Goal: Answer question/provide support: Share knowledge or assist other users

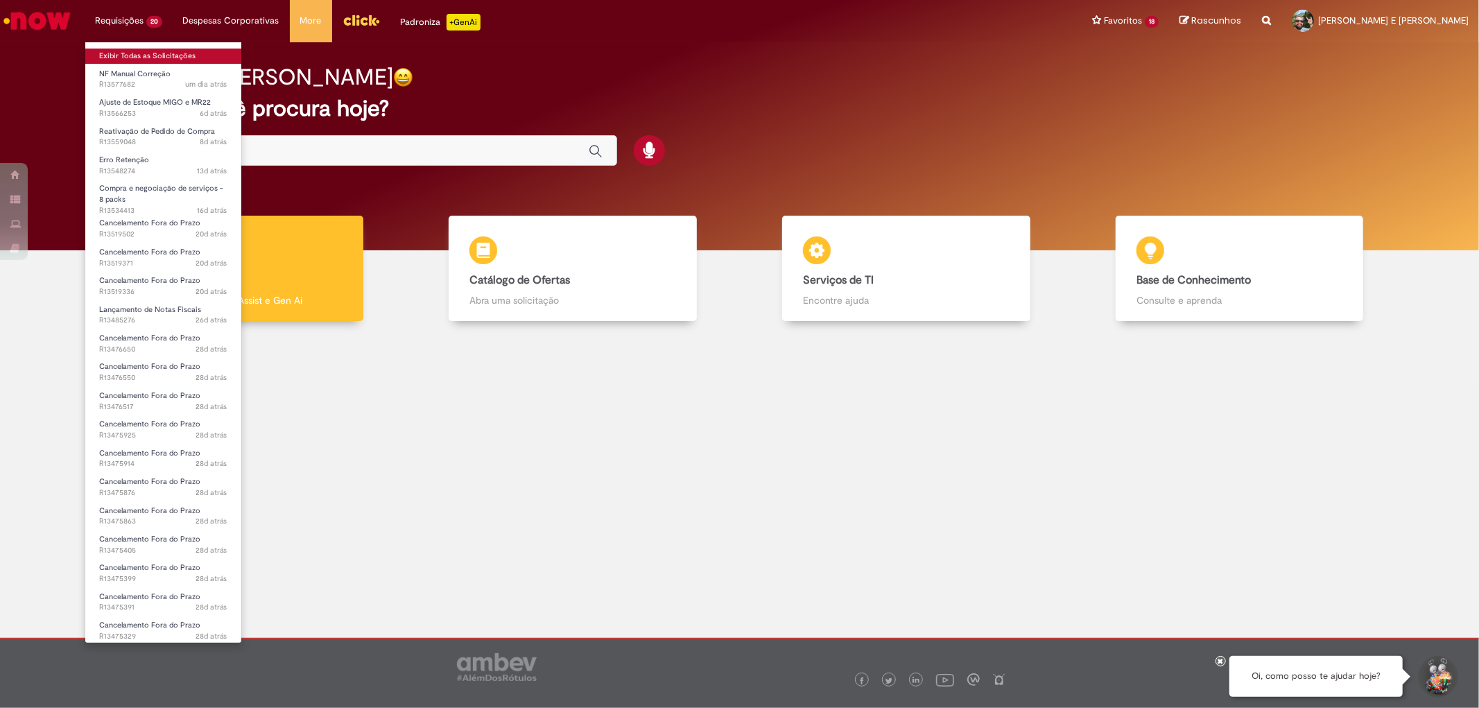
click at [142, 53] on link "Exibir Todas as Solicitações" at bounding box center [163, 56] width 156 height 15
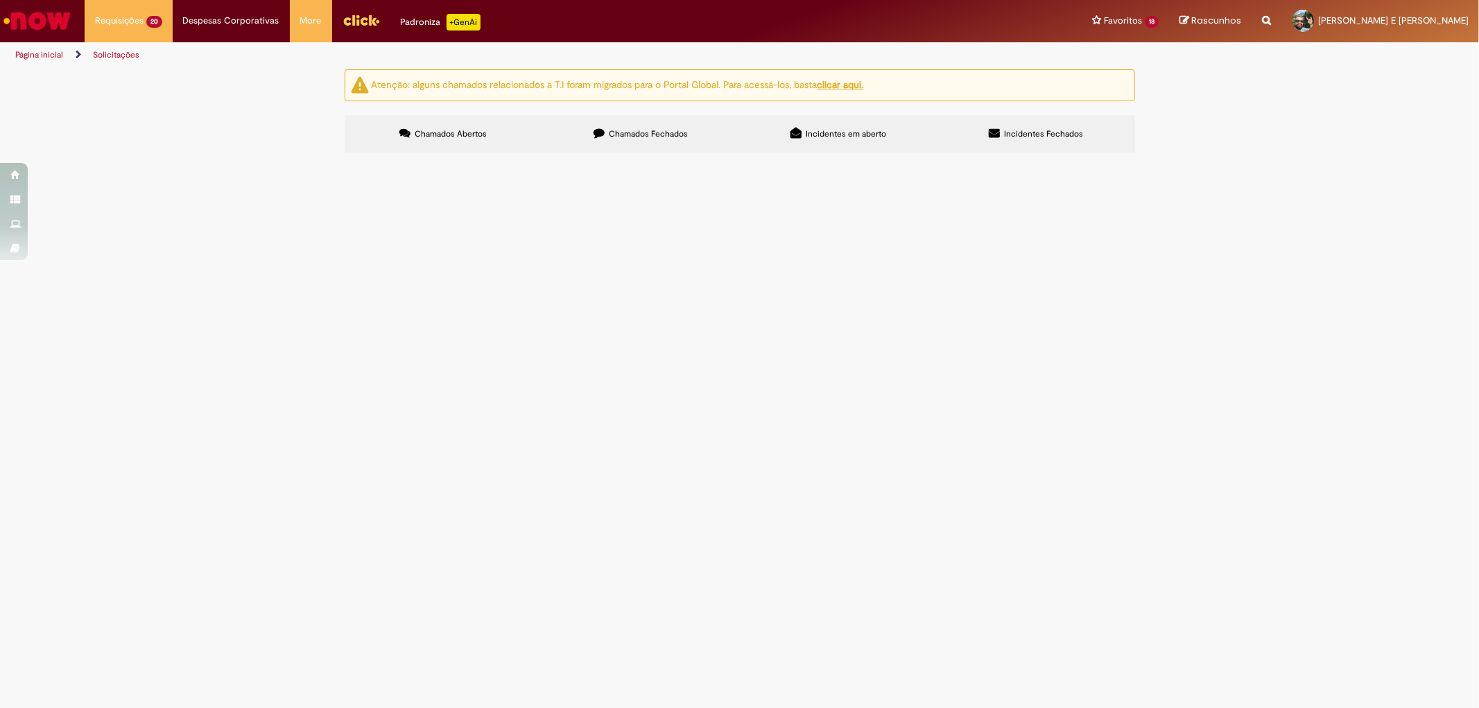
scroll to position [154, 0]
click at [0, 0] on span "NF 1010351 não circulou" at bounding box center [0, 0] width 0 height 0
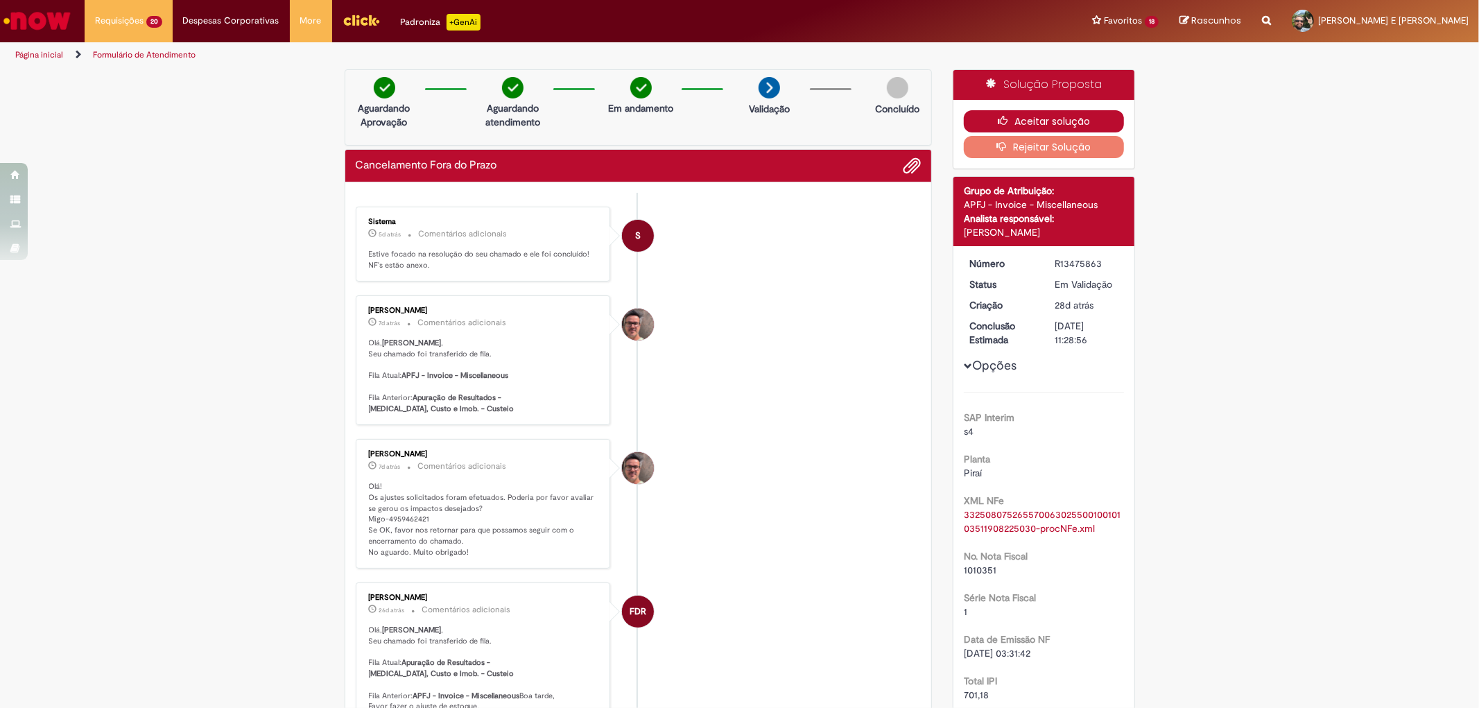
click at [1065, 123] on button "Aceitar solução" at bounding box center [1043, 121] width 160 height 22
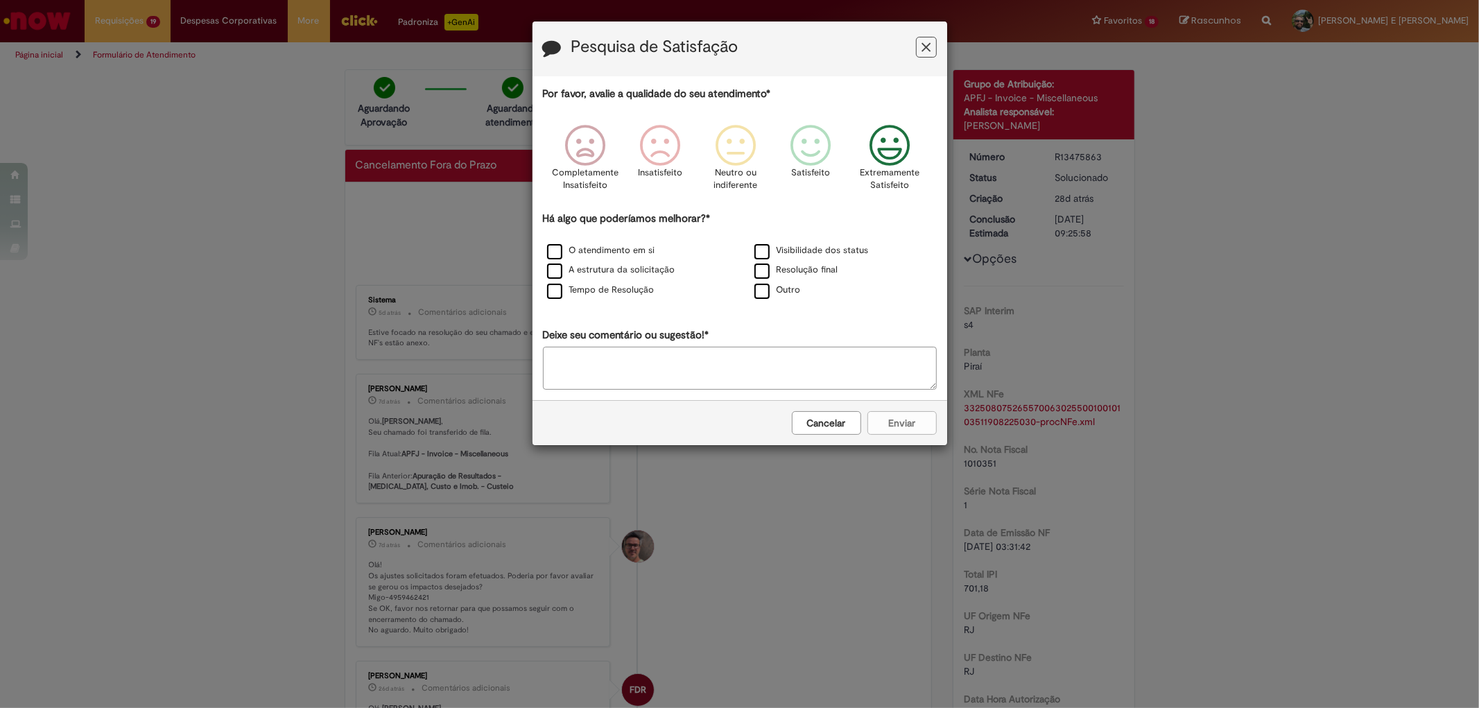
click at [894, 148] on icon "Feedback" at bounding box center [889, 146] width 52 height 42
click at [555, 257] on label "O atendimento em si" at bounding box center [601, 250] width 108 height 13
click at [557, 274] on label "A estrutura da solicitação" at bounding box center [611, 269] width 128 height 13
click at [559, 297] on label "Tempo de Resolução" at bounding box center [600, 290] width 107 height 13
click at [918, 430] on button "Enviar" at bounding box center [901, 423] width 69 height 24
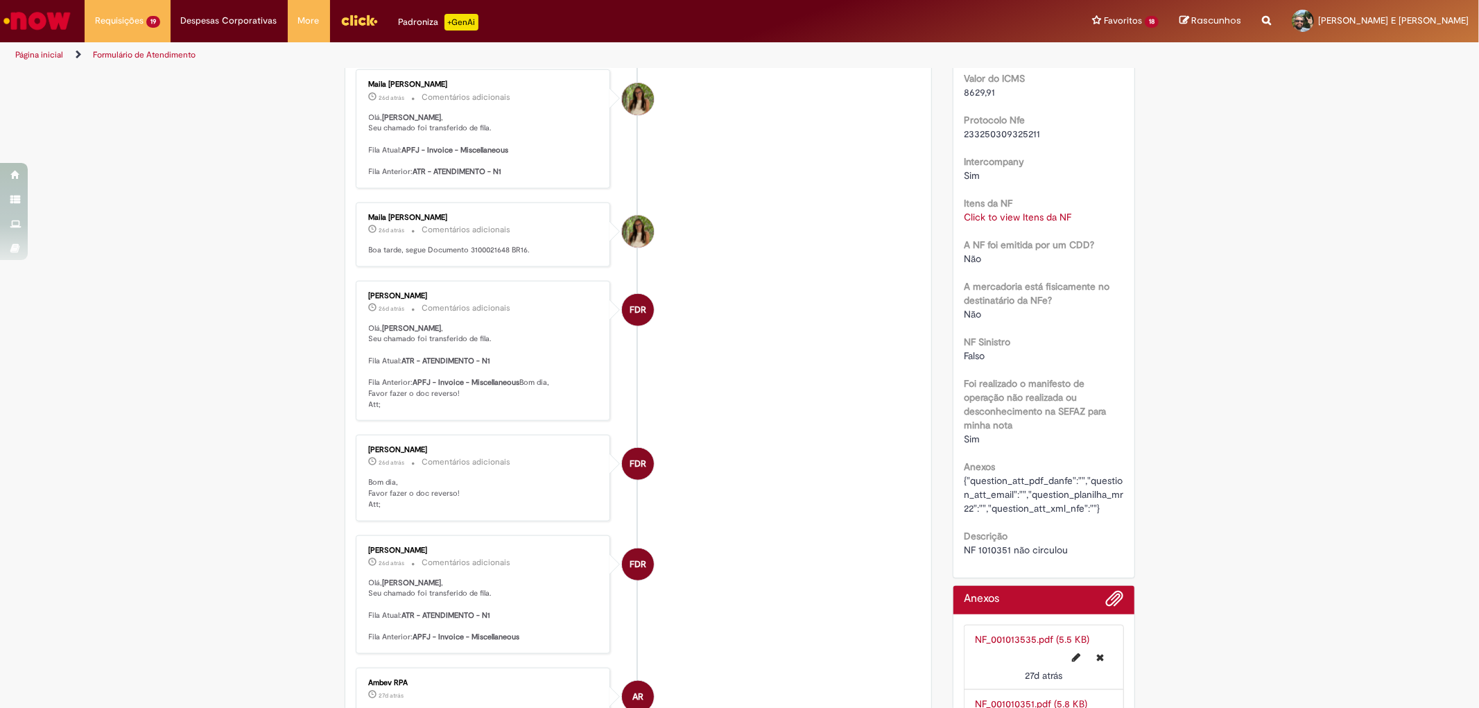
scroll to position [1309, 0]
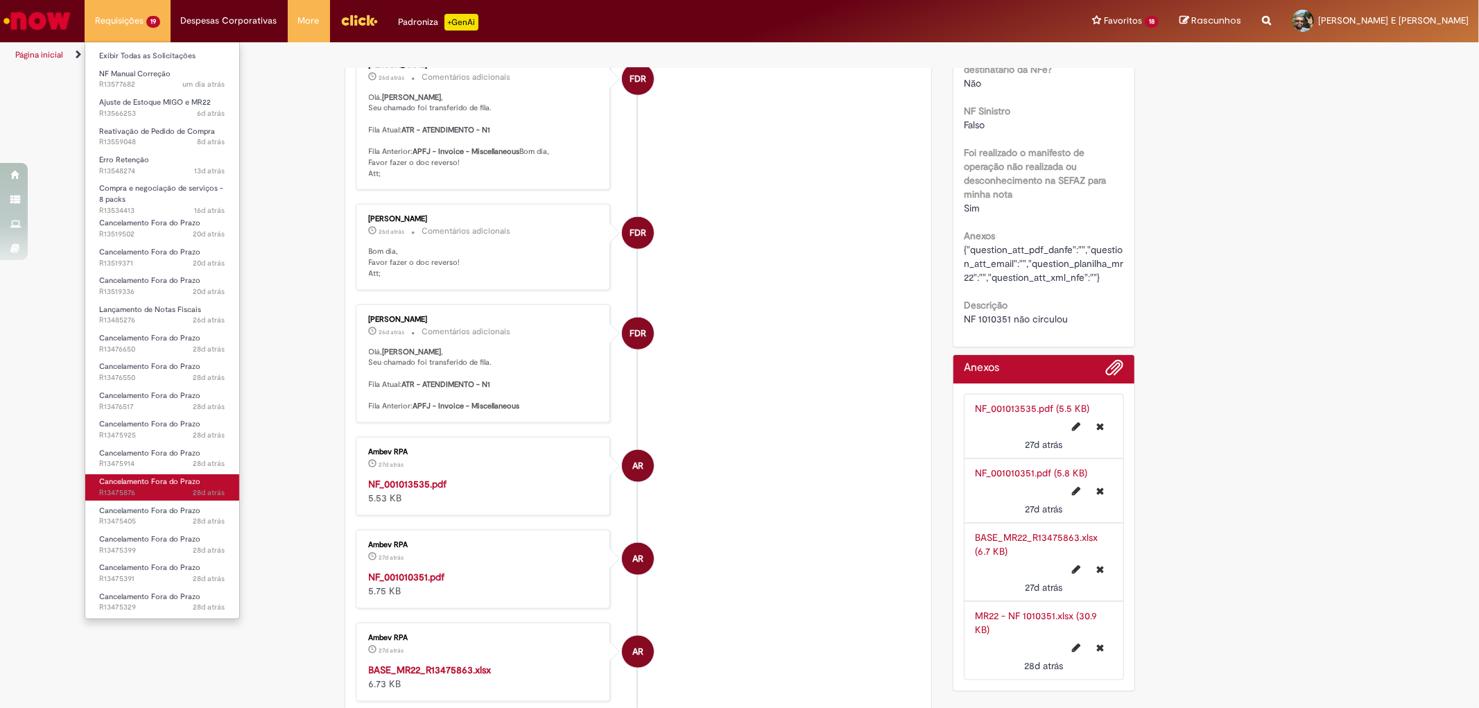
click at [157, 485] on span "Cancelamento Fora do Prazo" at bounding box center [149, 481] width 101 height 10
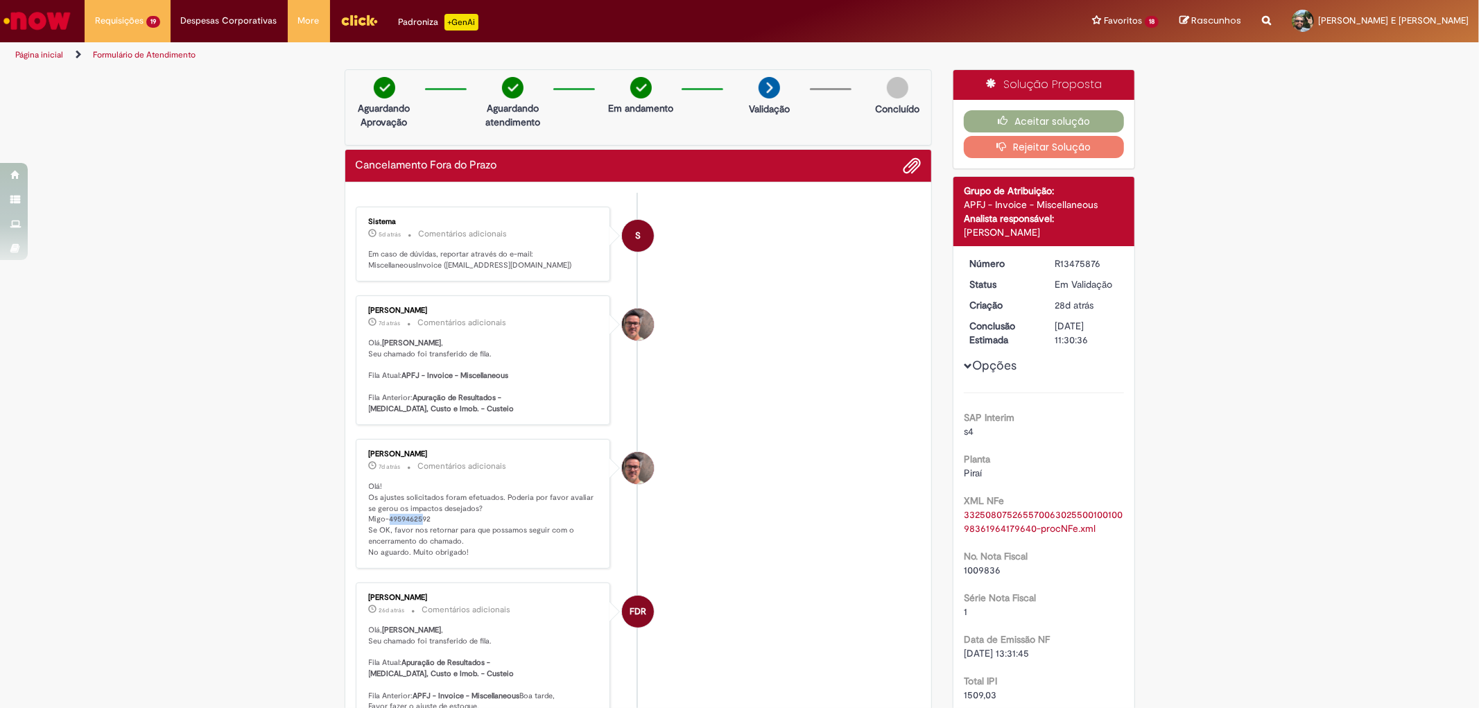
drag, startPoint x: 381, startPoint y: 531, endPoint x: 414, endPoint y: 531, distance: 32.6
click at [414, 531] on p "Olá! Os ajustes solicitados foram efetuados. Poderia por favor avaliar se gerou…" at bounding box center [484, 519] width 231 height 76
drag, startPoint x: 361, startPoint y: 527, endPoint x: 442, endPoint y: 530, distance: 81.1
click at [441, 530] on div "Eliezer De Farias 7d atrás 7 dias atrás Comentários adicionais Olá! Os ajustes …" at bounding box center [483, 503] width 247 height 121
copy p "Migo-4959462592"
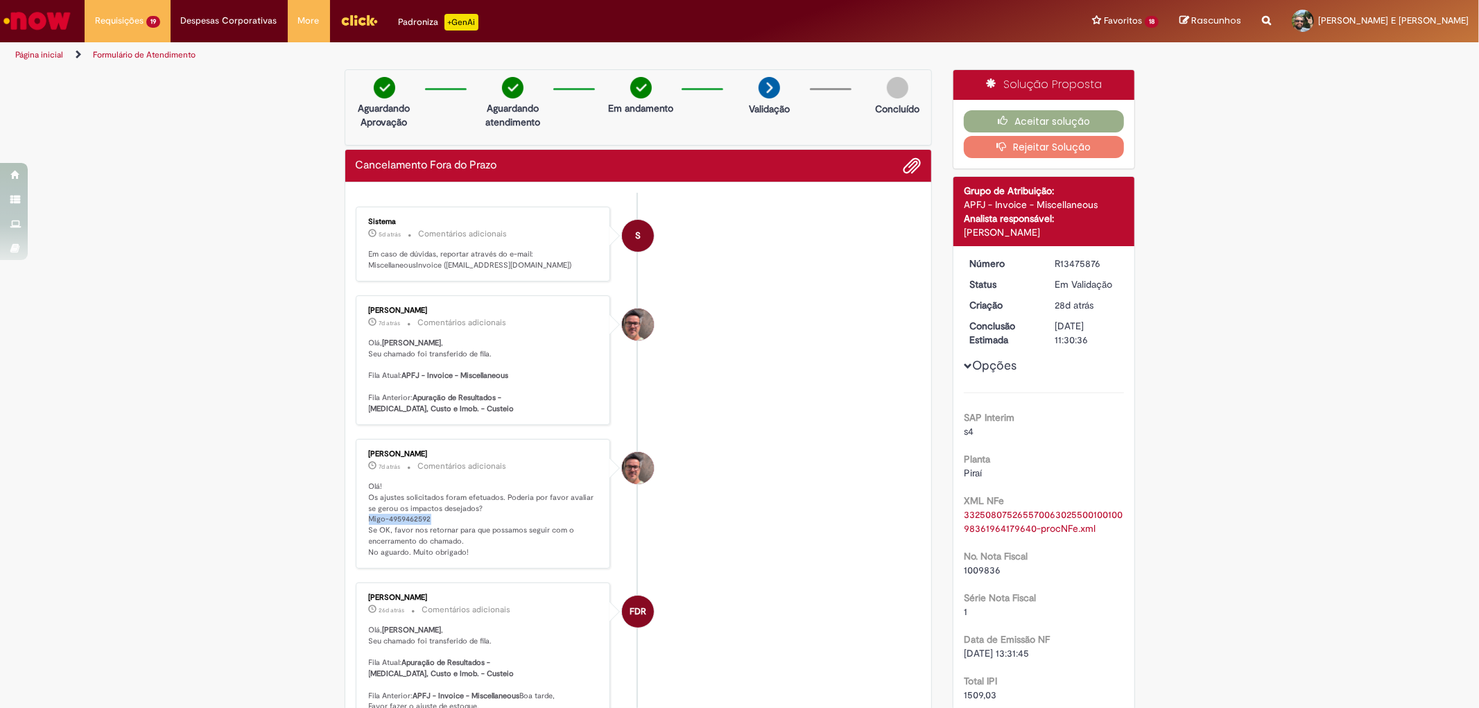
copy p "Migo-4959462592"
click at [1034, 120] on button "Aceitar solução" at bounding box center [1043, 121] width 160 height 22
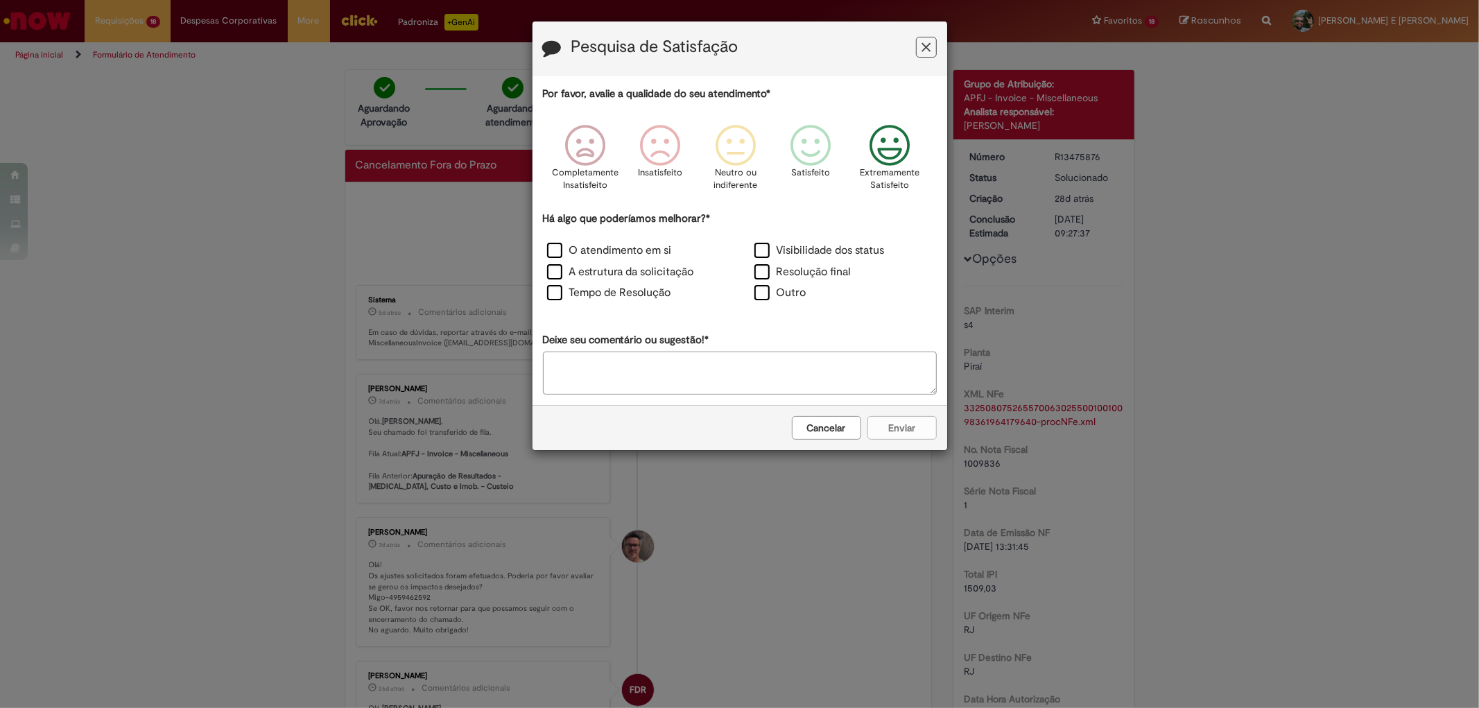
click at [893, 143] on icon "Feedback" at bounding box center [889, 146] width 52 height 42
click at [555, 254] on label "O atendimento em si" at bounding box center [609, 251] width 125 height 16
click at [557, 270] on label "A estrutura da solicitação" at bounding box center [620, 272] width 147 height 16
click at [553, 292] on label "Tempo de Resolução" at bounding box center [609, 293] width 124 height 16
click at [918, 421] on button "Enviar" at bounding box center [901, 428] width 69 height 24
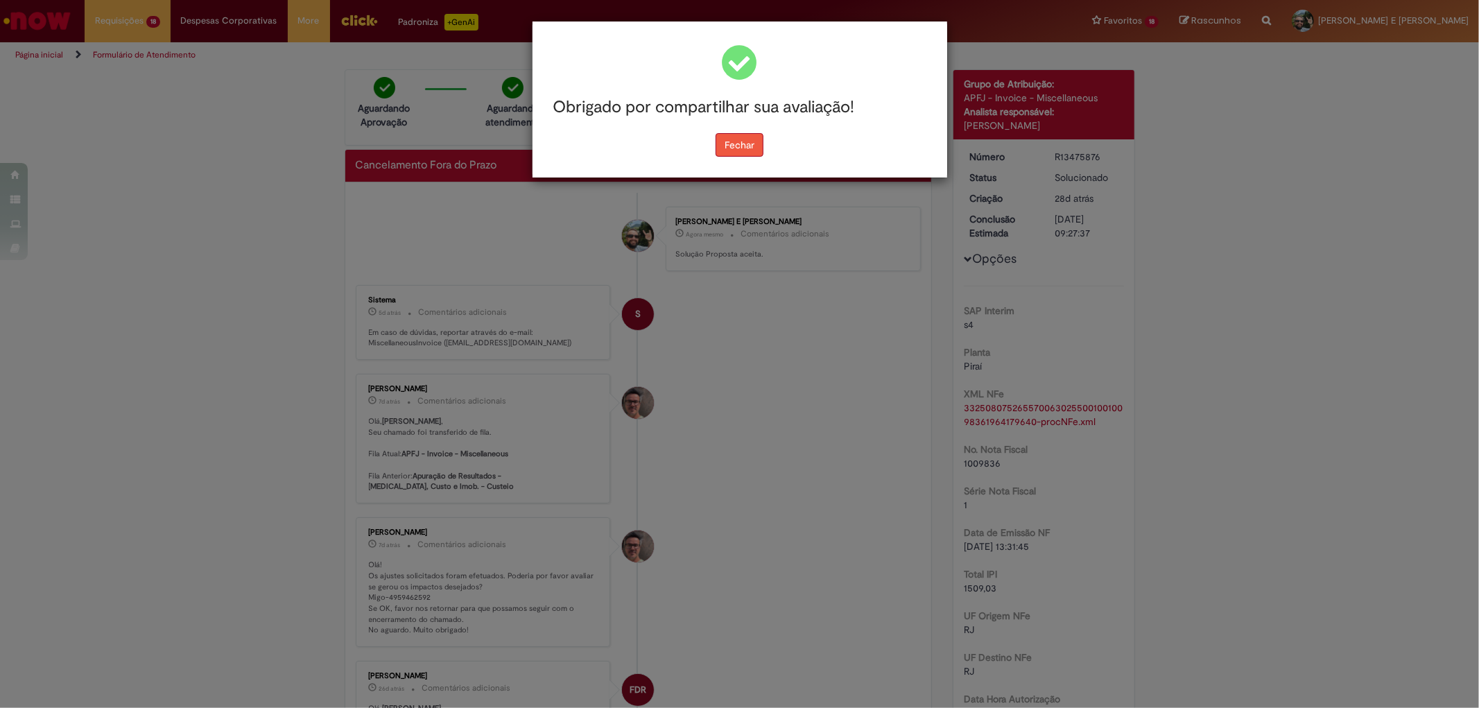
drag, startPoint x: 742, startPoint y: 133, endPoint x: 740, endPoint y: 141, distance: 8.6
click at [740, 137] on button "Fechar" at bounding box center [739, 145] width 48 height 24
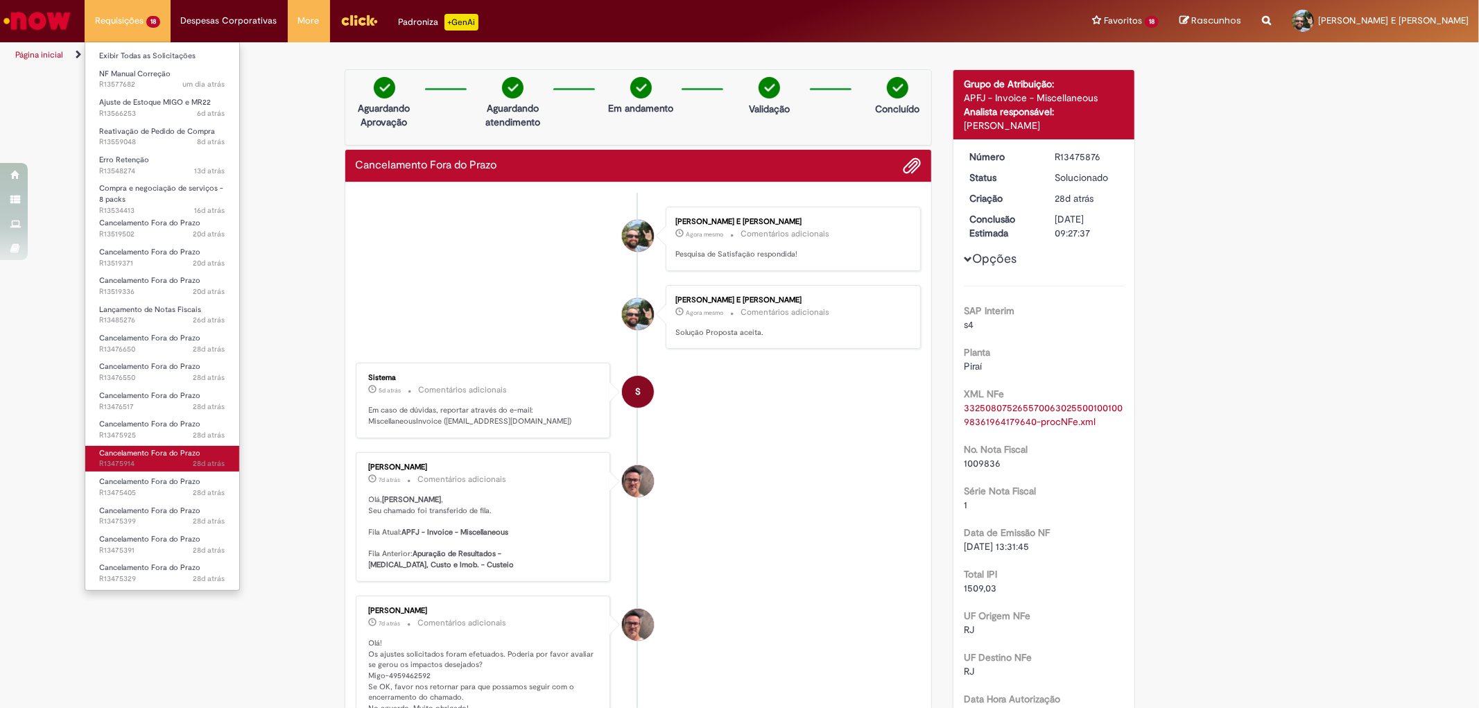
click at [154, 459] on span "28d atrás 28 dias atrás R13475914" at bounding box center [162, 463] width 126 height 11
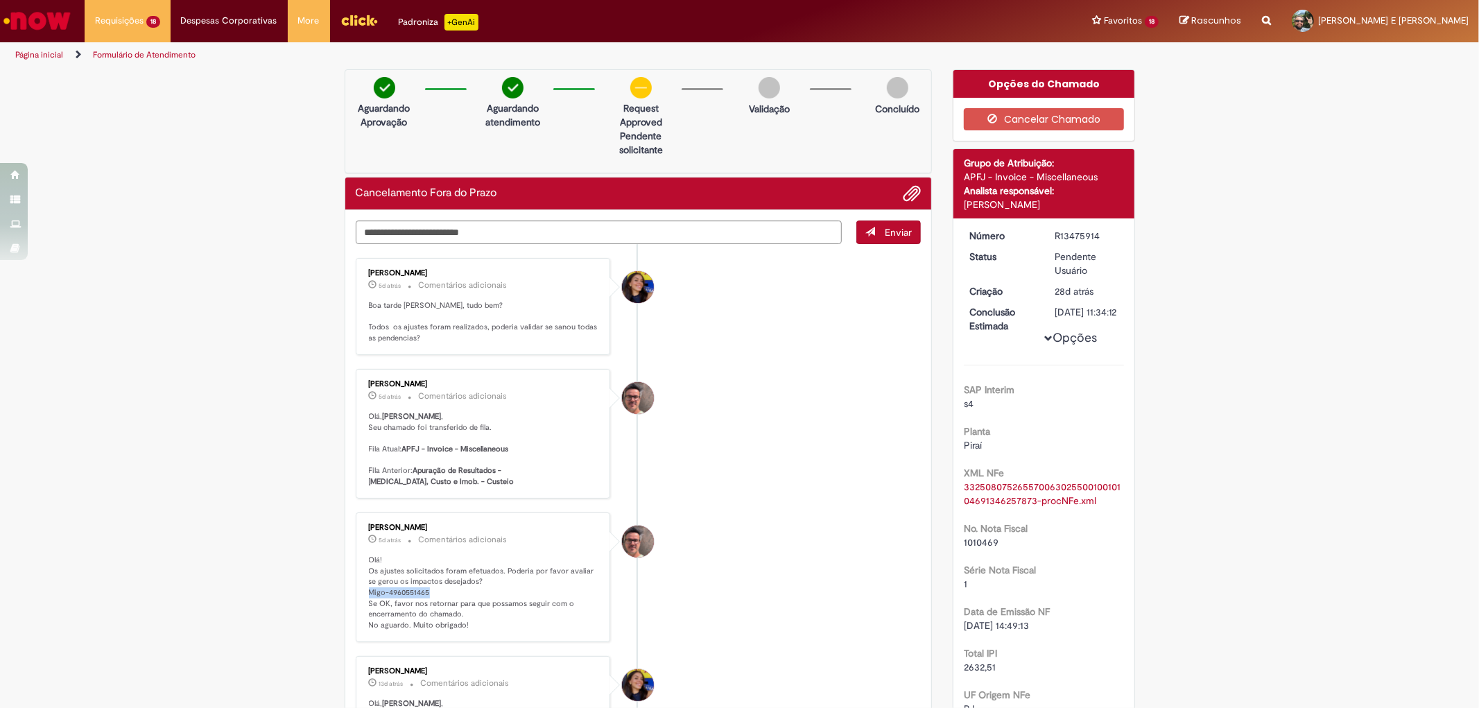
drag, startPoint x: 362, startPoint y: 592, endPoint x: 430, endPoint y: 587, distance: 68.1
click at [430, 587] on p "Olá! Os ajustes solicitados foram efetuados. Poderia por favor avaliar se gerou…" at bounding box center [484, 593] width 231 height 76
copy p "Migo-4960551465"
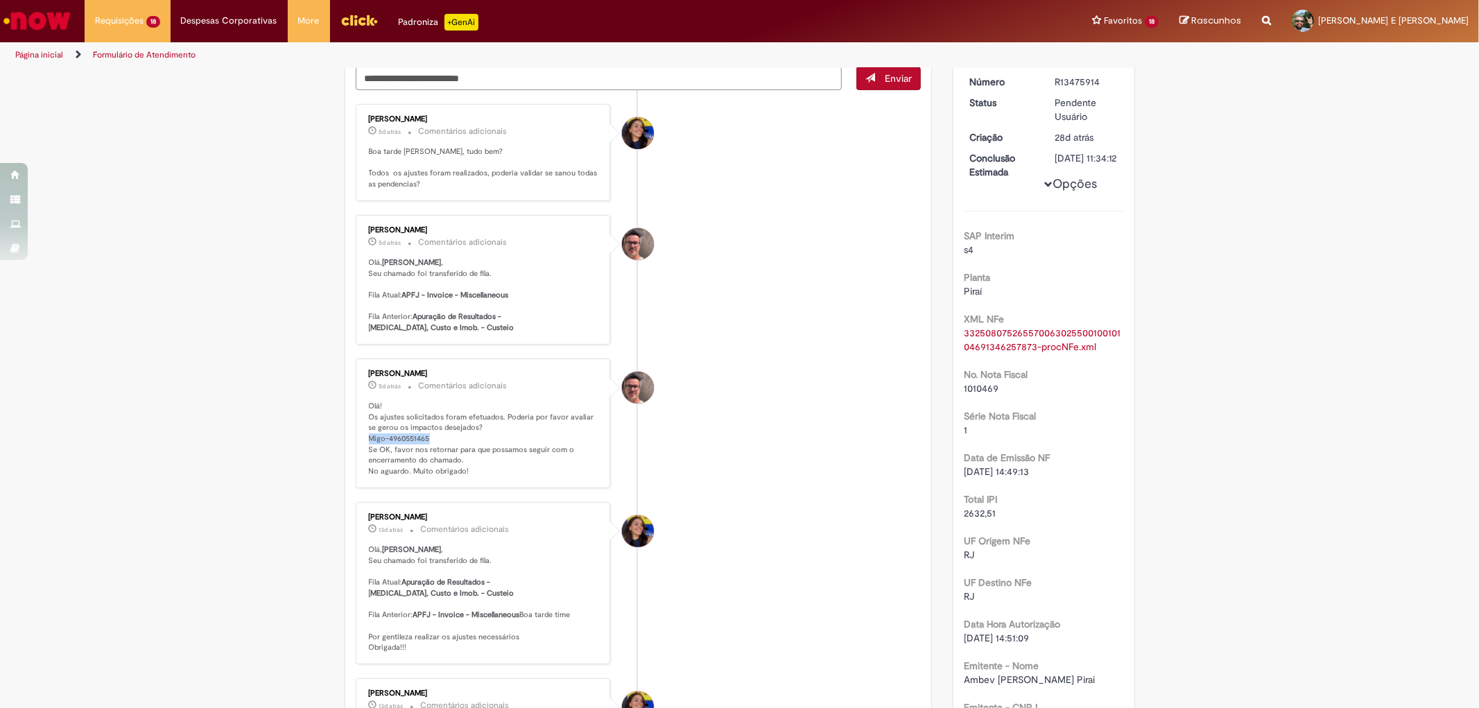
scroll to position [77, 0]
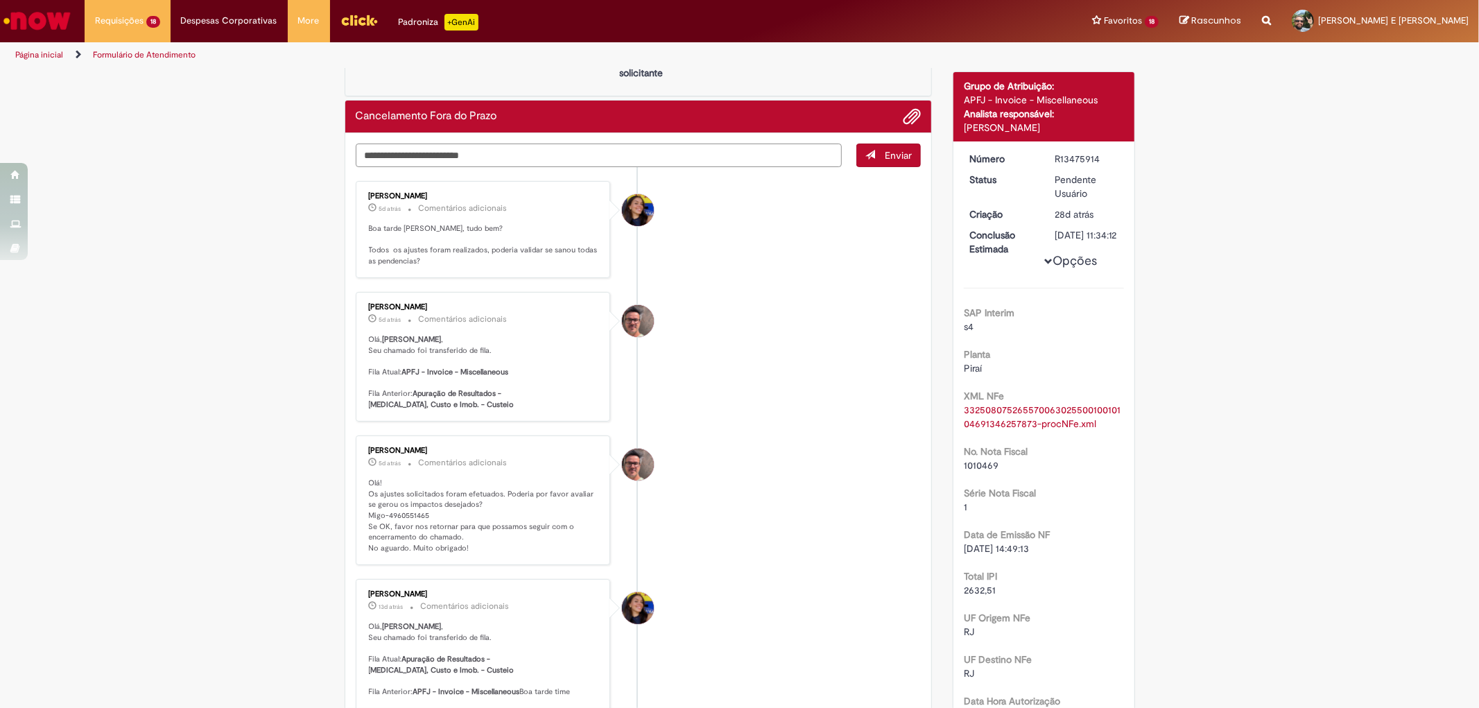
click at [529, 160] on textarea "Digite sua mensagem aqui..." at bounding box center [599, 155] width 487 height 24
type textarea "**********"
click at [892, 149] on span "Enviar" at bounding box center [897, 155] width 27 height 12
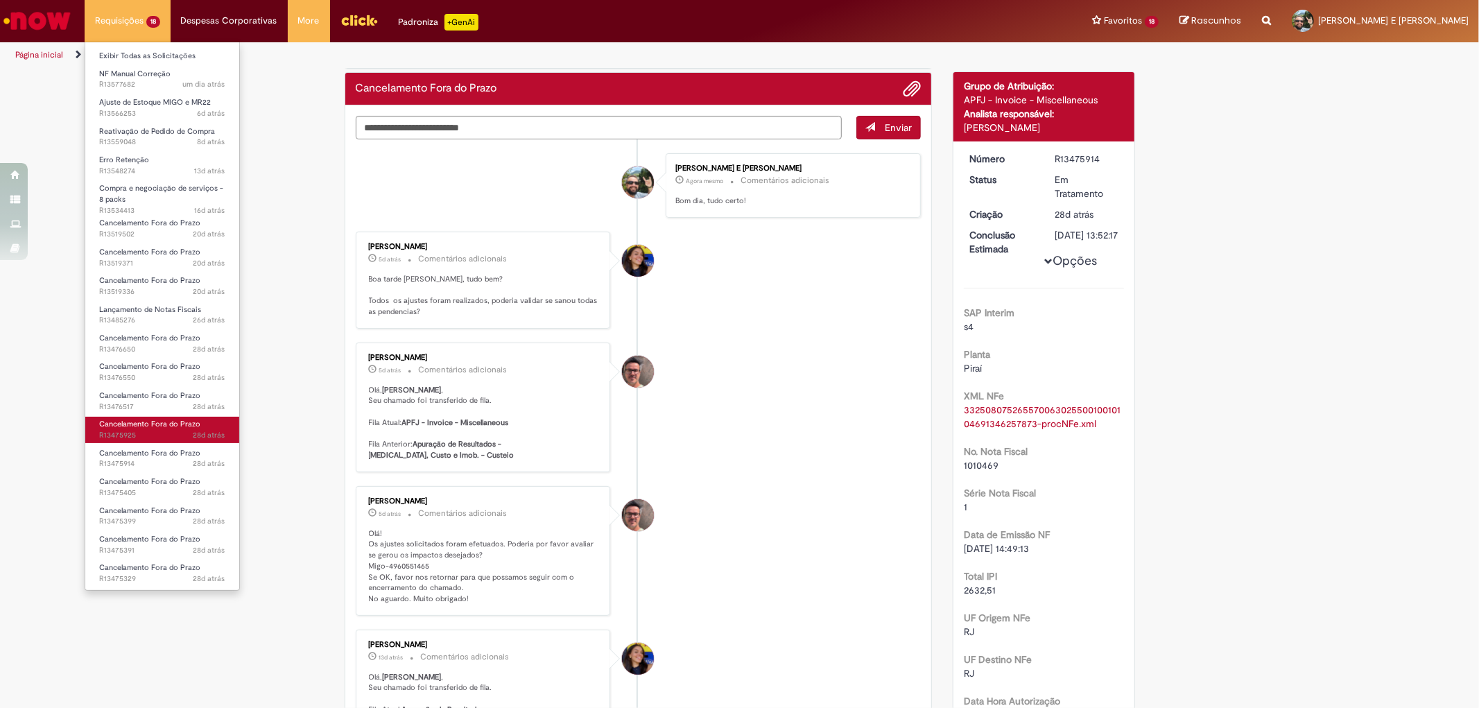
click at [149, 428] on link "Cancelamento Fora do Prazo 28d atrás 28 dias atrás R13475925" at bounding box center [162, 430] width 154 height 26
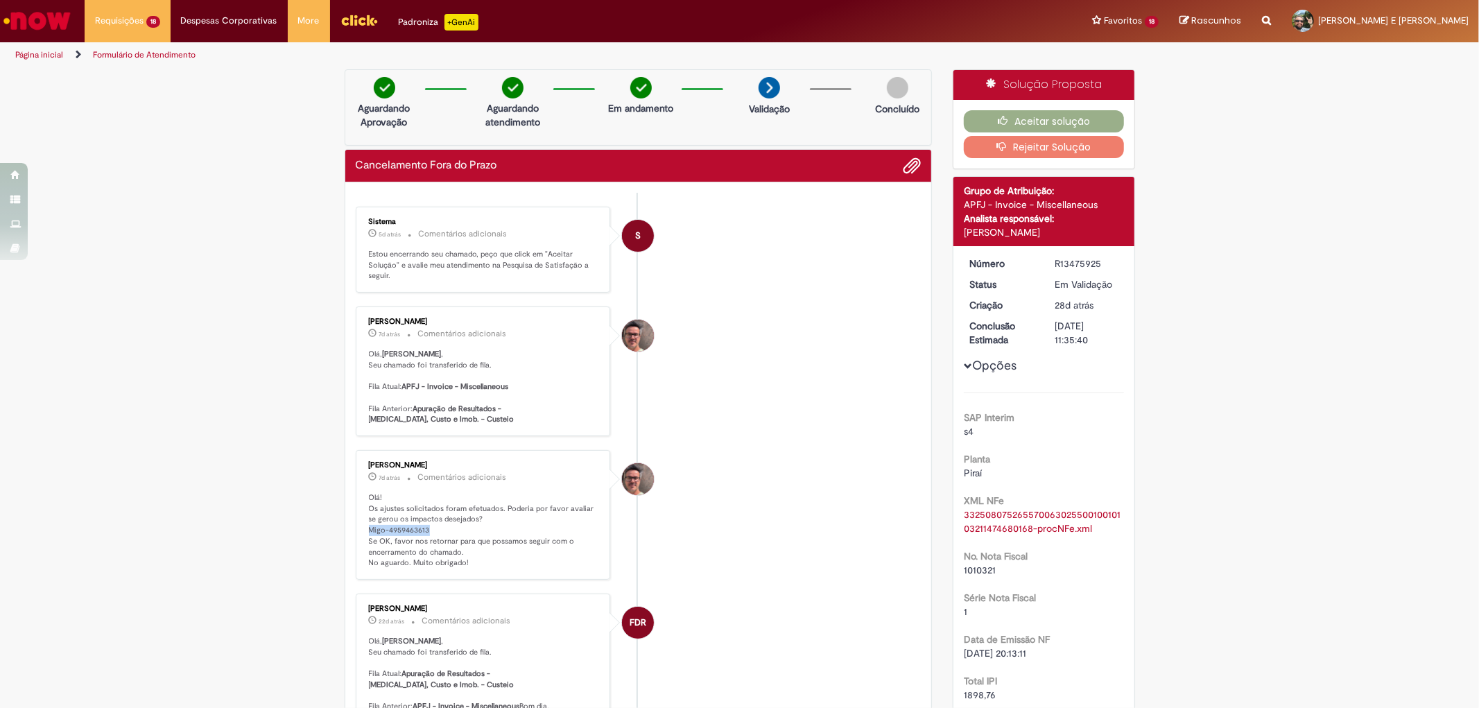
drag, startPoint x: 362, startPoint y: 530, endPoint x: 428, endPoint y: 528, distance: 66.6
click at [428, 528] on p "Olá! Os ajustes solicitados foram efetuados. Poderia por favor avaliar se gerou…" at bounding box center [484, 530] width 231 height 76
click at [1020, 121] on button "Aceitar solução" at bounding box center [1043, 121] width 160 height 22
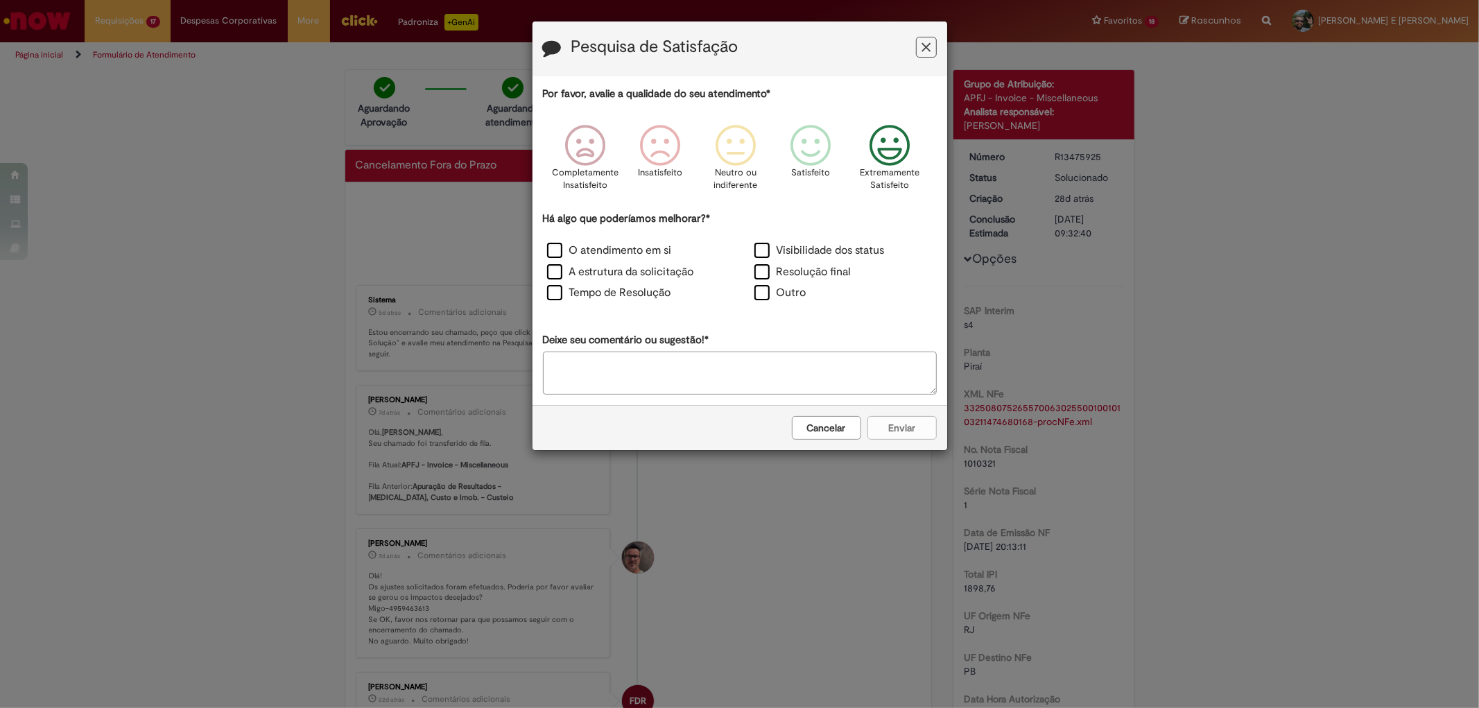
click at [891, 152] on icon "Feedback" at bounding box center [889, 146] width 52 height 42
click at [560, 245] on label "O atendimento em si" at bounding box center [609, 251] width 125 height 16
click at [561, 267] on label "A estrutura da solicitação" at bounding box center [620, 272] width 147 height 16
click at [557, 295] on label "Tempo de Resolução" at bounding box center [609, 293] width 124 height 16
click at [909, 426] on button "Enviar" at bounding box center [901, 428] width 69 height 24
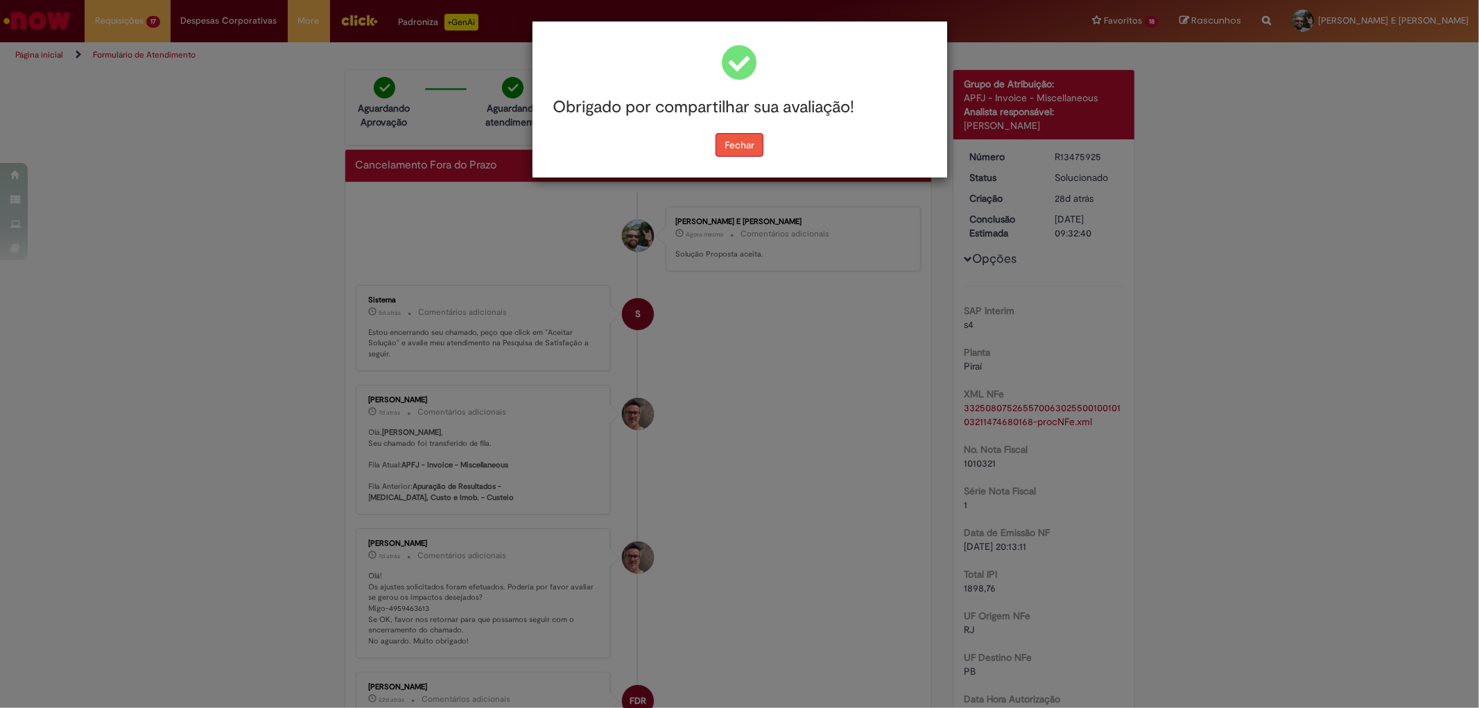
click at [754, 150] on button "Fechar" at bounding box center [739, 145] width 48 height 24
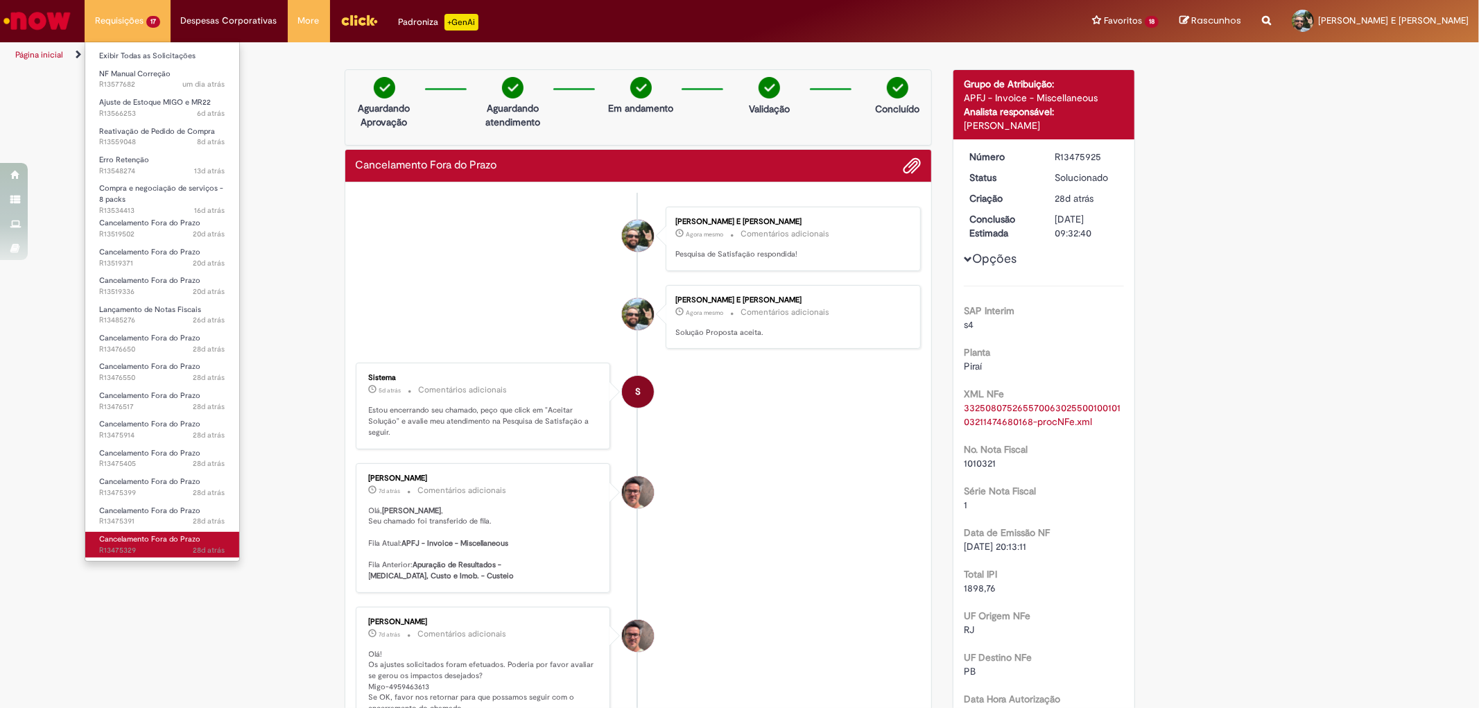
click at [162, 535] on span "Cancelamento Fora do Prazo" at bounding box center [149, 539] width 101 height 10
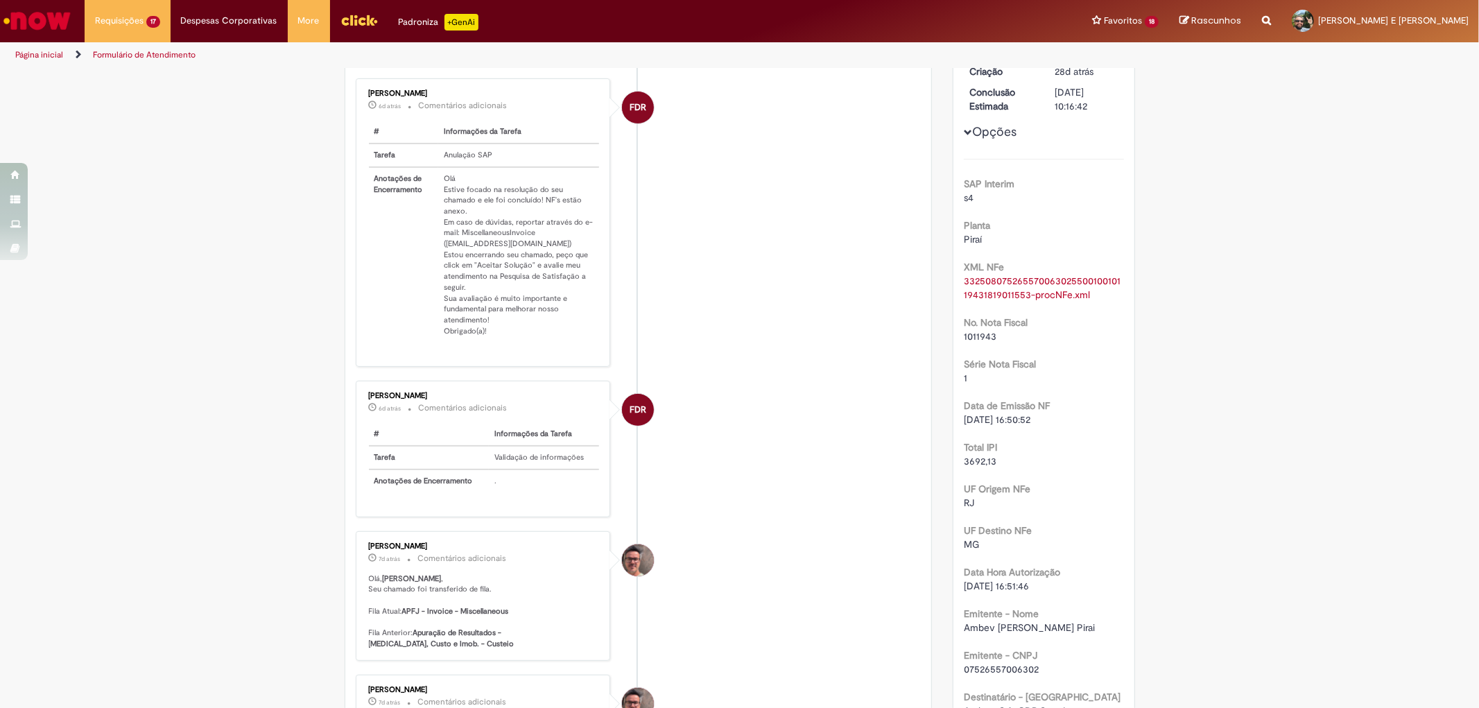
scroll to position [388, 0]
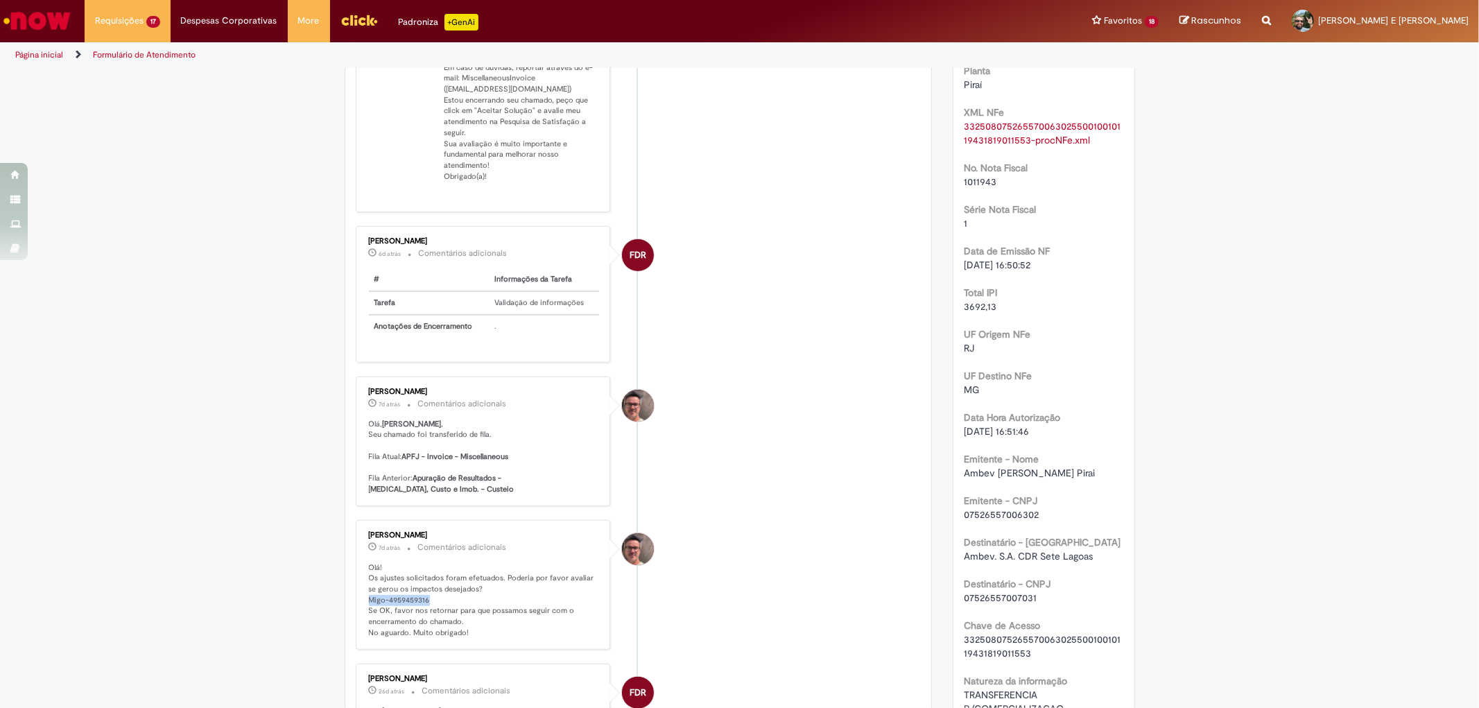
drag, startPoint x: 363, startPoint y: 586, endPoint x: 426, endPoint y: 586, distance: 63.1
click at [426, 586] on p "Olá! Os ajustes solicitados foram efetuados. Poderia por favor avaliar se gerou…" at bounding box center [484, 600] width 231 height 76
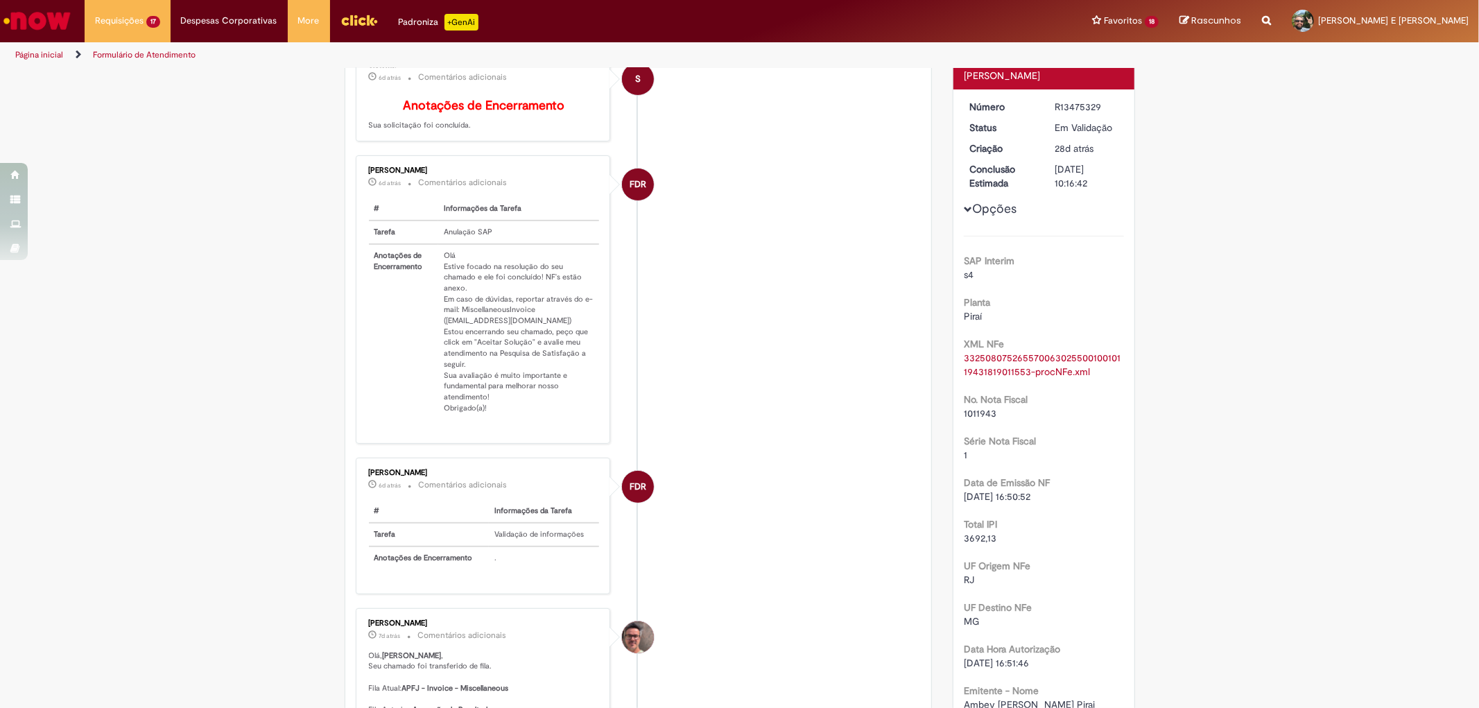
scroll to position [0, 0]
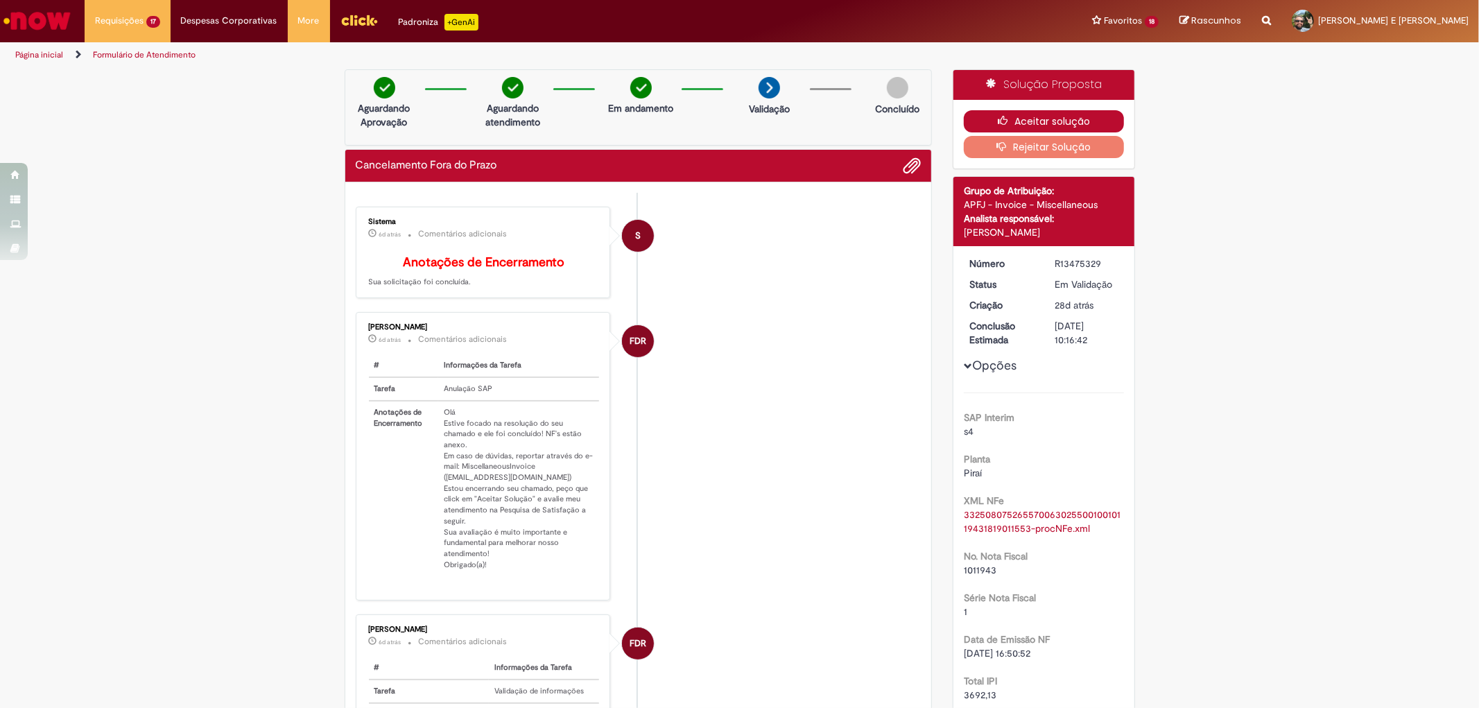
click at [1017, 119] on button "Aceitar solução" at bounding box center [1043, 121] width 160 height 22
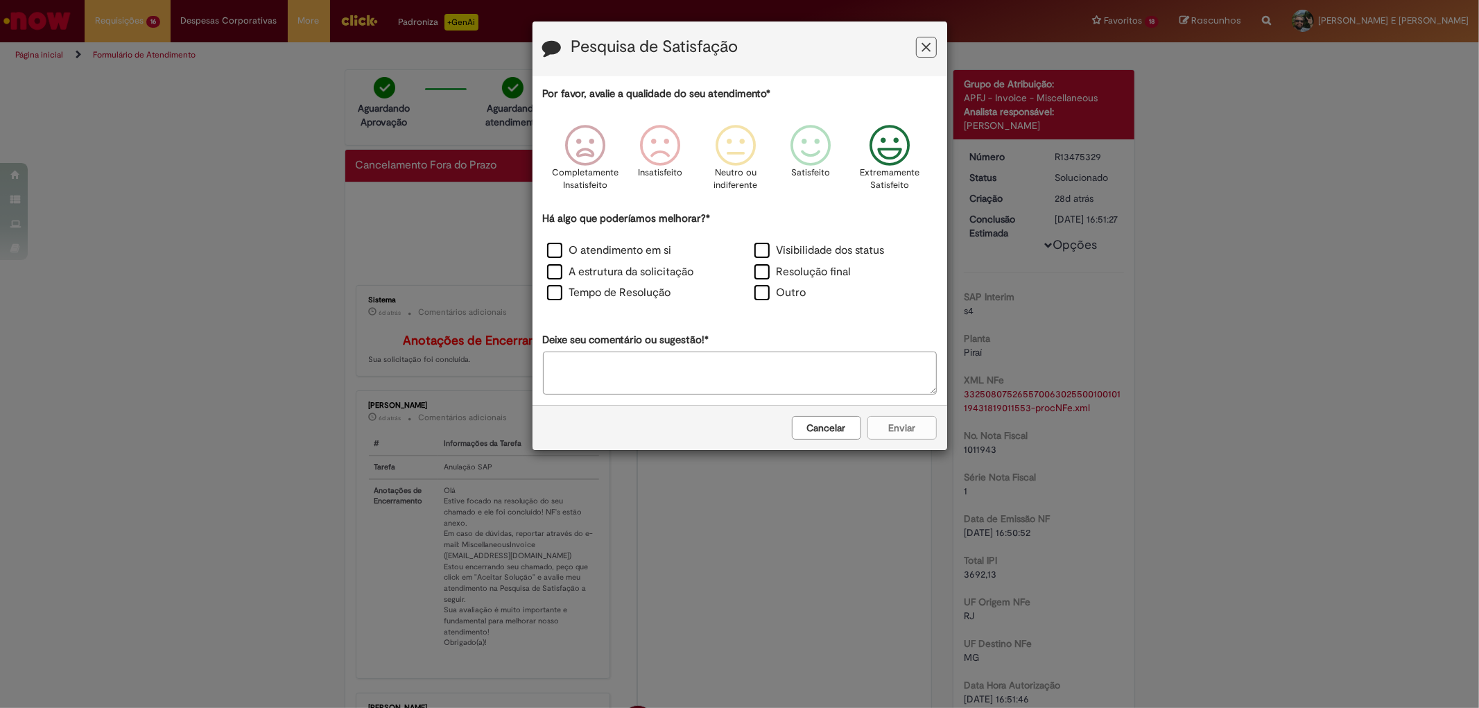
click at [892, 139] on icon "Feedback" at bounding box center [889, 146] width 52 height 42
click at [553, 251] on label "O atendimento em si" at bounding box center [609, 251] width 125 height 16
click at [555, 271] on label "A estrutura da solicitação" at bounding box center [620, 272] width 147 height 16
click at [556, 288] on label "Tempo de Resolução" at bounding box center [609, 293] width 124 height 16
click at [916, 428] on button "Enviar" at bounding box center [901, 428] width 69 height 24
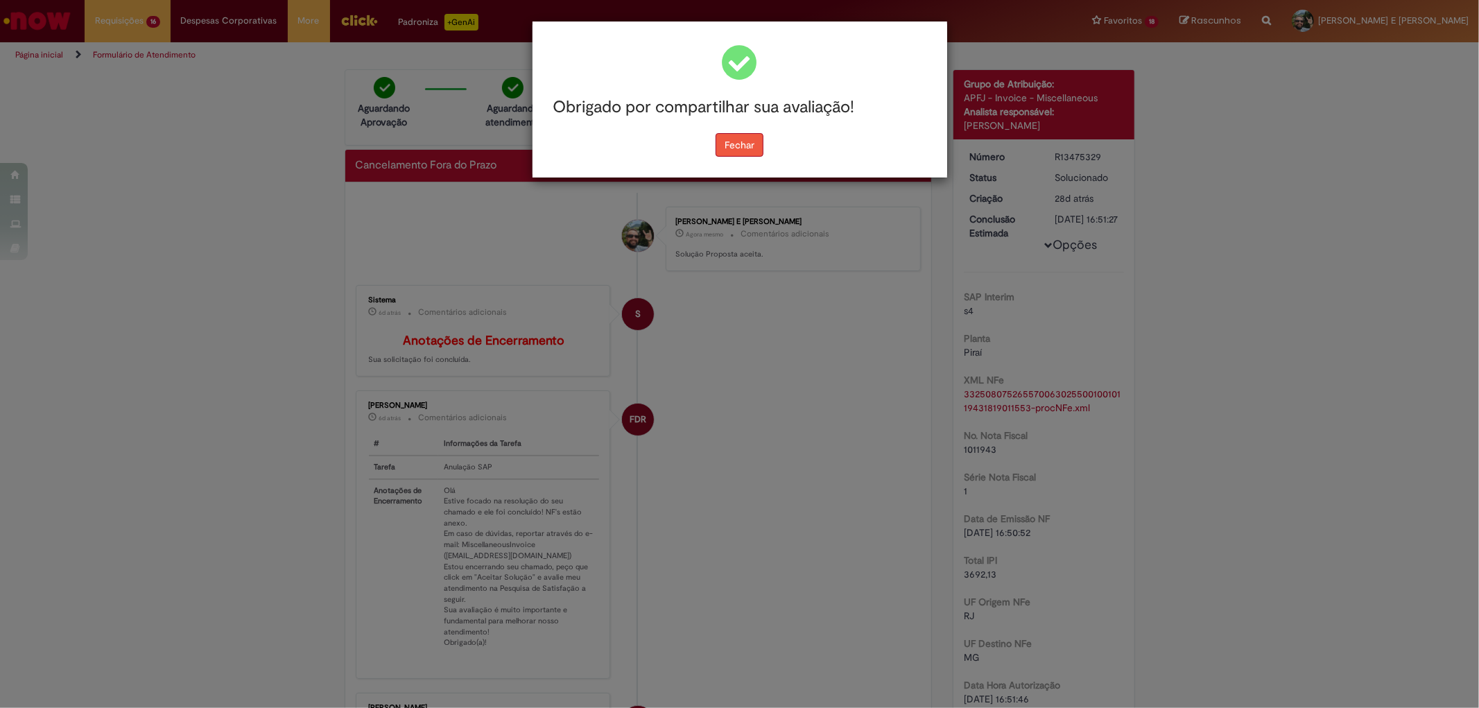
click at [731, 141] on button "Fechar" at bounding box center [739, 145] width 48 height 24
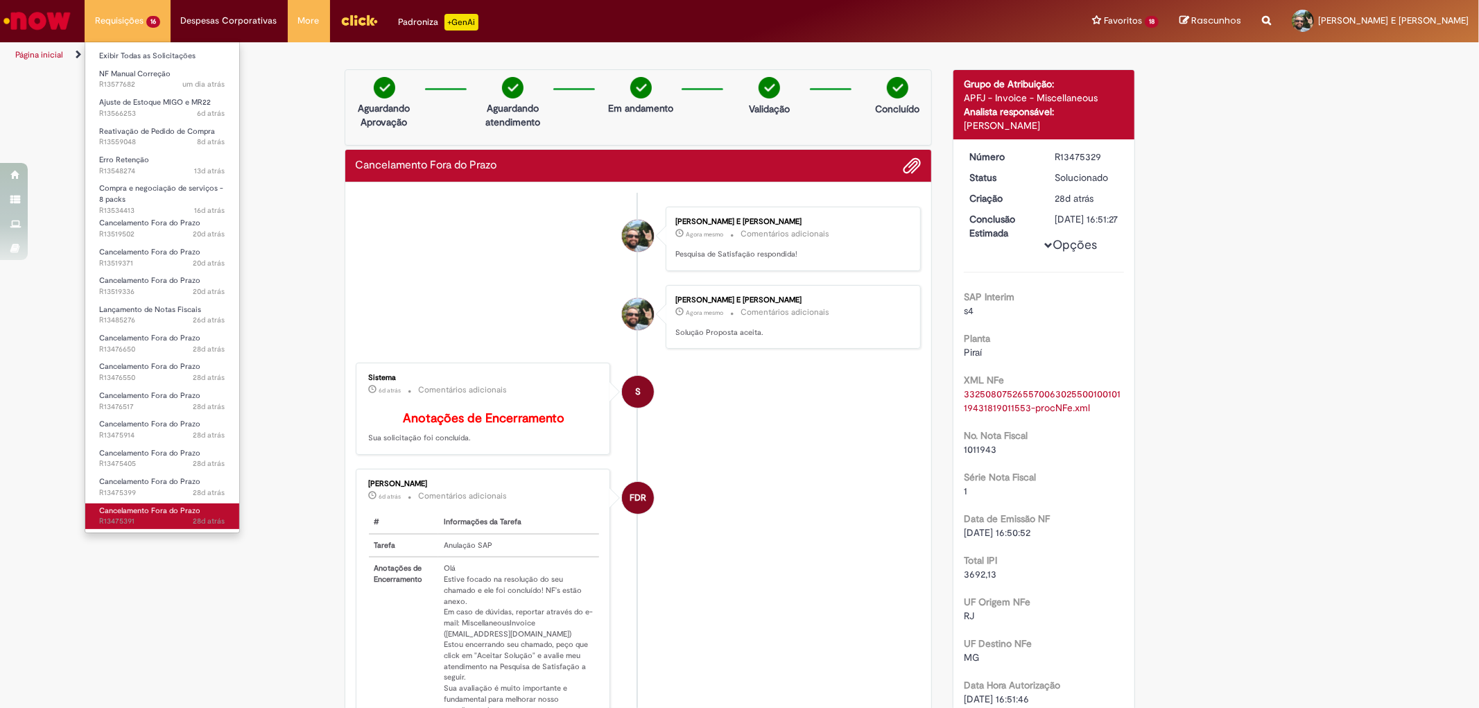
click at [158, 509] on span "Cancelamento Fora do Prazo" at bounding box center [149, 510] width 101 height 10
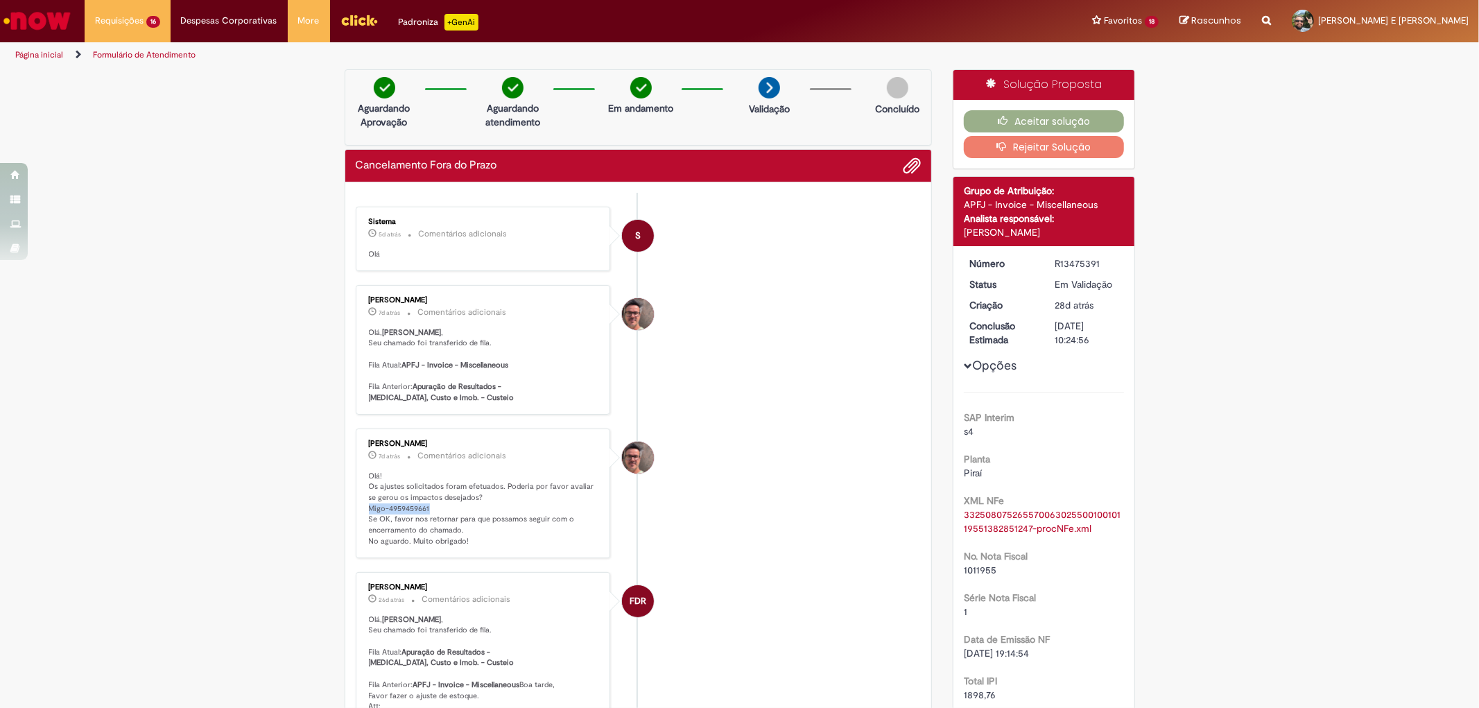
drag, startPoint x: 363, startPoint y: 509, endPoint x: 432, endPoint y: 505, distance: 69.4
click at [432, 505] on p "Olá! Os ajustes solicitados foram efetuados. Poderia por favor avaliar se gerou…" at bounding box center [484, 509] width 231 height 76
copy p "Migo-4959459661"
click at [1024, 122] on button "Aceitar solução" at bounding box center [1043, 121] width 160 height 22
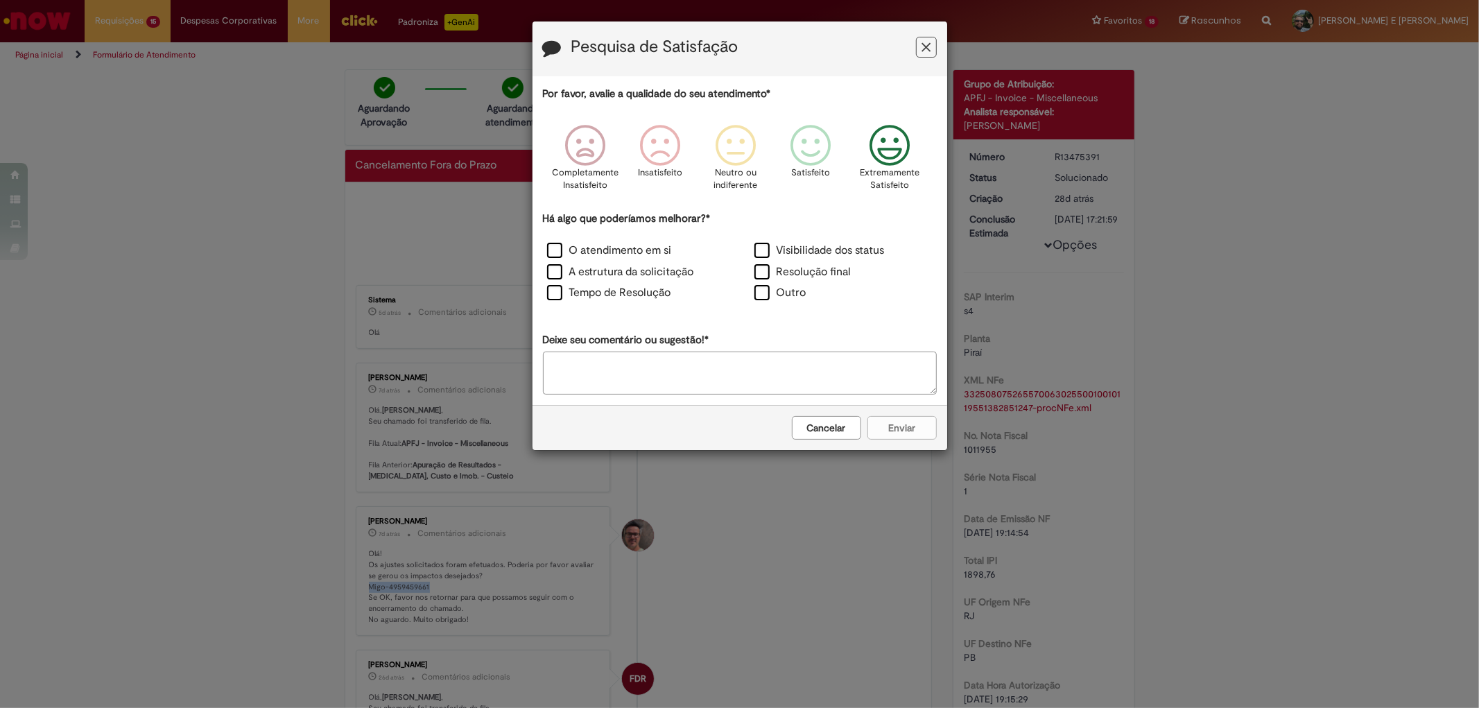
click at [899, 143] on icon "Feedback" at bounding box center [889, 146] width 52 height 42
click at [555, 257] on label "O atendimento em si" at bounding box center [609, 251] width 125 height 16
click at [562, 265] on label "A estrutura da solicitação" at bounding box center [620, 272] width 147 height 16
click at [555, 291] on label "Tempo de Resolução" at bounding box center [609, 293] width 124 height 16
click at [923, 424] on button "Enviar" at bounding box center [901, 428] width 69 height 24
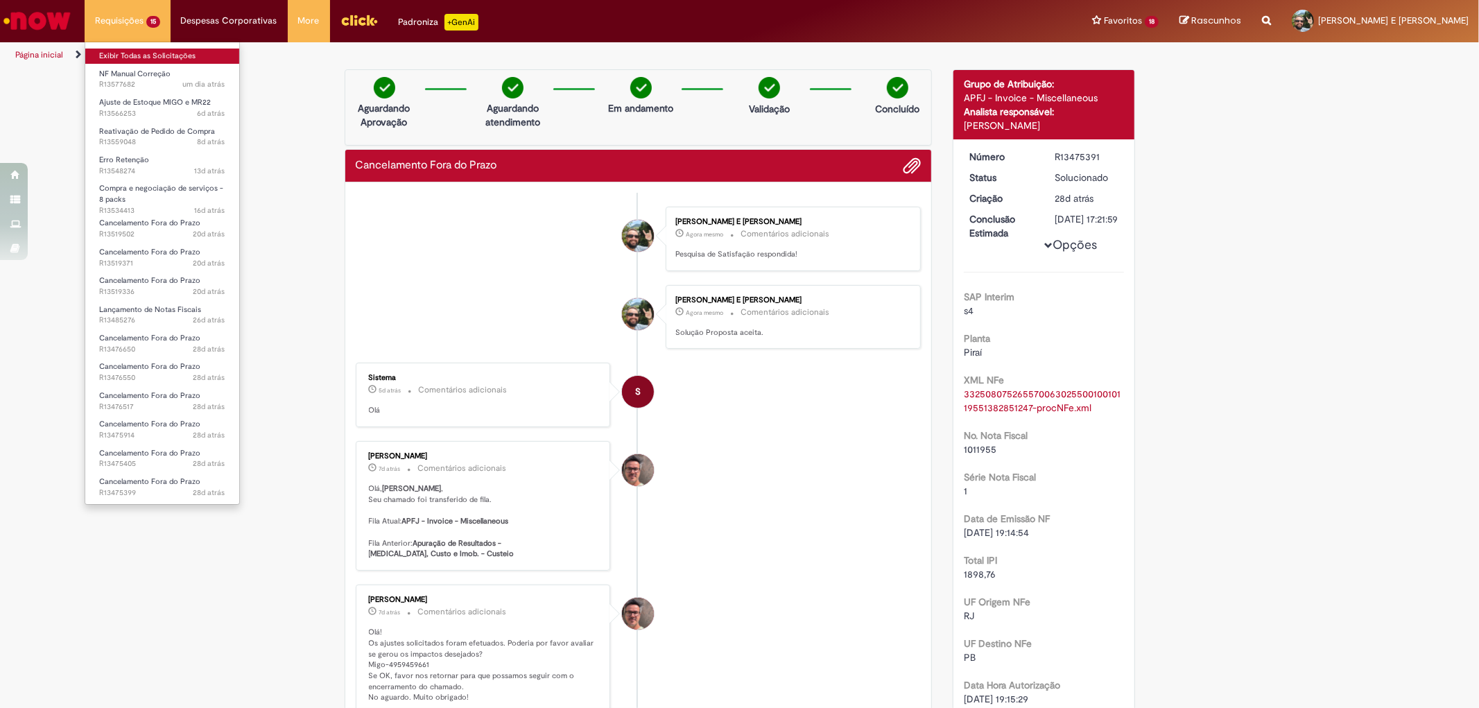
click at [149, 53] on link "Exibir Todas as Solicitações" at bounding box center [162, 56] width 154 height 15
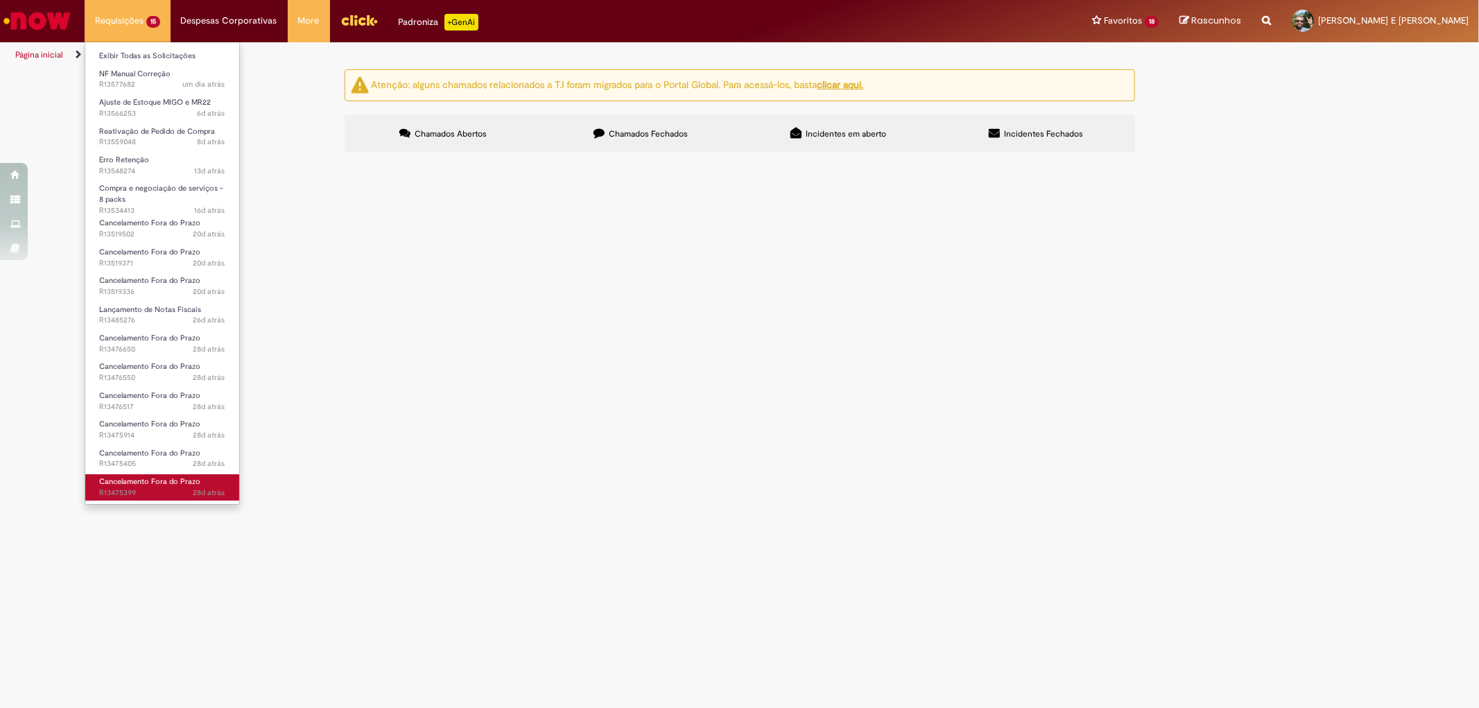
click at [147, 476] on span "Cancelamento Fora do Prazo" at bounding box center [149, 481] width 101 height 10
click at [146, 481] on span "Cancelamento Fora do Prazo" at bounding box center [149, 481] width 101 height 10
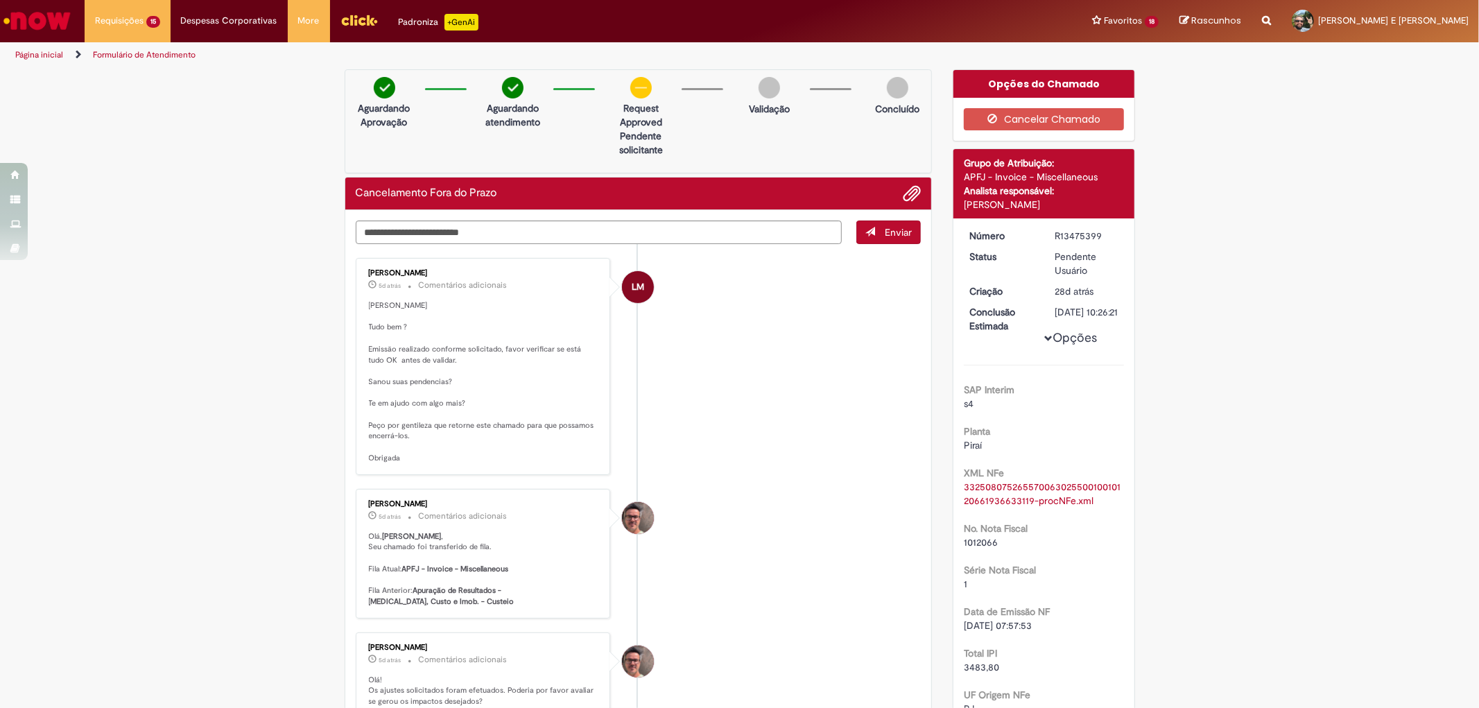
scroll to position [77, 0]
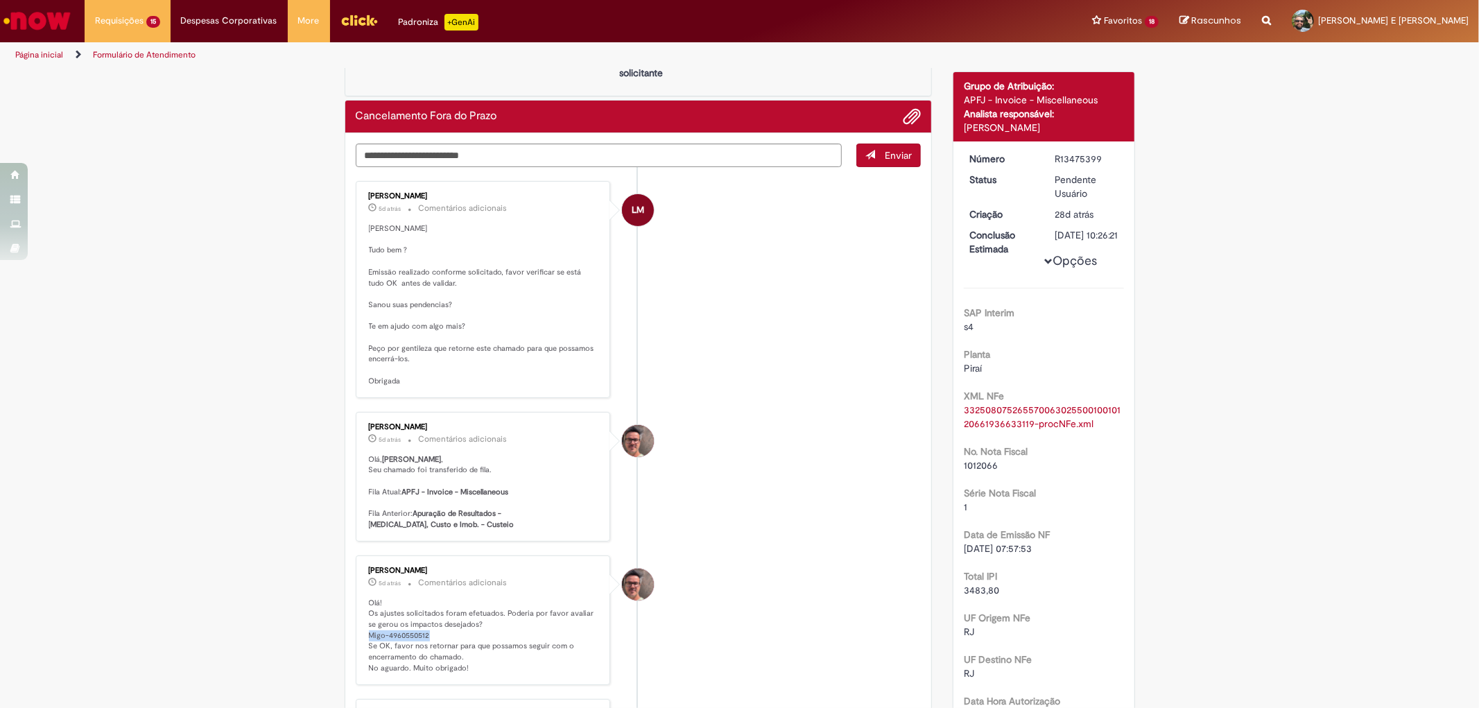
drag, startPoint x: 363, startPoint y: 631, endPoint x: 437, endPoint y: 634, distance: 74.2
click at [437, 634] on p "Olá! Os ajustes solicitados foram efetuados. Poderia por favor avaliar se gerou…" at bounding box center [484, 636] width 231 height 76
copy p "Migo-4960550512"
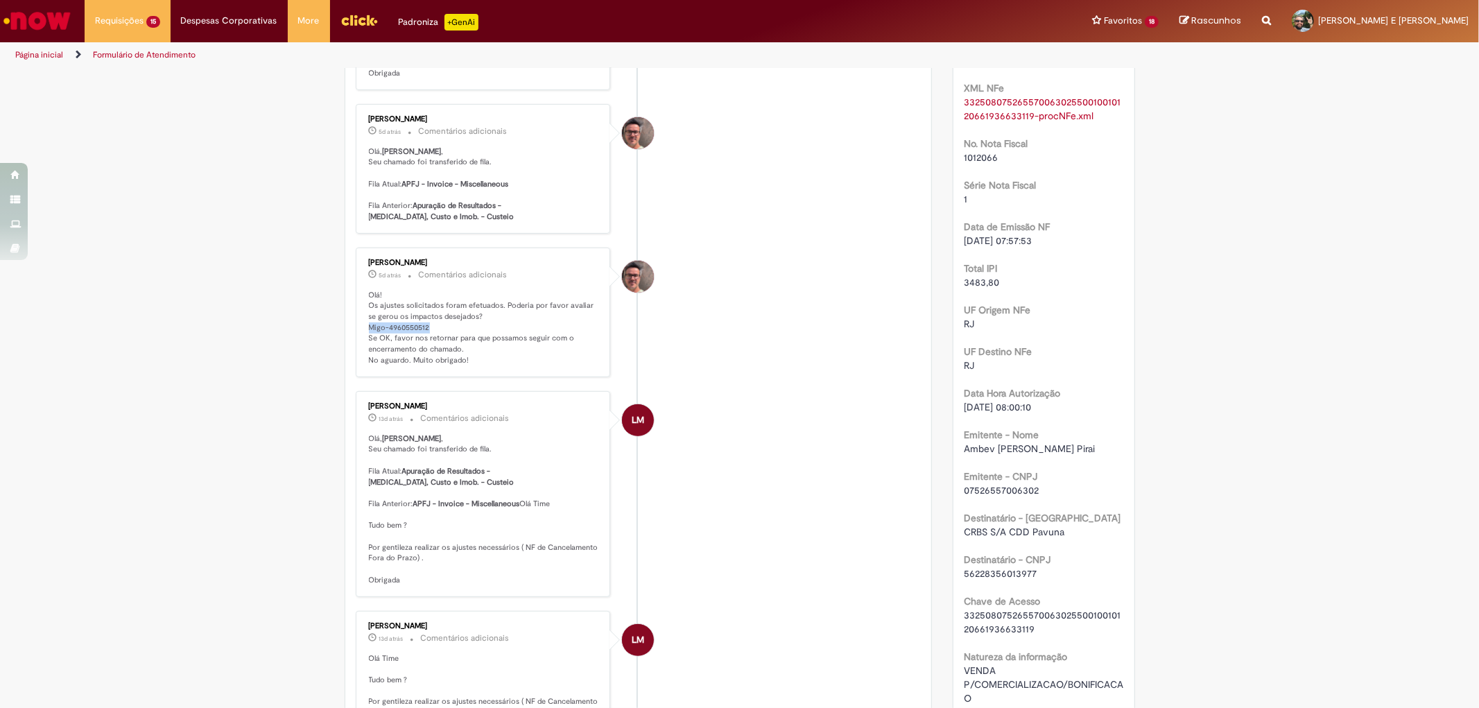
scroll to position [0, 0]
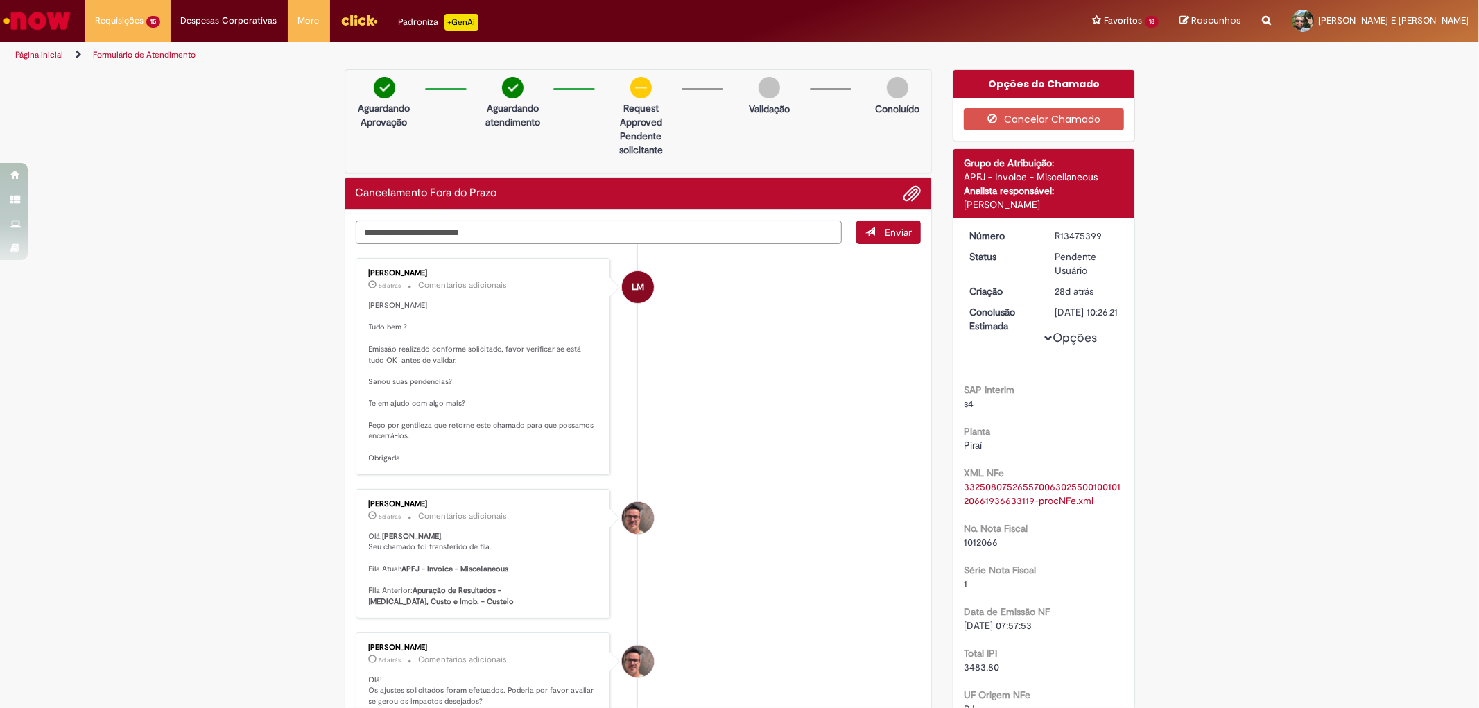
click at [470, 229] on textarea "Digite sua mensagem aqui..." at bounding box center [599, 232] width 487 height 24
type textarea "**********"
click at [884, 229] on span "Enviar" at bounding box center [897, 232] width 27 height 12
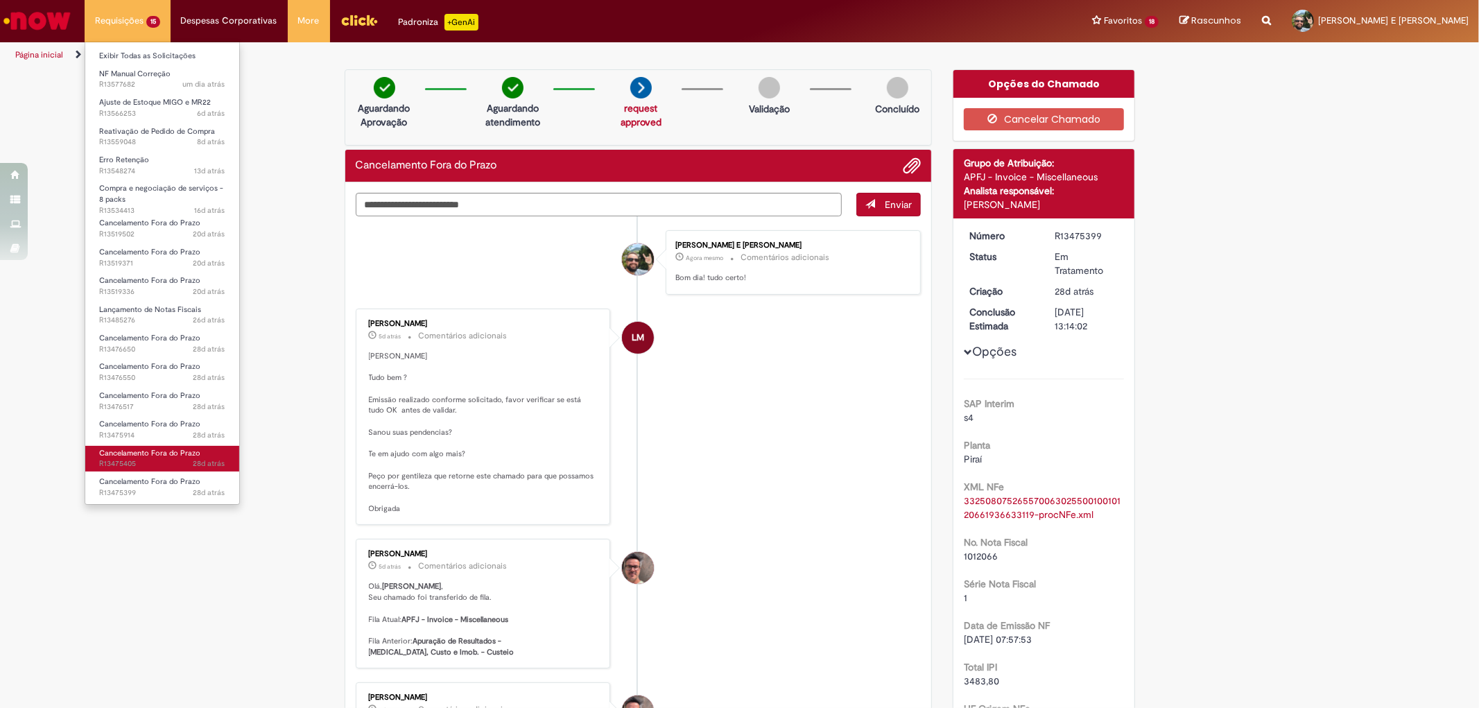
click at [165, 448] on span "Cancelamento Fora do Prazo" at bounding box center [149, 453] width 101 height 10
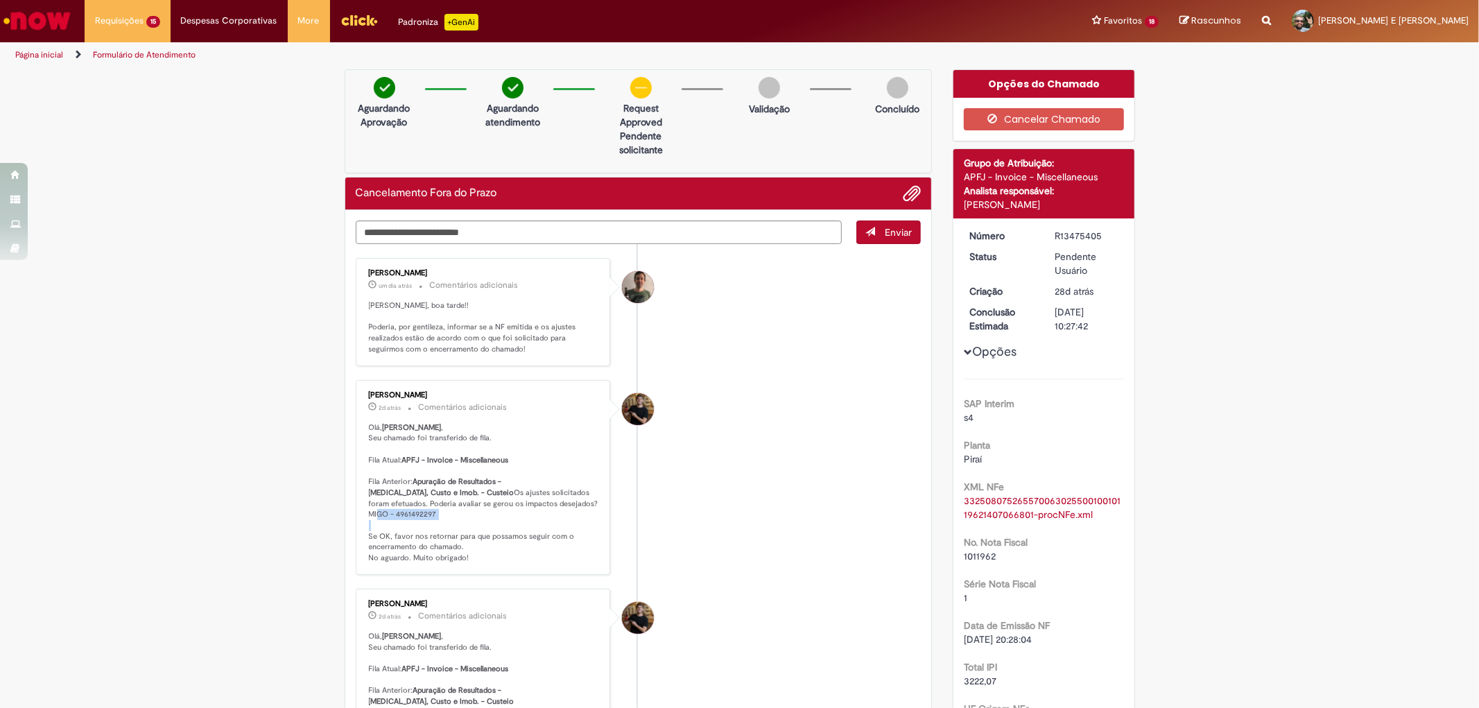
drag, startPoint x: 363, startPoint y: 532, endPoint x: 428, endPoint y: 534, distance: 65.9
click at [428, 534] on p "Olá, Alexandre , Seu chamado foi transferido de fila. Fila Atual: APFJ - Invoic…" at bounding box center [484, 492] width 231 height 141
copy p "MIGO - 4961492297"
click at [576, 234] on textarea "Digite sua mensagem aqui..." at bounding box center [599, 232] width 487 height 24
type textarea "**********"
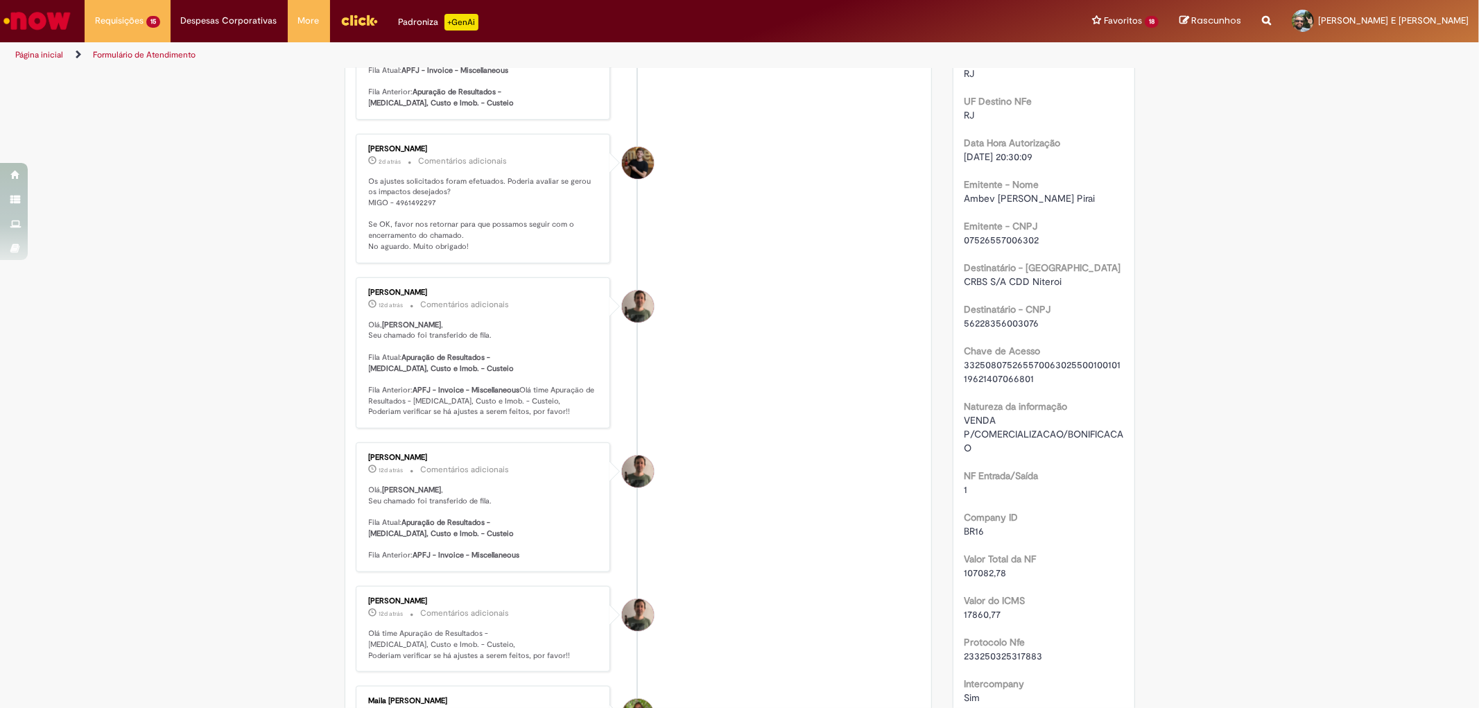
scroll to position [572, 0]
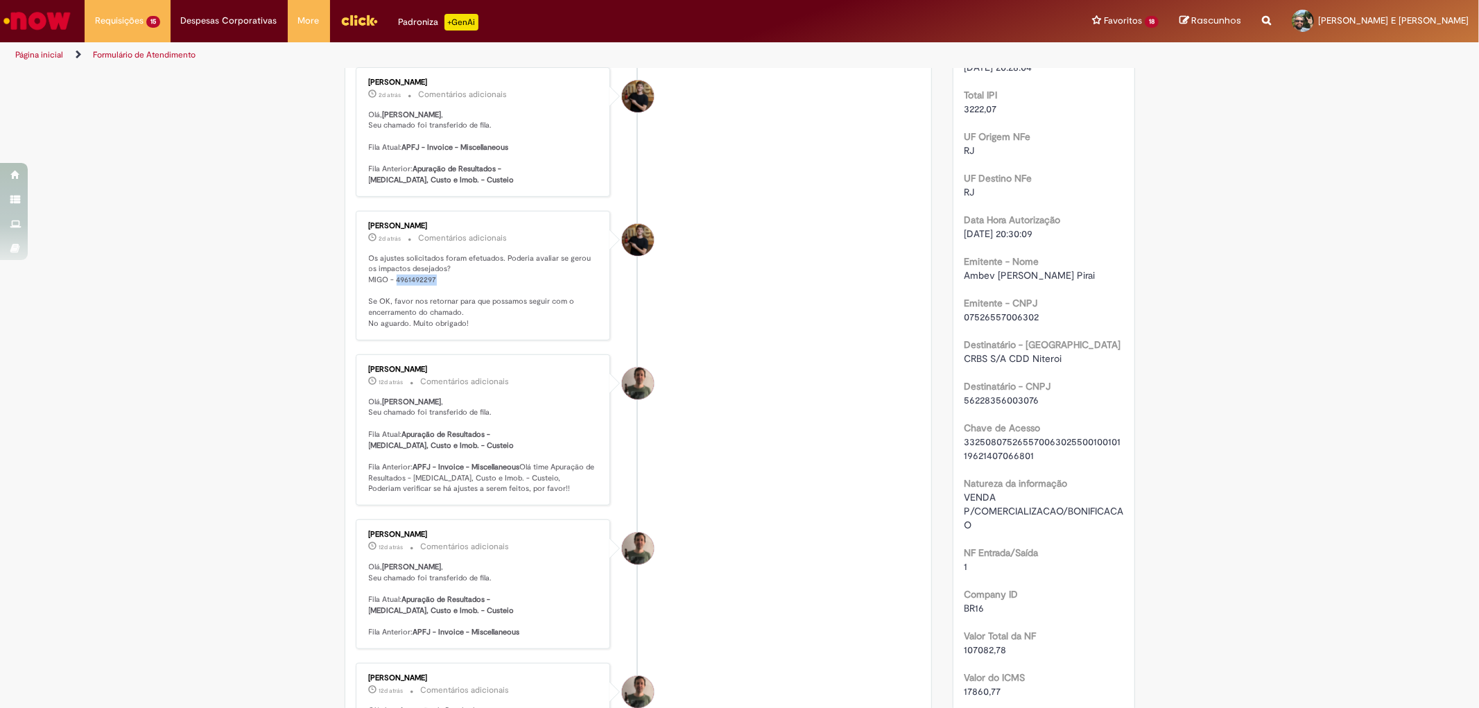
drag, startPoint x: 390, startPoint y: 300, endPoint x: 430, endPoint y: 301, distance: 39.5
click at [430, 301] on p "Os ajustes solicitados foram efetuados. Poderia avaliar se gerou os impactos de…" at bounding box center [484, 291] width 231 height 76
copy p "4961492297"
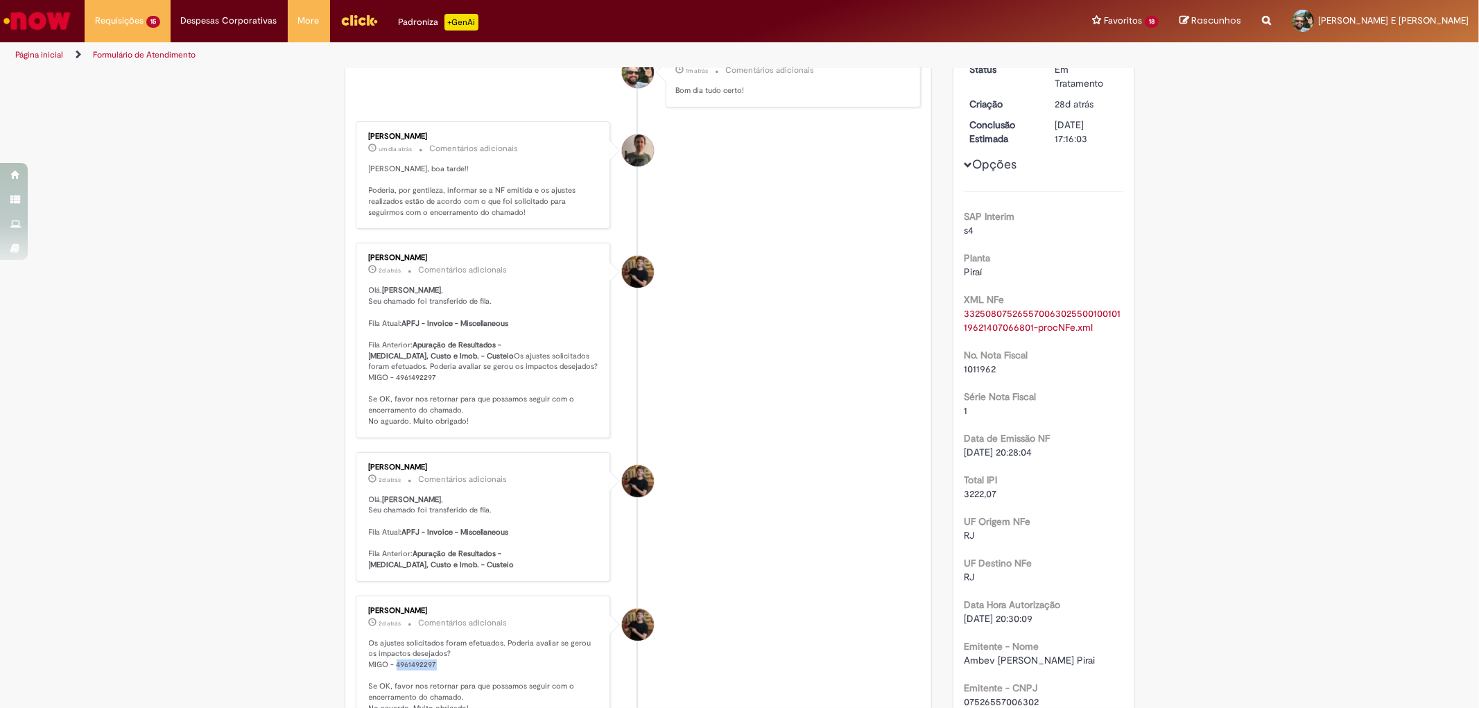
scroll to position [0, 0]
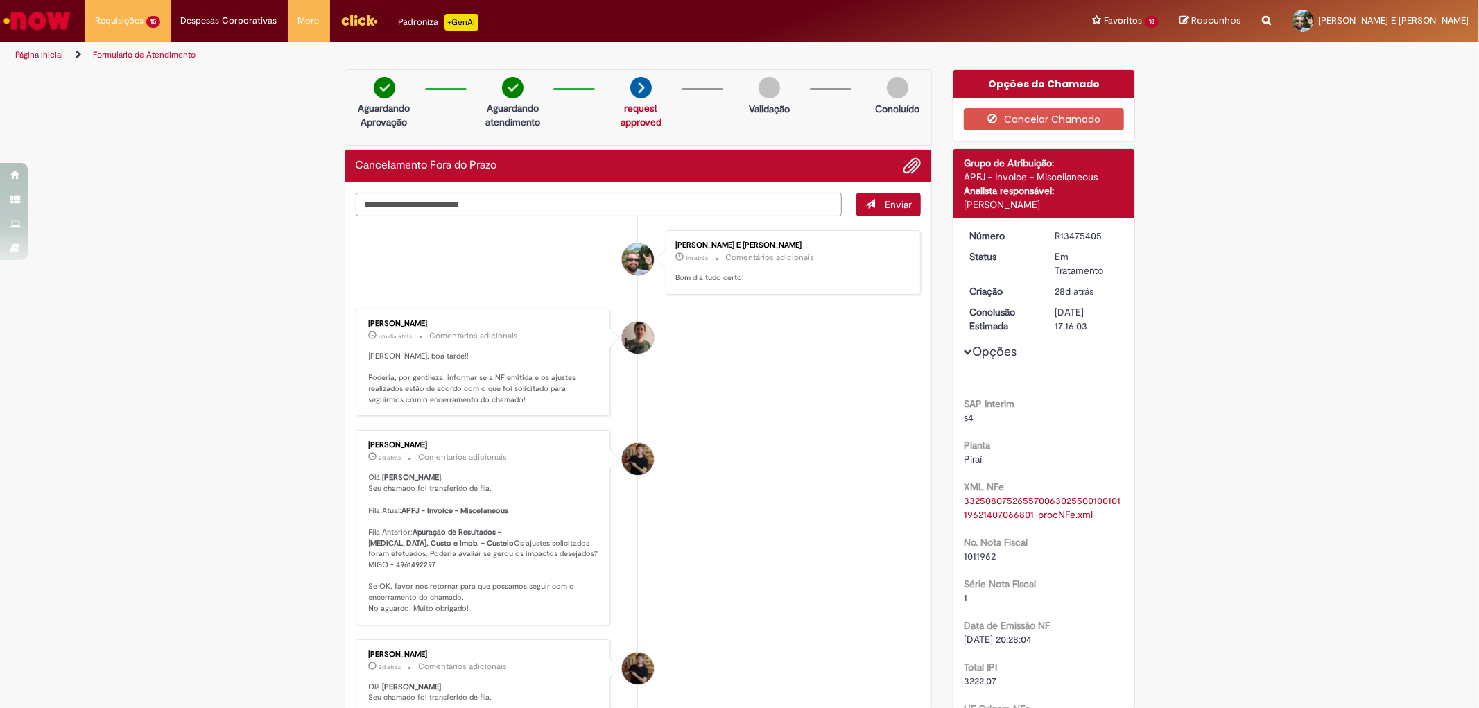
click at [654, 210] on textarea "Digite sua mensagem aqui..." at bounding box center [599, 205] width 487 height 24
click at [509, 196] on textarea "**********" at bounding box center [599, 205] width 487 height 24
click at [513, 203] on textarea "**********" at bounding box center [599, 205] width 487 height 24
type textarea "**********"
click at [890, 205] on span "Enviar" at bounding box center [897, 204] width 27 height 12
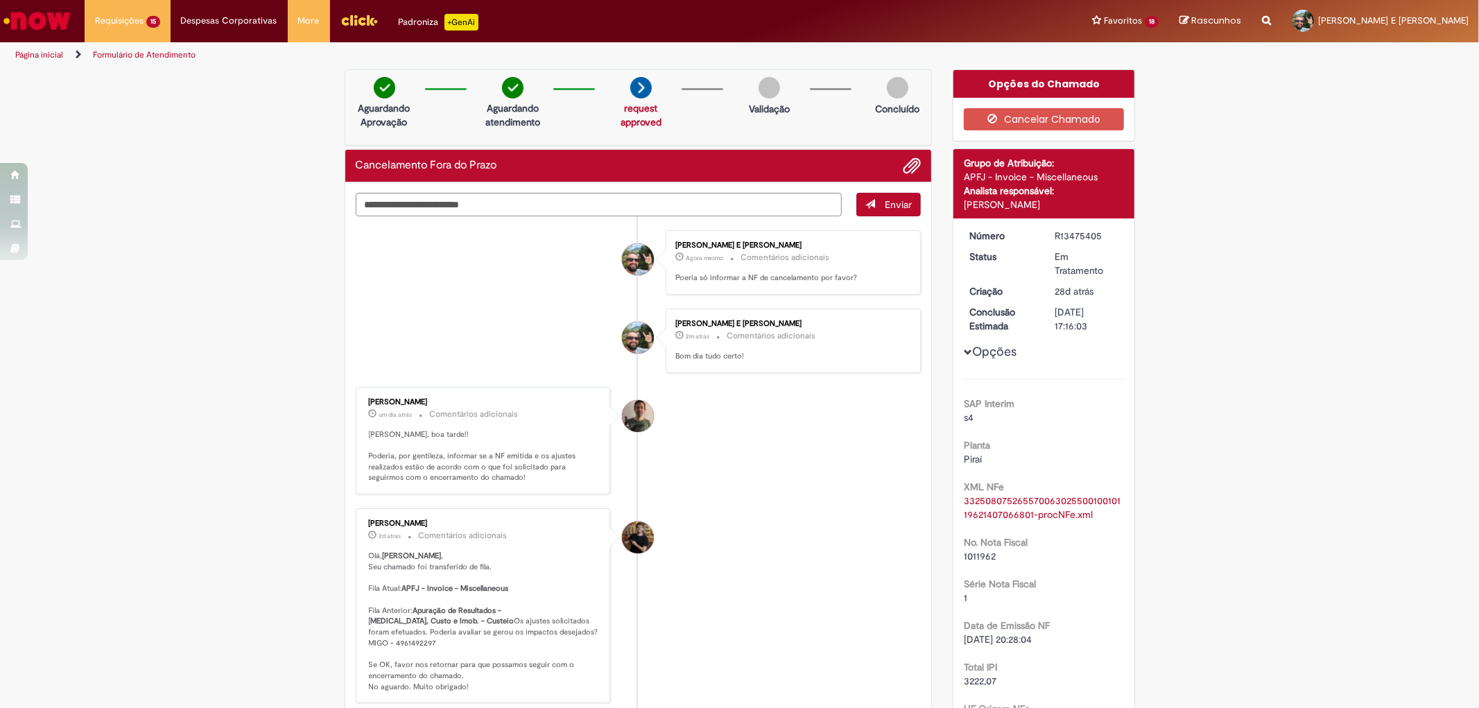
scroll to position [77, 0]
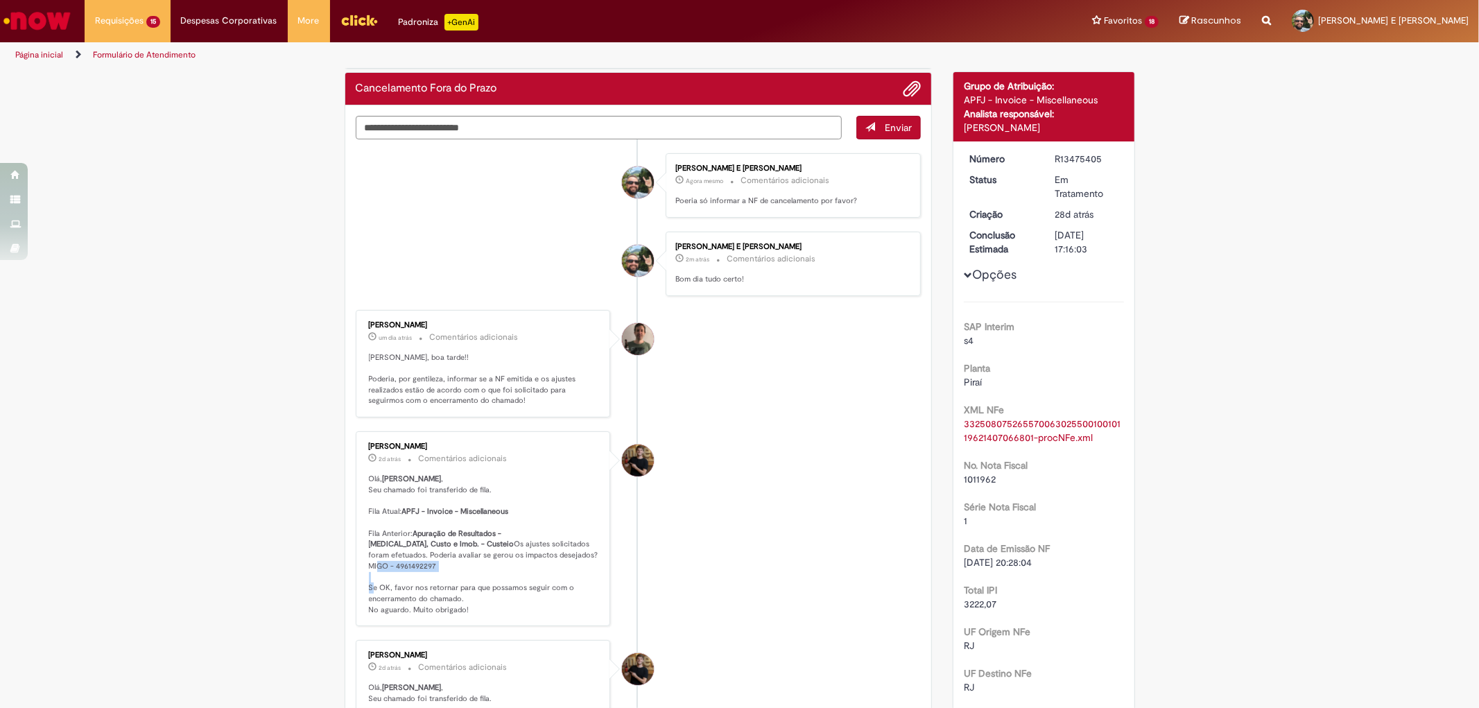
drag, startPoint x: 360, startPoint y: 586, endPoint x: 435, endPoint y: 593, distance: 75.1
click at [435, 593] on div "William Paul Barnekow Dias Eichstaedt 2d atrás 2 dias atrás Comentários adicion…" at bounding box center [483, 528] width 247 height 186
copy p "MIGO - 4961492297"
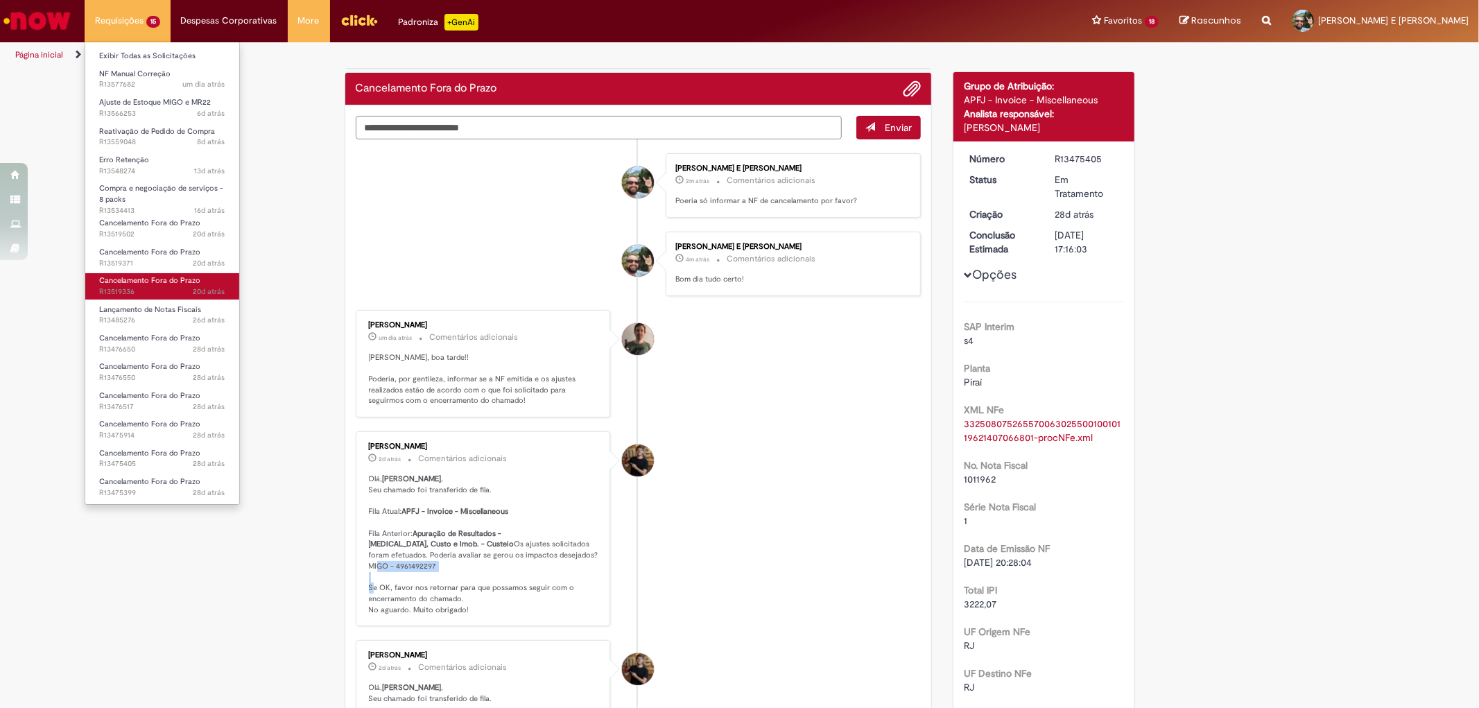
click at [135, 279] on span "Cancelamento Fora do Prazo" at bounding box center [149, 280] width 101 height 10
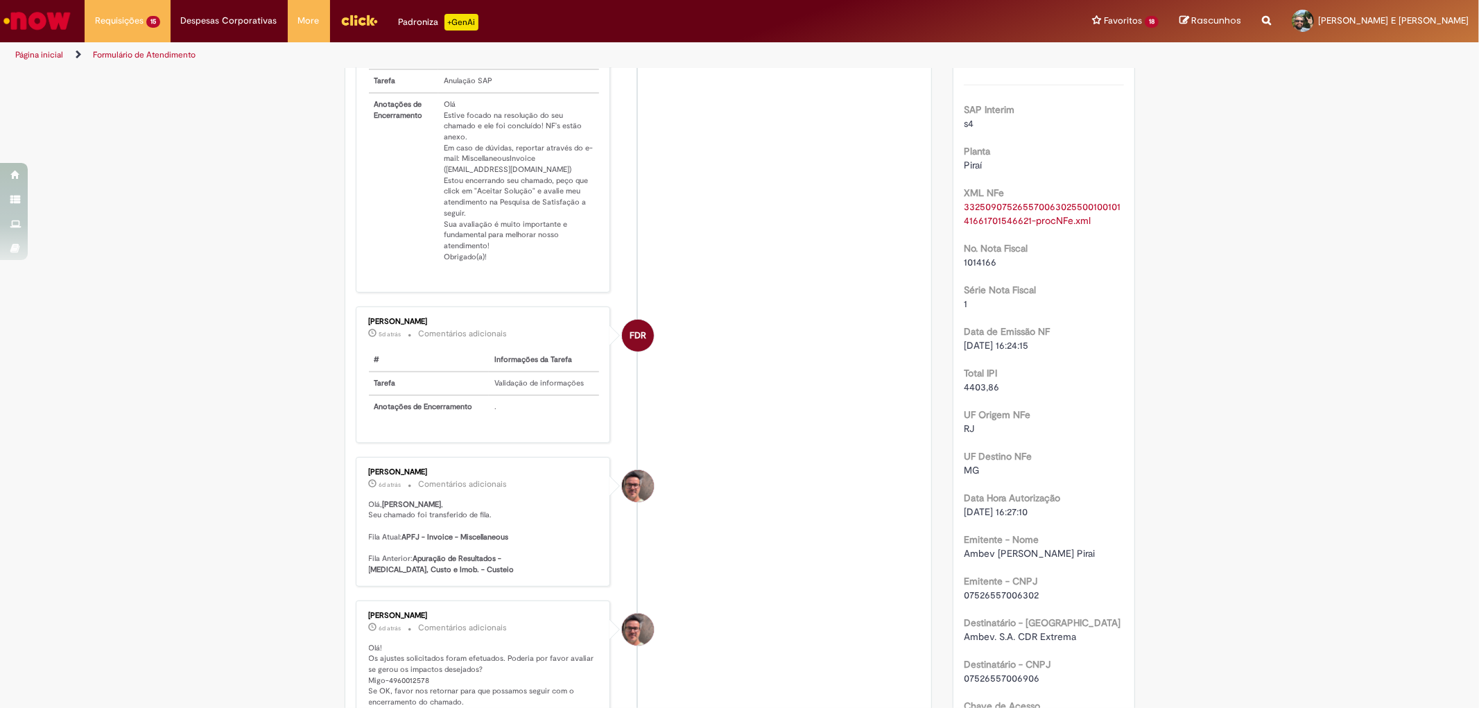
scroll to position [385, 0]
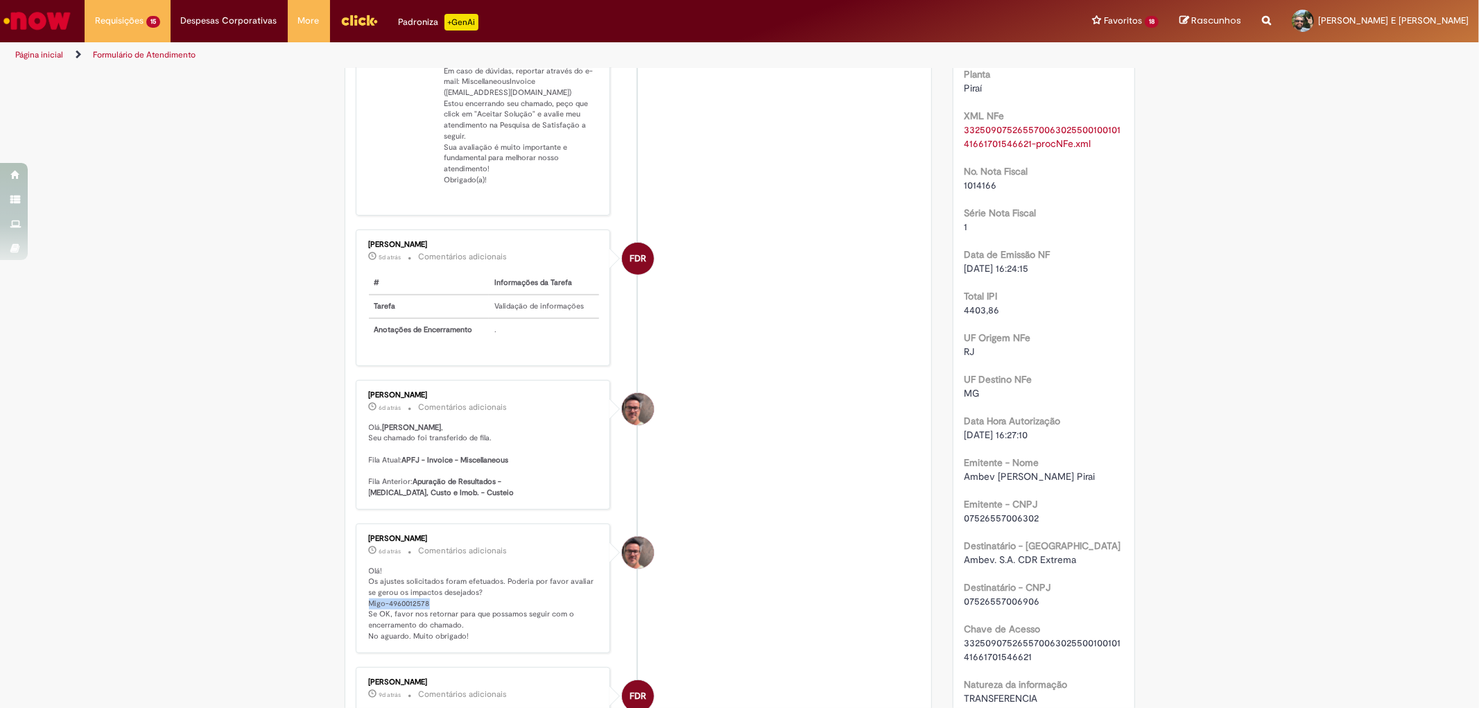
drag, startPoint x: 363, startPoint y: 588, endPoint x: 435, endPoint y: 587, distance: 72.1
click at [435, 587] on p "Olá! Os ajustes solicitados foram efetuados. Poderia por favor avaliar se gerou…" at bounding box center [484, 604] width 231 height 76
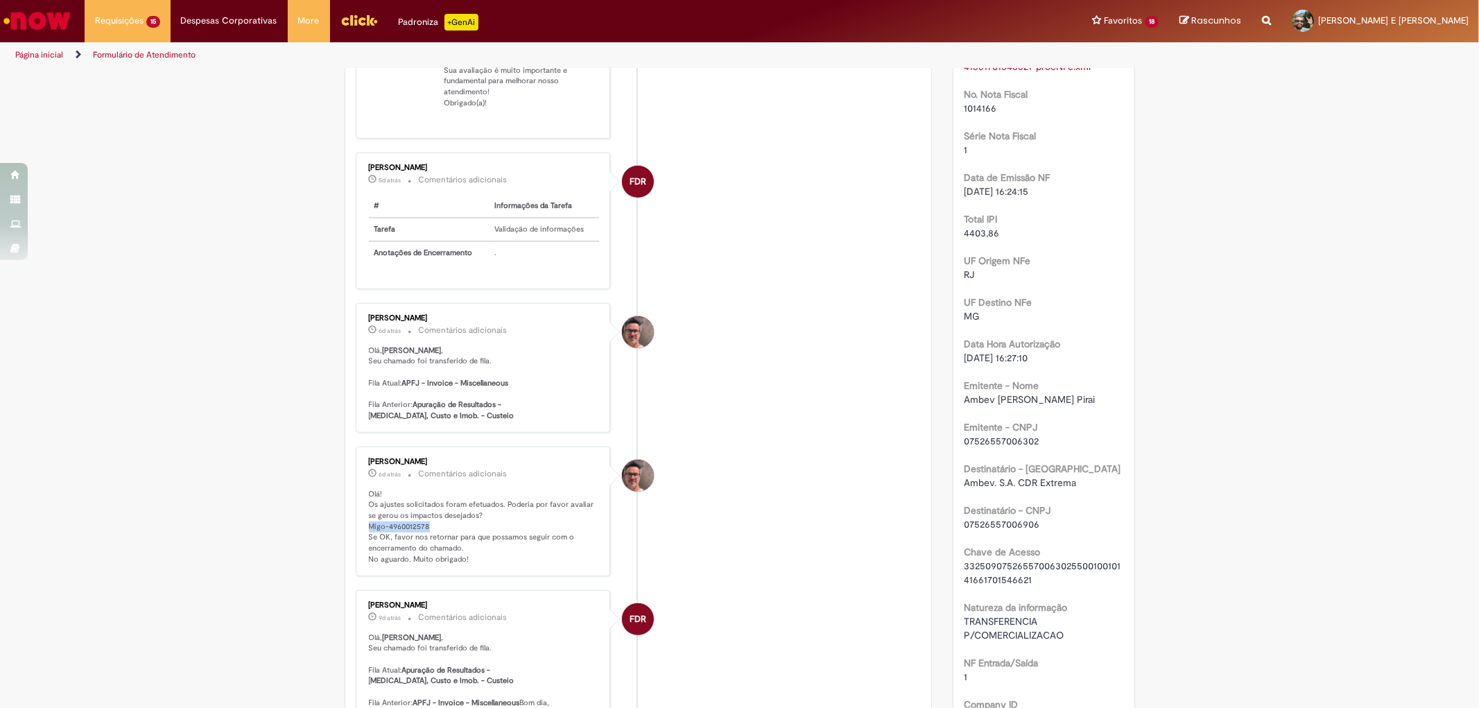
scroll to position [0, 0]
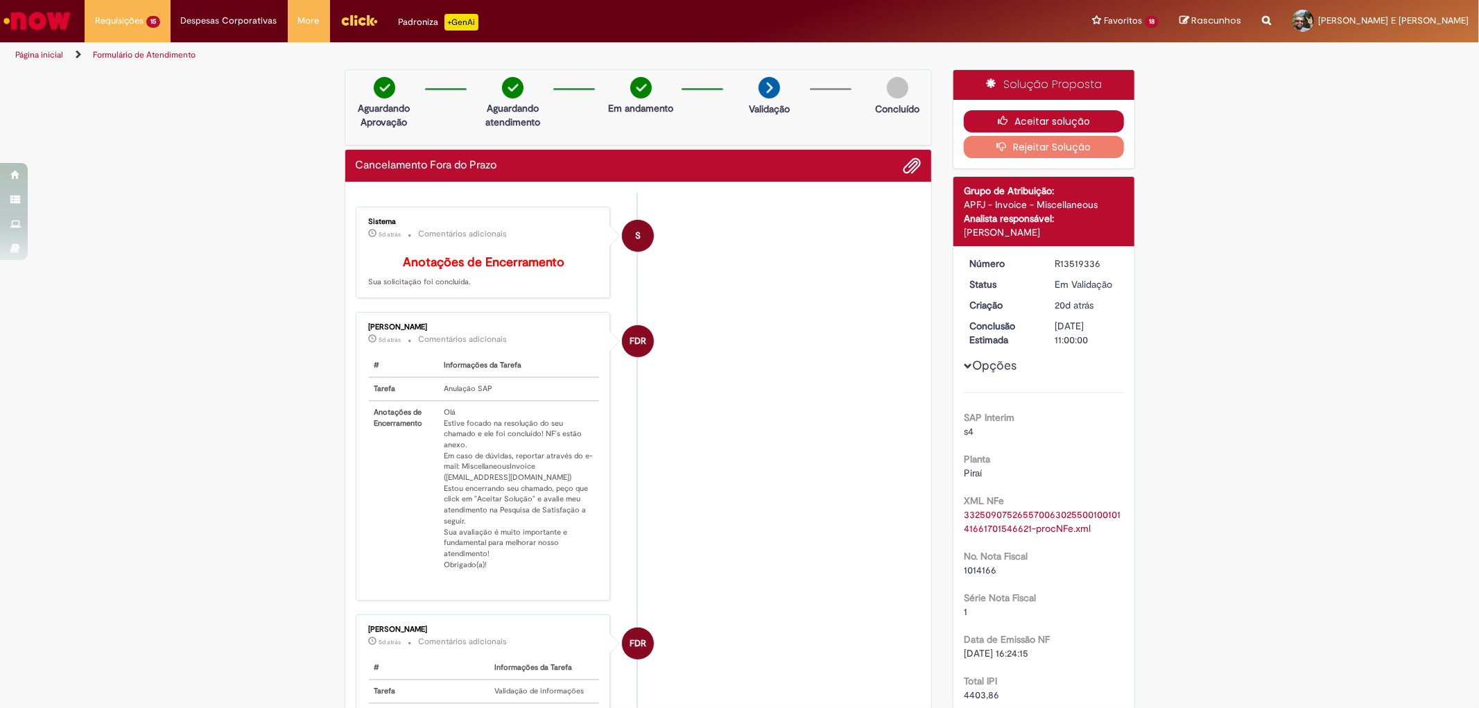
click at [1069, 122] on button "Aceitar solução" at bounding box center [1043, 121] width 160 height 22
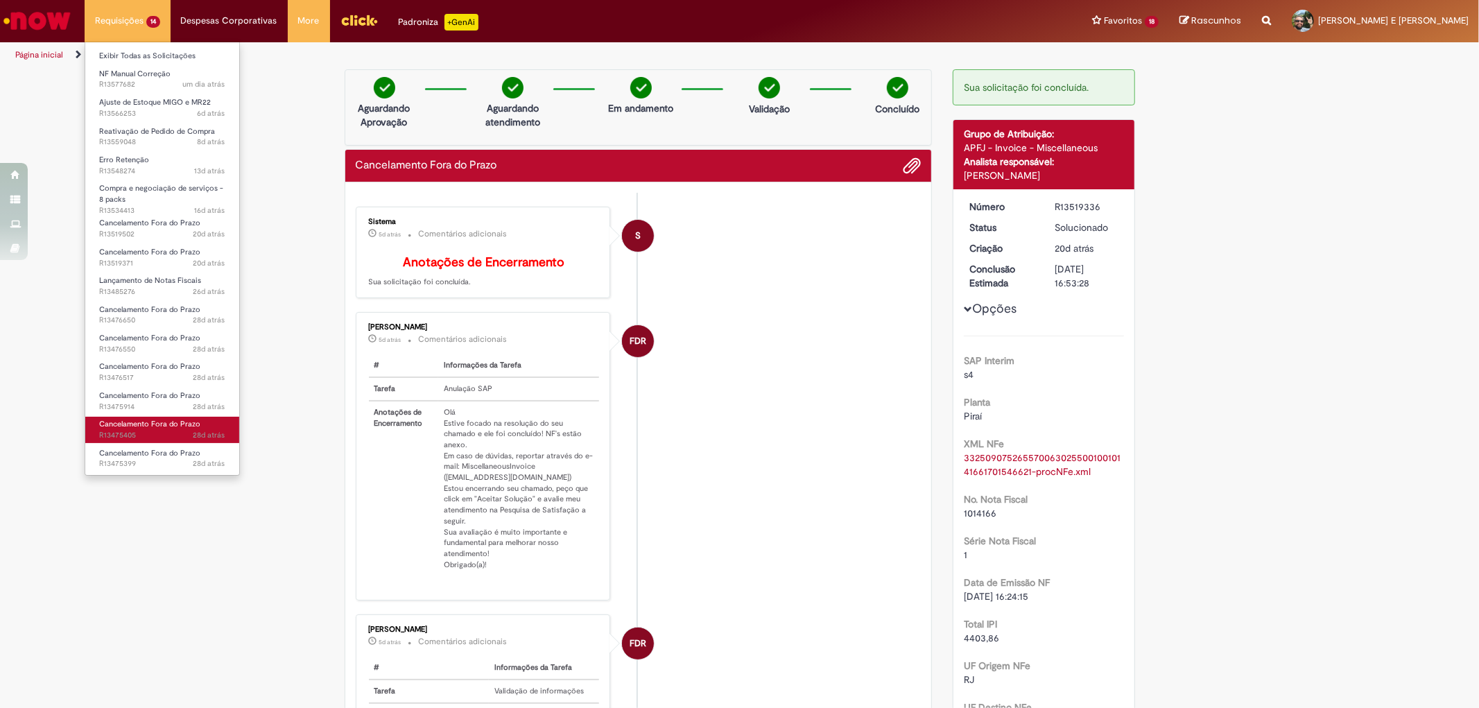
click at [147, 425] on span "Cancelamento Fora do Prazo" at bounding box center [149, 424] width 101 height 10
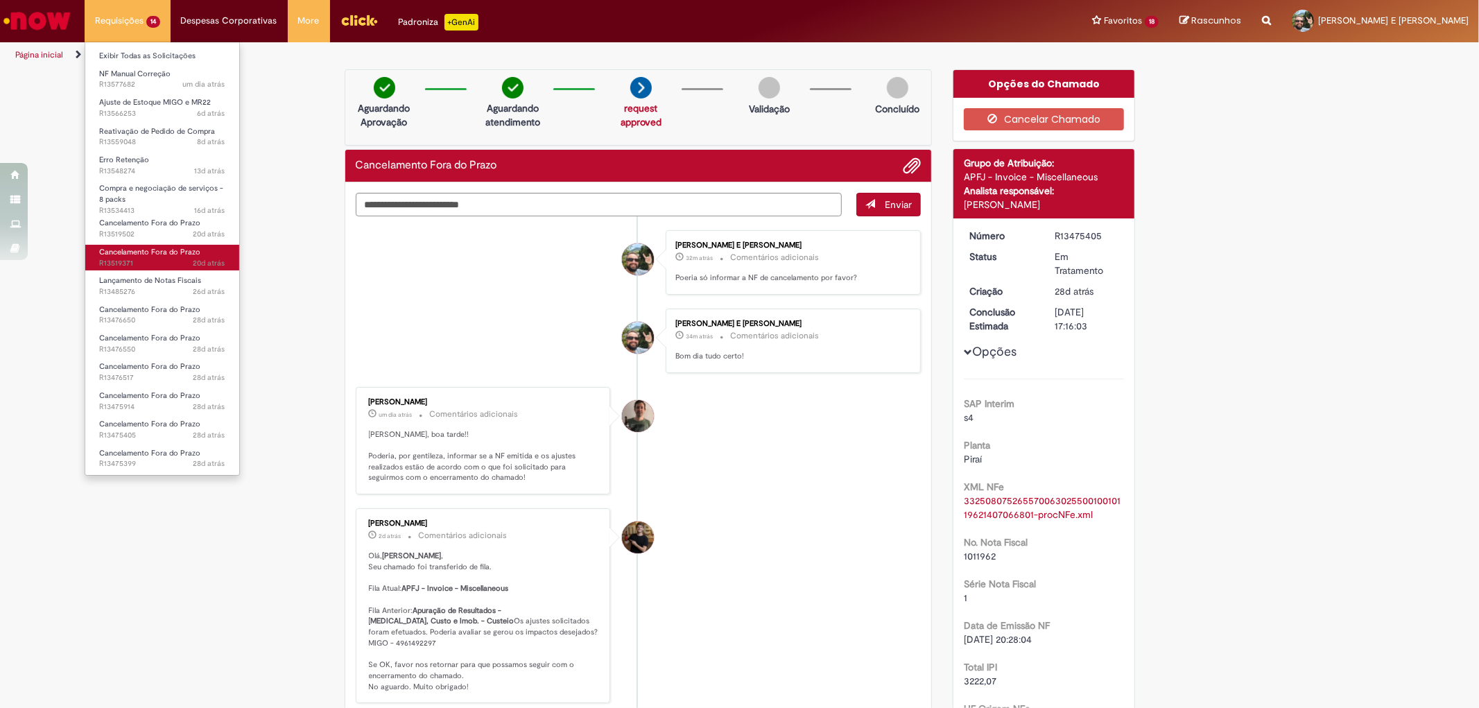
click at [155, 255] on span "Cancelamento Fora do Prazo" at bounding box center [149, 252] width 101 height 10
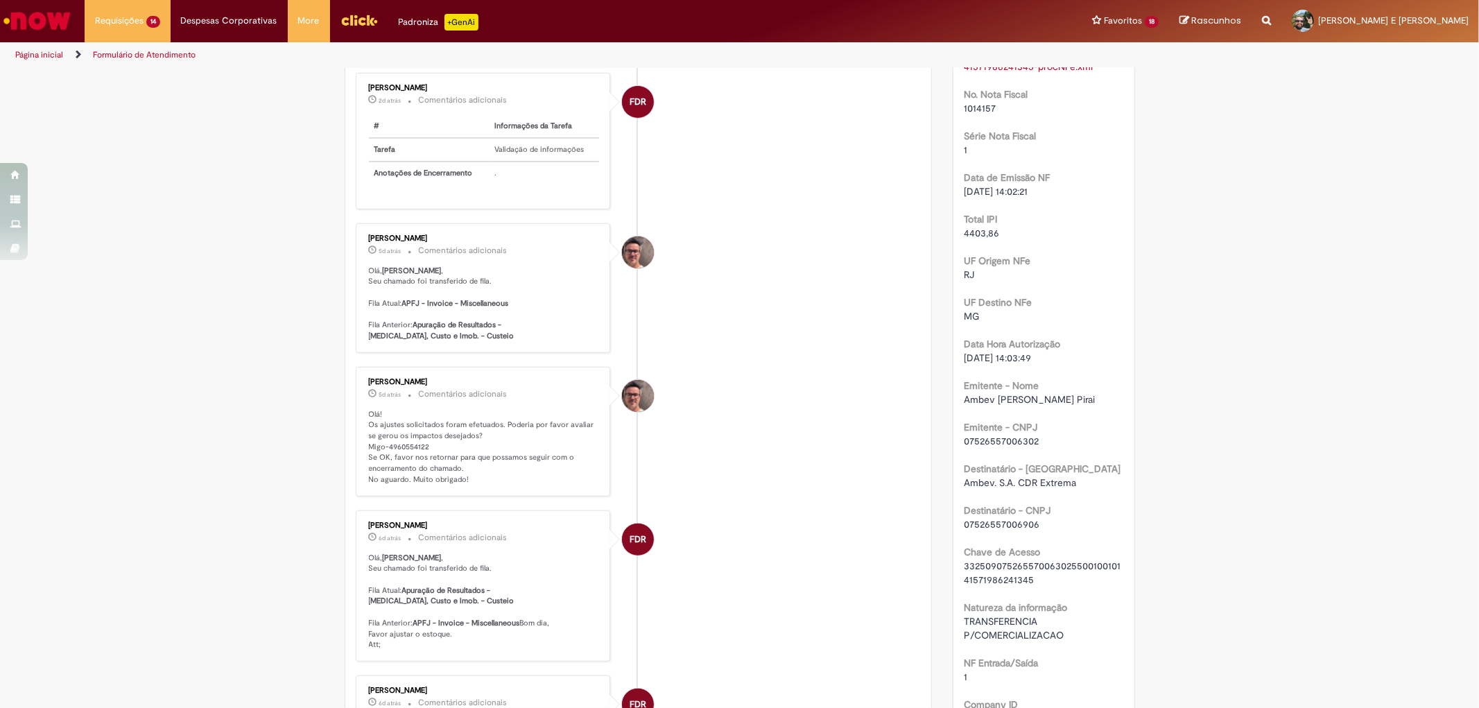
scroll to position [542, 0]
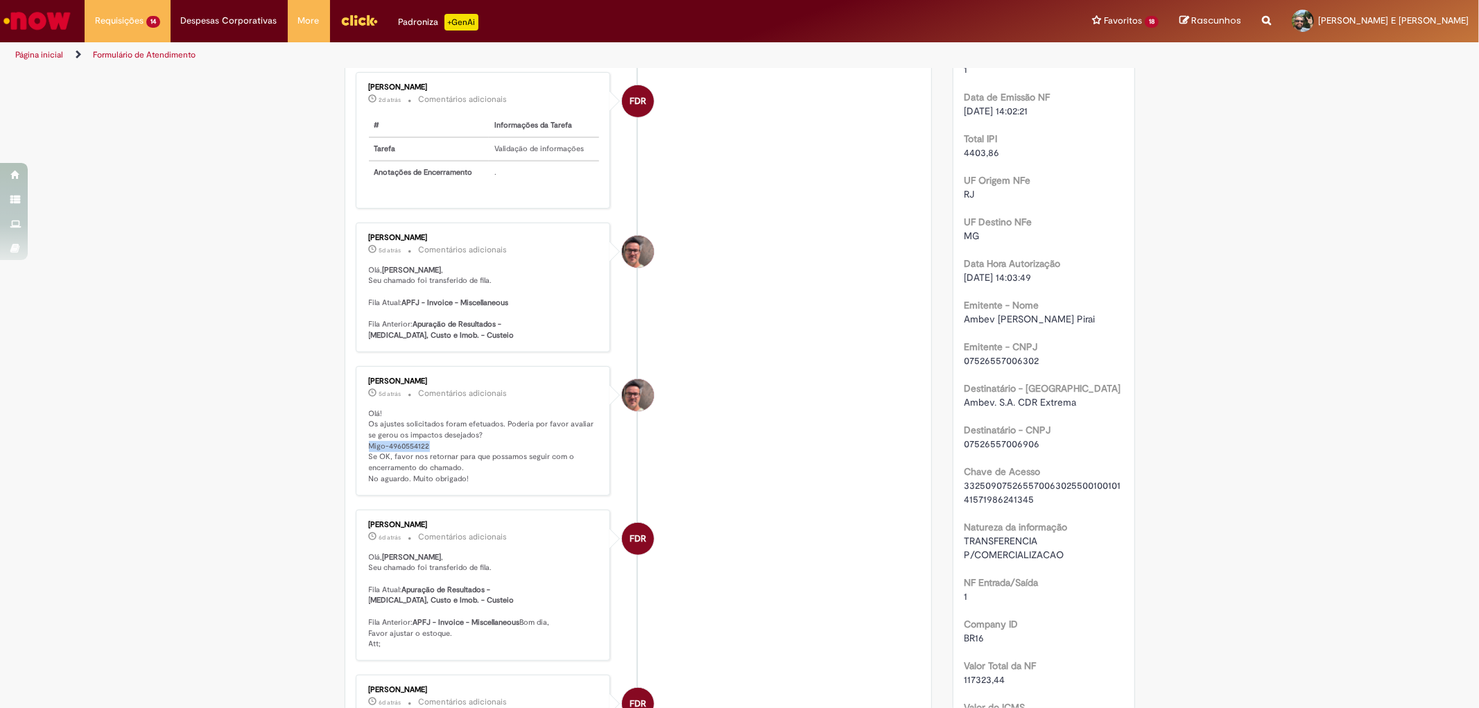
drag, startPoint x: 363, startPoint y: 430, endPoint x: 427, endPoint y: 428, distance: 64.5
click at [427, 428] on p "Olá! Os ajustes solicitados foram efetuados. Poderia por favor avaliar se gerou…" at bounding box center [484, 446] width 231 height 76
copy p "Migo-4960554122"
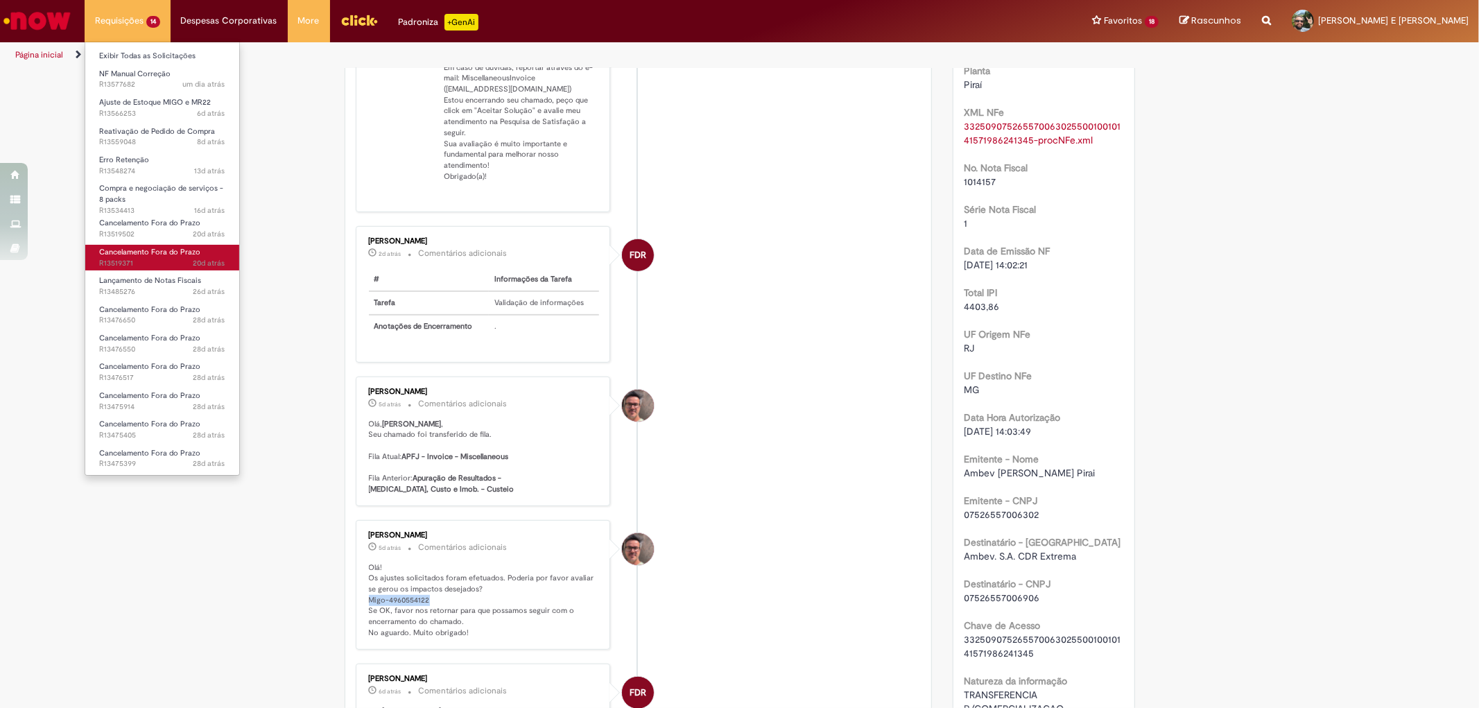
click at [180, 251] on span "Cancelamento Fora do Prazo" at bounding box center [149, 252] width 101 height 10
click at [169, 253] on span "Cancelamento Fora do Prazo" at bounding box center [149, 252] width 101 height 10
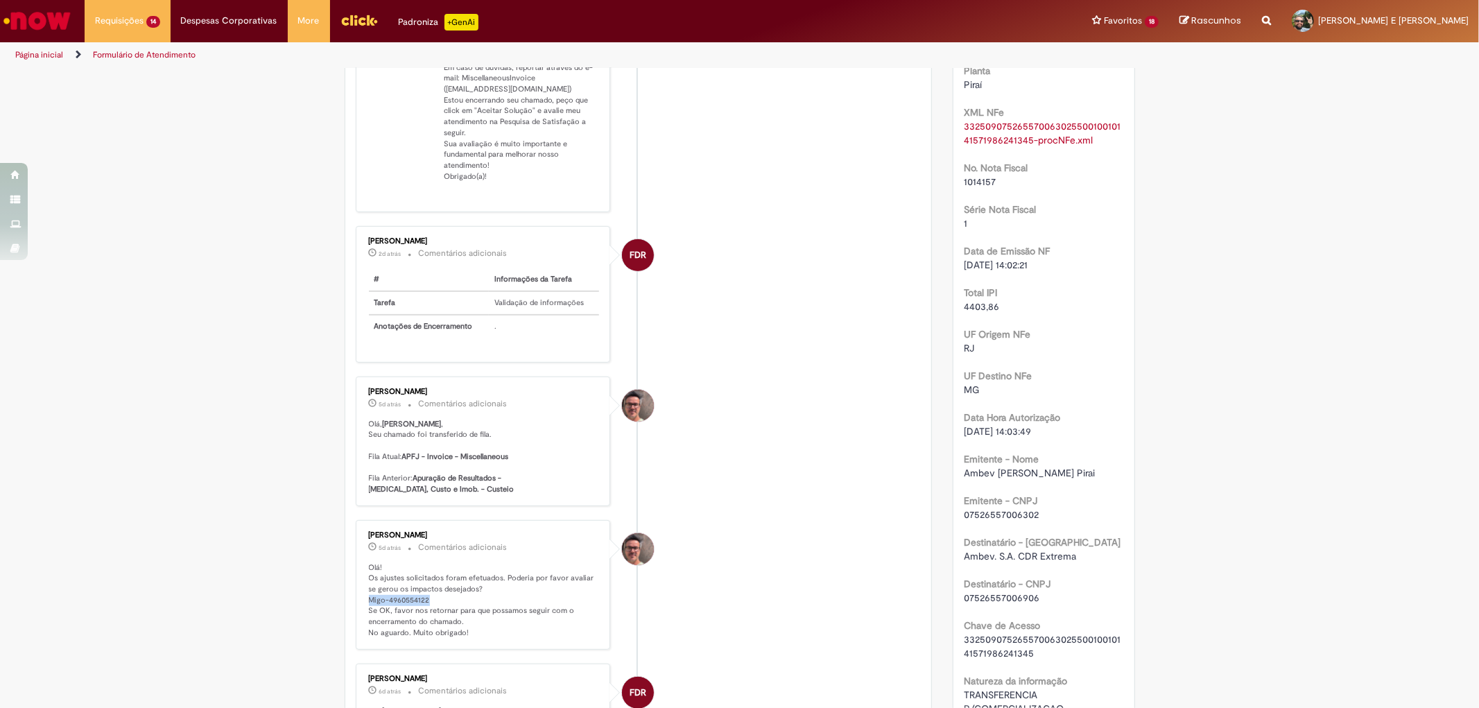
scroll to position [80, 0]
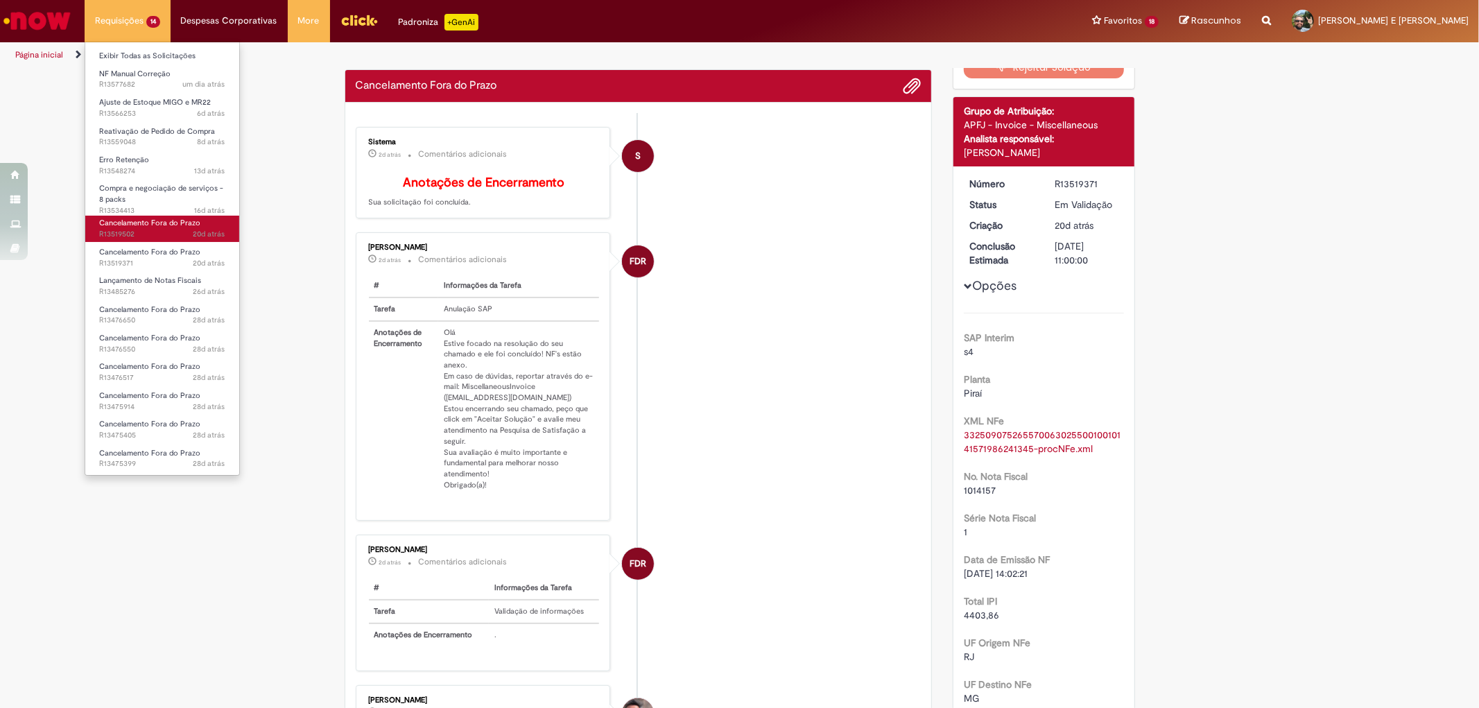
click at [143, 217] on link "Cancelamento Fora do Prazo 20d atrás 20 dias atrás R13519502" at bounding box center [162, 229] width 154 height 26
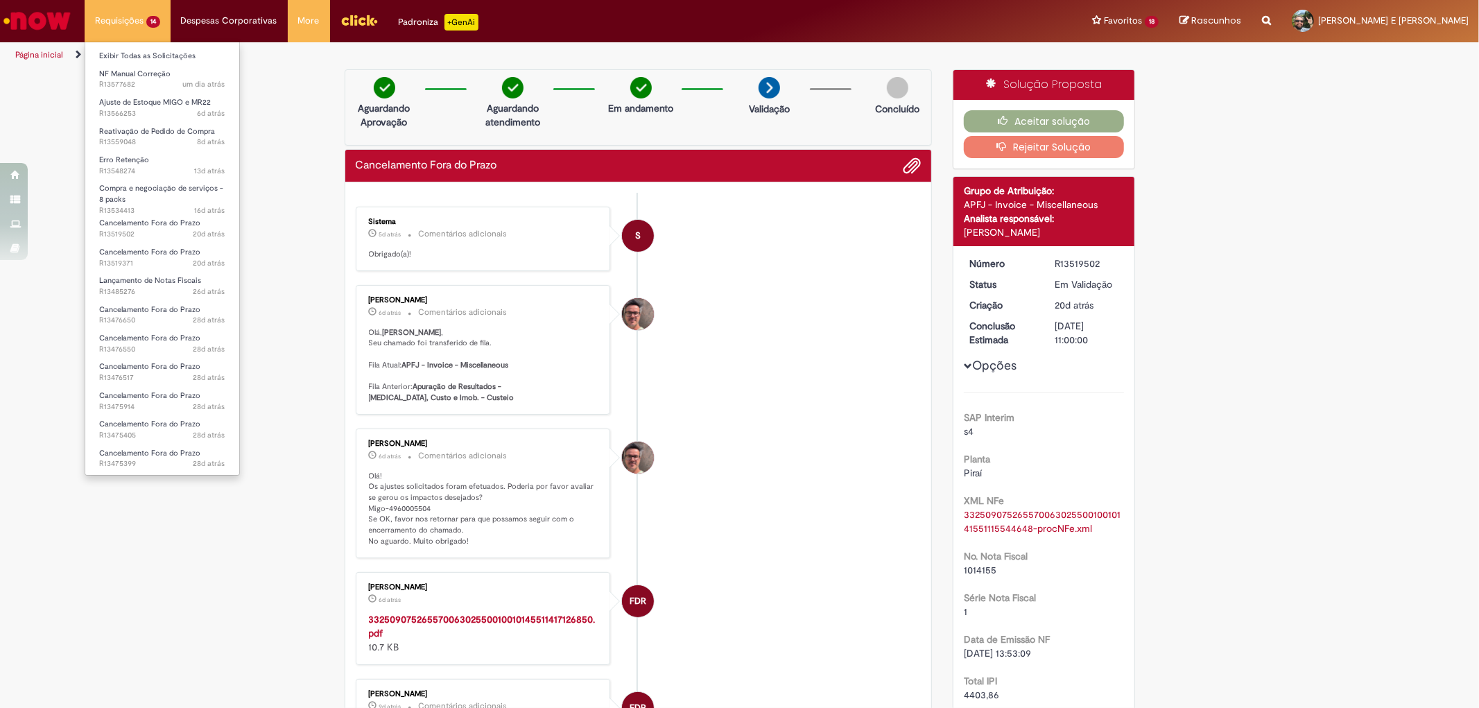
click at [140, 32] on li "Requisições 14 Exibir Todas as Solicitações NF Manual Correção um dia atrás um …" at bounding box center [128, 21] width 86 height 42
click at [164, 54] on link "Exibir Todas as Solicitações" at bounding box center [162, 56] width 154 height 15
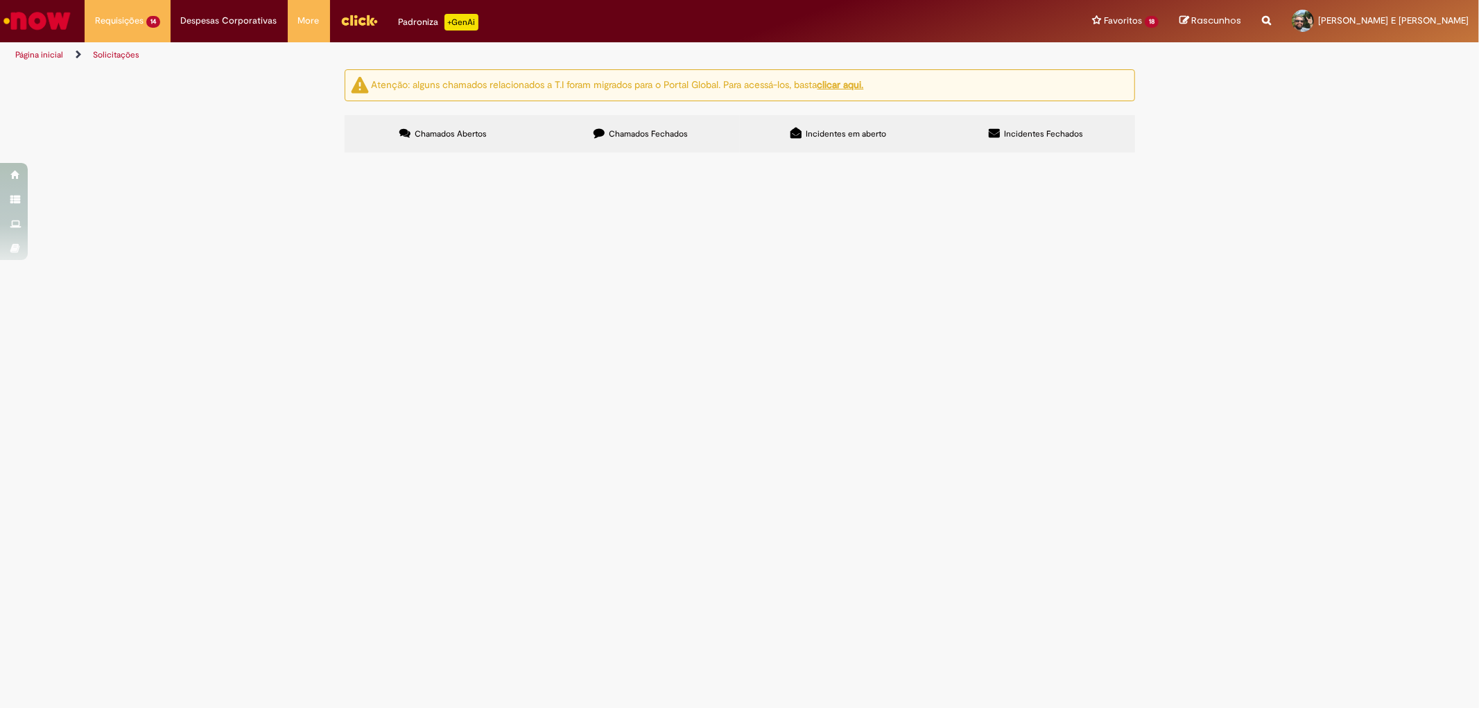
click at [640, 132] on span "Chamados Fechados" at bounding box center [648, 133] width 79 height 11
click at [0, 0] on input "Pesquisar" at bounding box center [0, 0] width 0 height 0
paste input "*********"
type input "*********"
click at [0, 0] on span "Pesquisar" at bounding box center [0, 0] width 0 height 0
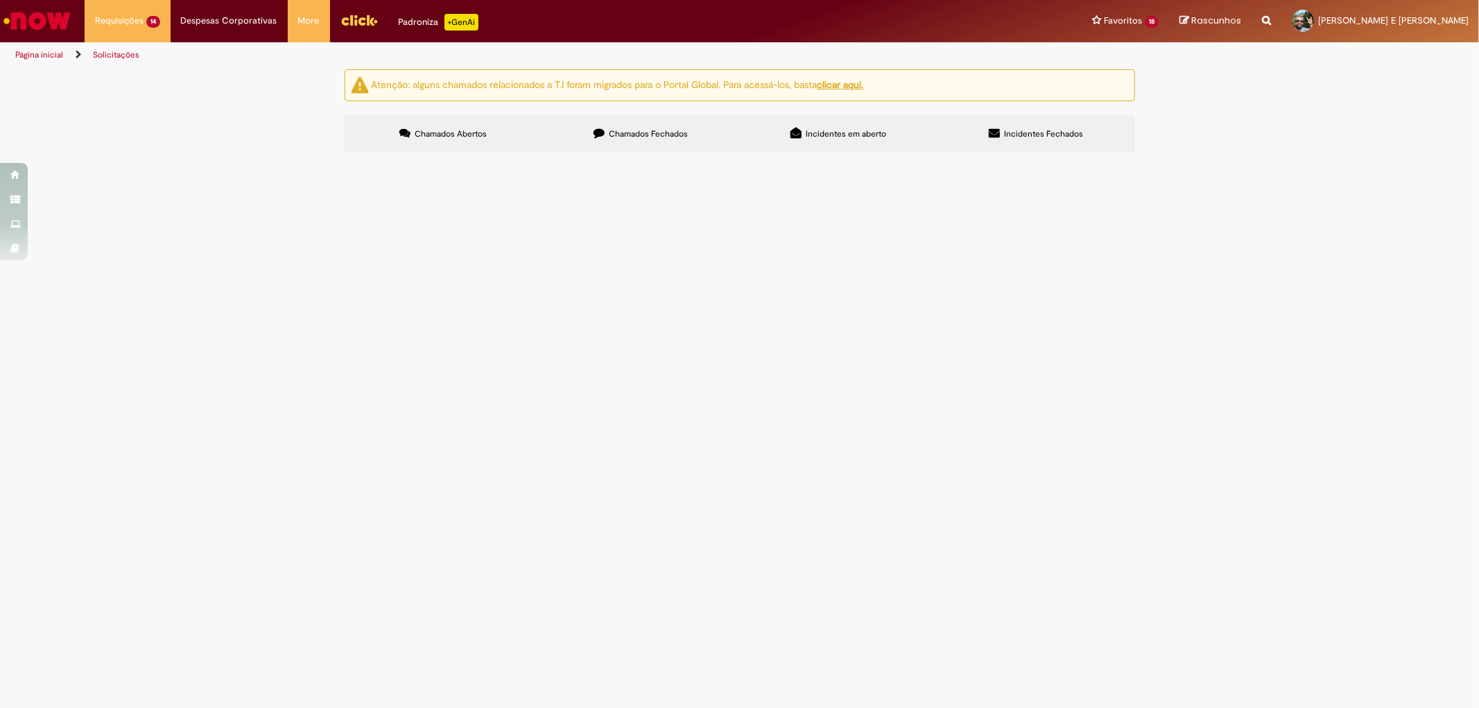
click at [0, 0] on span "Pesquisar" at bounding box center [0, 0] width 0 height 0
click at [0, 0] on span "NF 1014166 não circulou" at bounding box center [0, 0] width 0 height 0
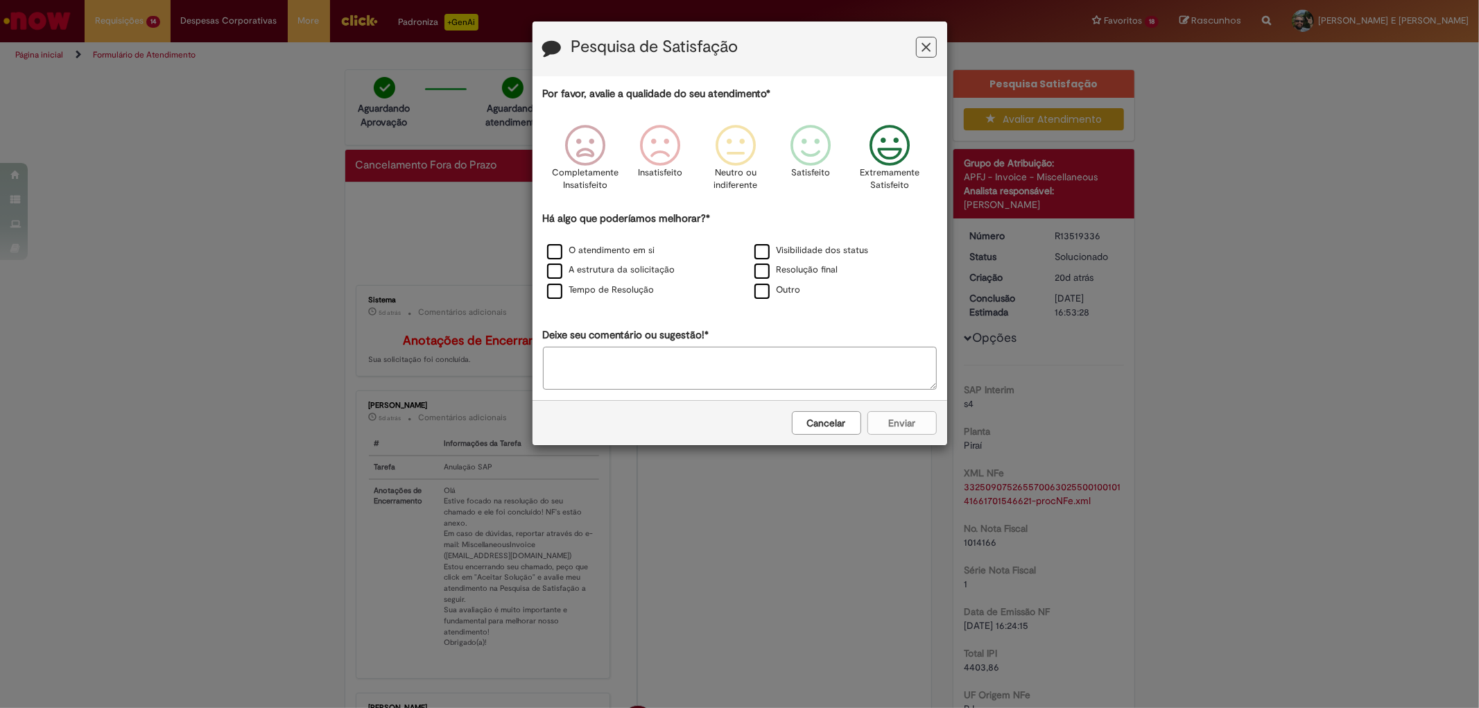
click at [882, 155] on icon "Feedback" at bounding box center [889, 146] width 52 height 42
click at [552, 257] on label "O atendimento em si" at bounding box center [601, 250] width 108 height 13
click at [553, 269] on label "A estrutura da solicitação" at bounding box center [611, 269] width 128 height 13
click at [555, 293] on label "Tempo de Resolução" at bounding box center [600, 290] width 107 height 13
click at [898, 435] on button "Enviar" at bounding box center [901, 423] width 69 height 24
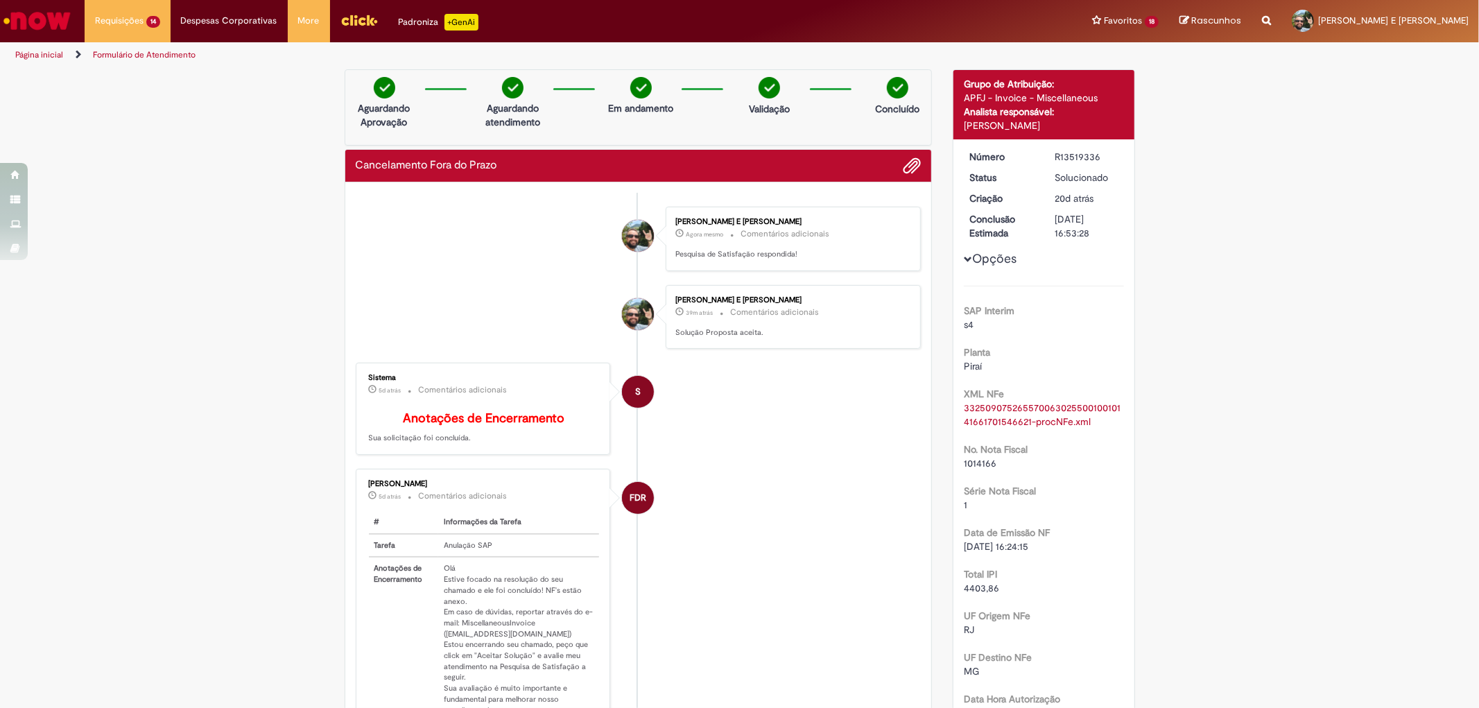
click at [733, 146] on div "Obrigado por compartilhar sua avaliação! Fechar" at bounding box center [739, 354] width 1479 height 708
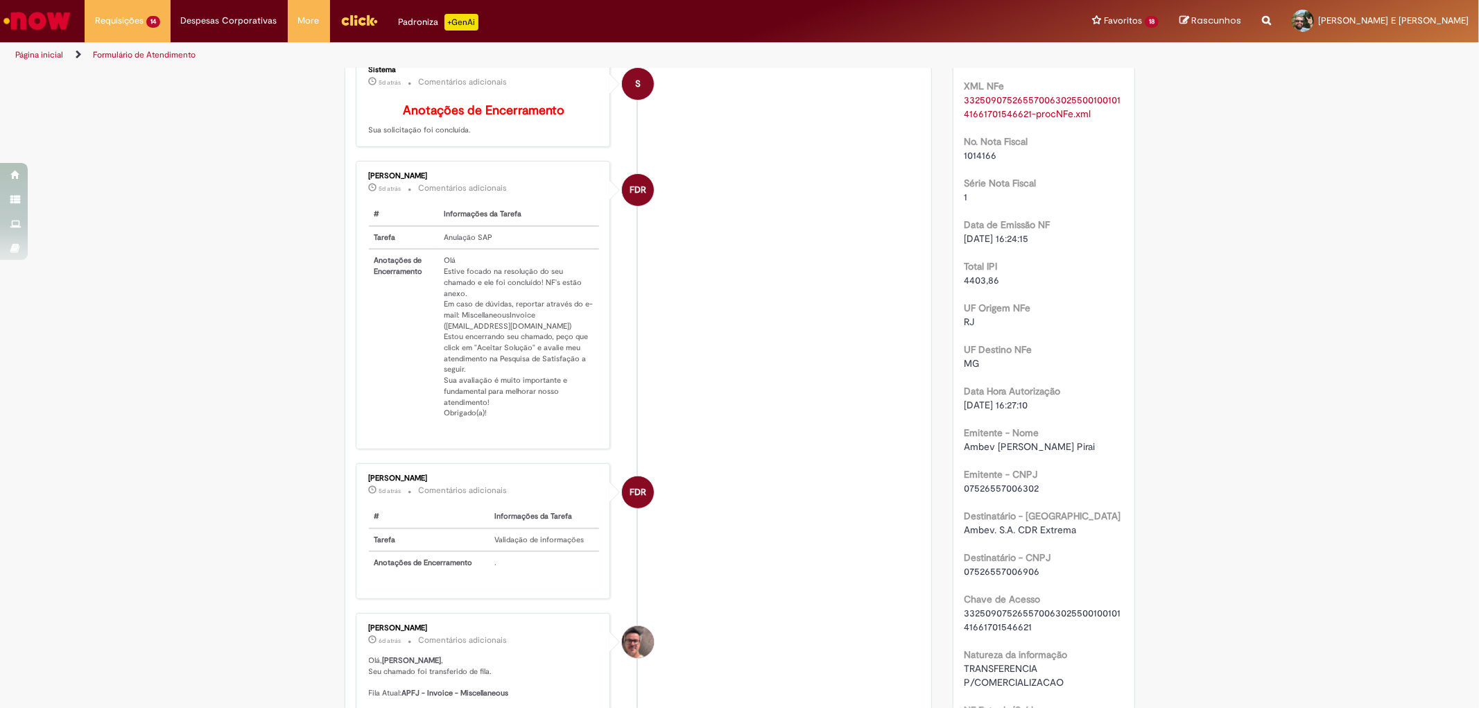
scroll to position [539, 0]
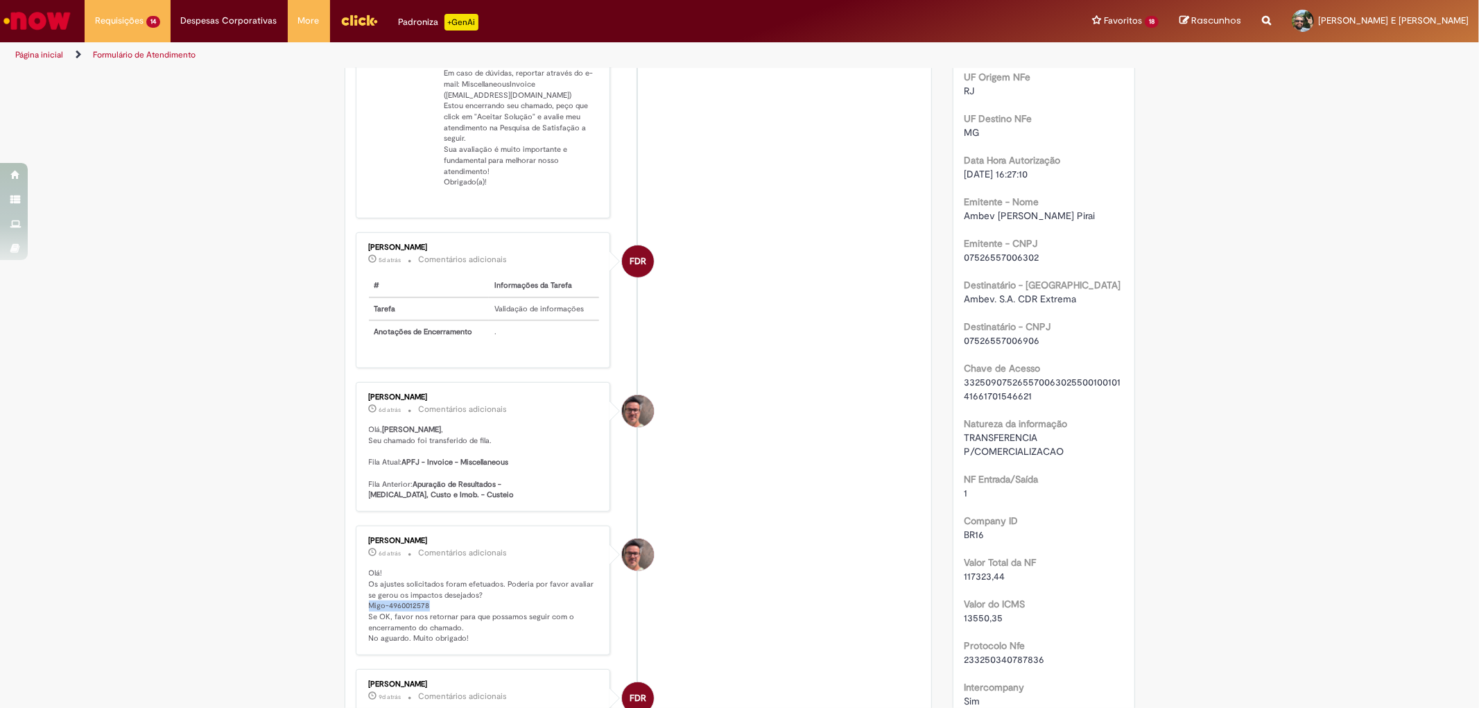
drag, startPoint x: 362, startPoint y: 586, endPoint x: 444, endPoint y: 587, distance: 81.8
click at [438, 586] on p "Olá! Os ajustes solicitados foram efetuados. Poderia por favor avaliar se gerou…" at bounding box center [484, 606] width 231 height 76
copy p "Migo-4960012578"
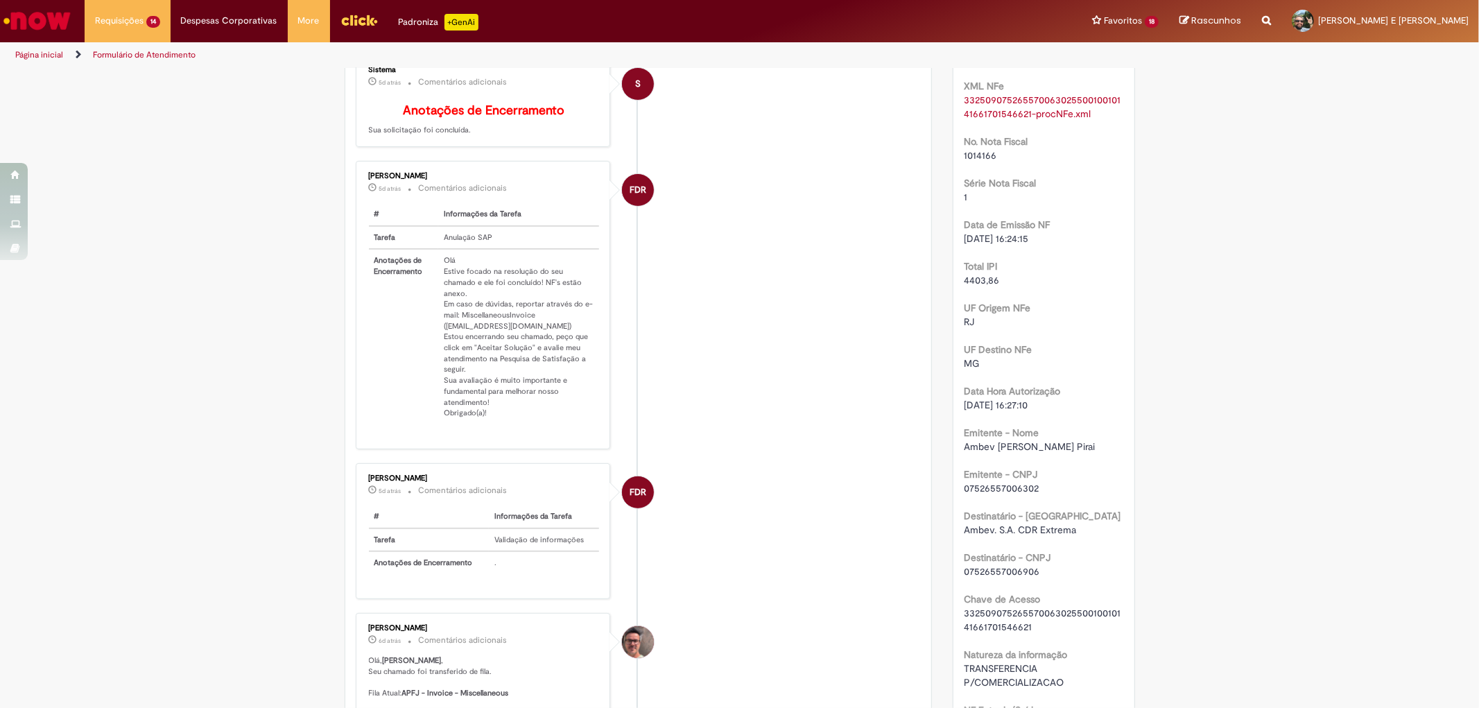
scroll to position [0, 0]
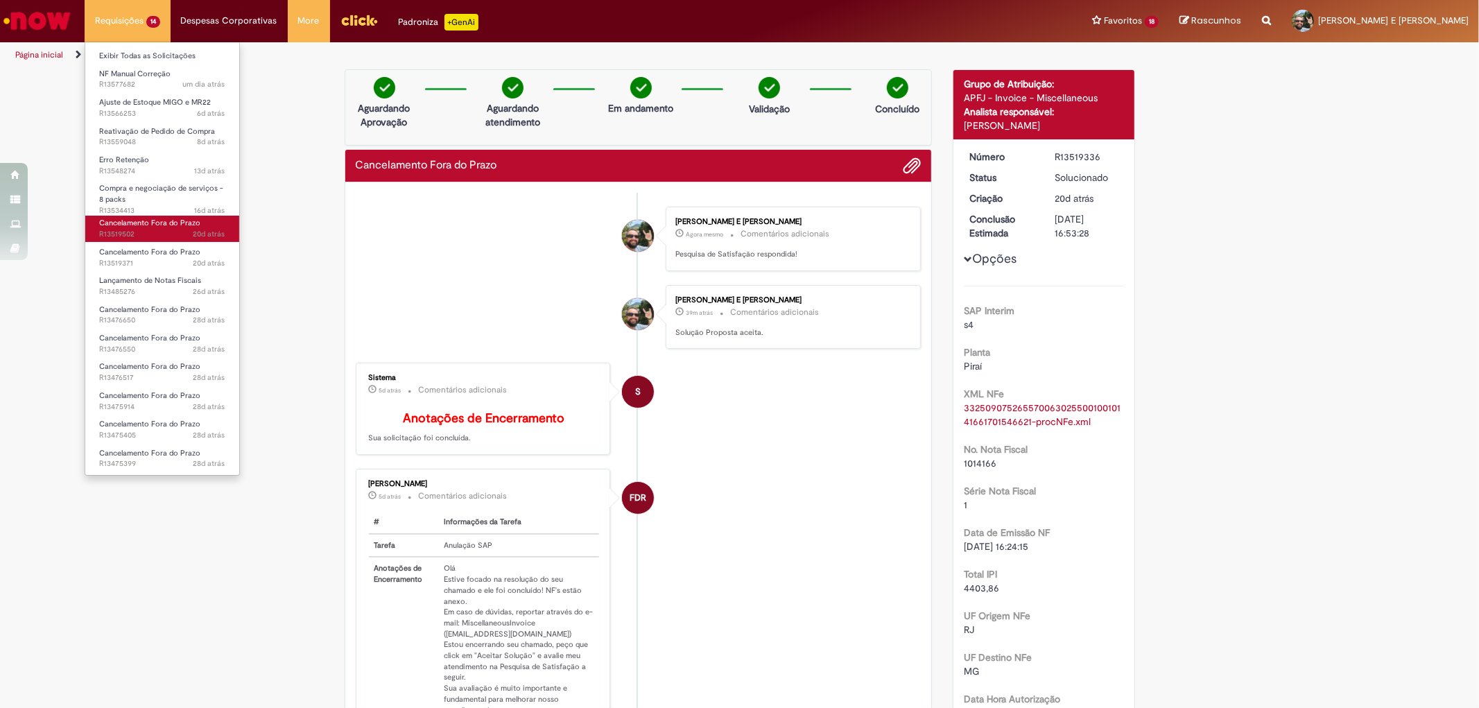
click at [171, 220] on span "Cancelamento Fora do Prazo" at bounding box center [149, 223] width 101 height 10
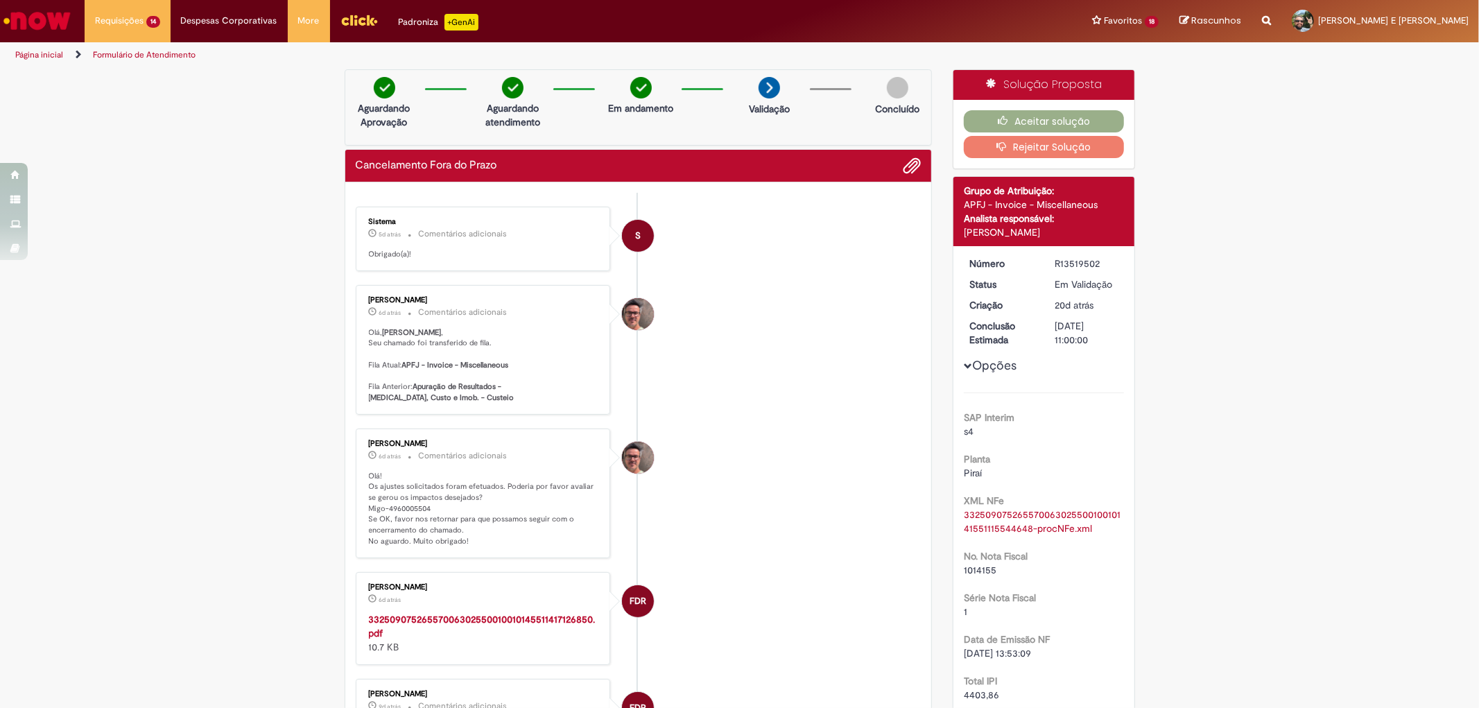
drag, startPoint x: 359, startPoint y: 428, endPoint x: 385, endPoint y: 424, distance: 26.6
drag, startPoint x: 364, startPoint y: 507, endPoint x: 440, endPoint y: 507, distance: 76.2
click at [440, 507] on p "Olá! Os ajustes solicitados foram efetuados. Poderia por favor avaliar se gerou…" at bounding box center [484, 509] width 231 height 76
copy p "Migo-4960005504"
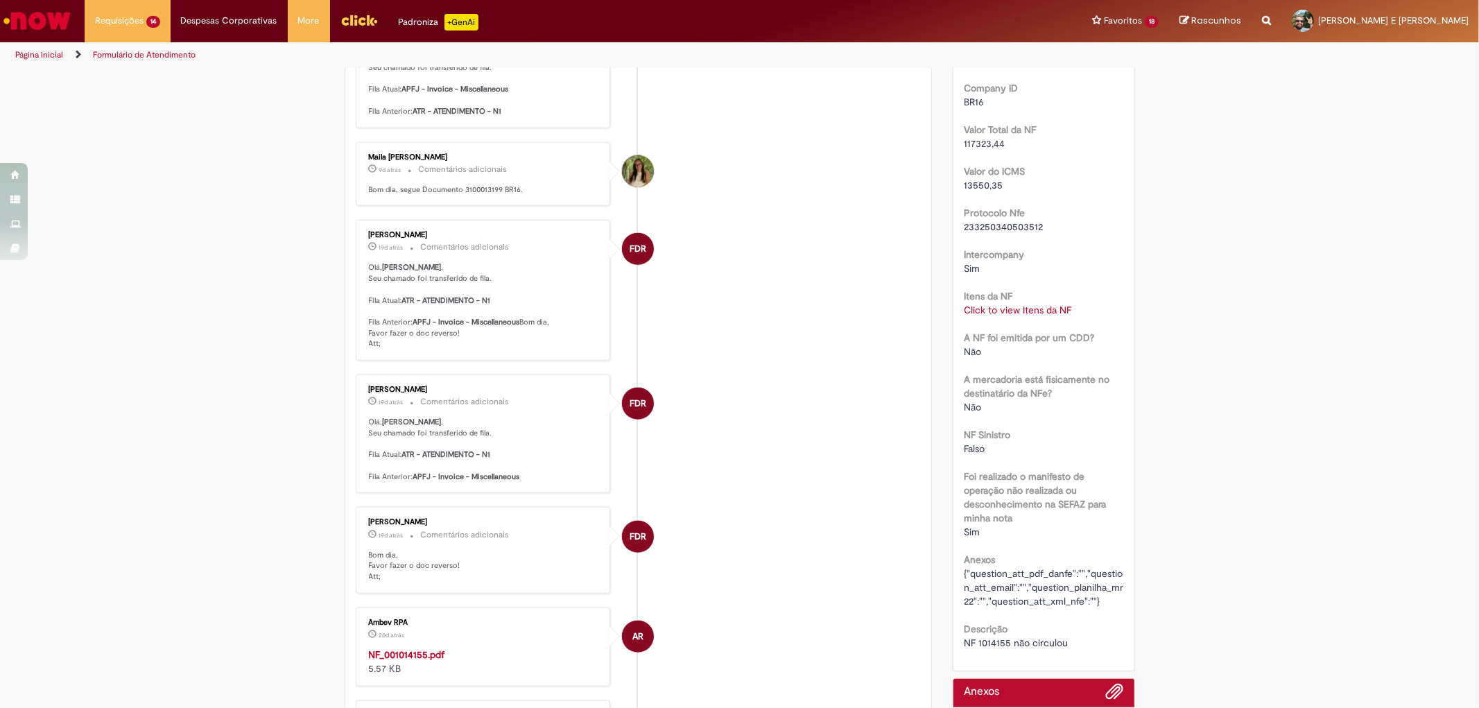
scroll to position [1386, 0]
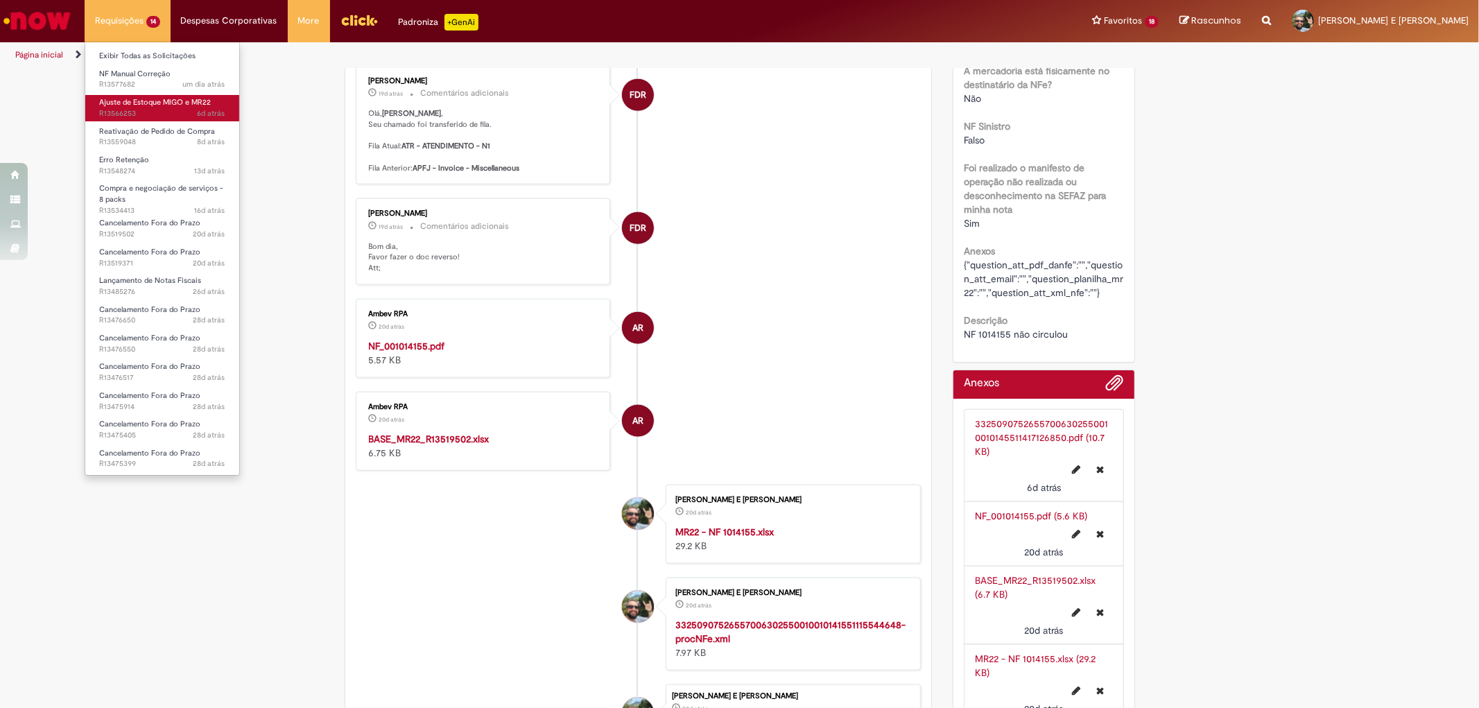
click at [160, 108] on span "6d atrás 6 dias atrás R13566253" at bounding box center [162, 113] width 126 height 11
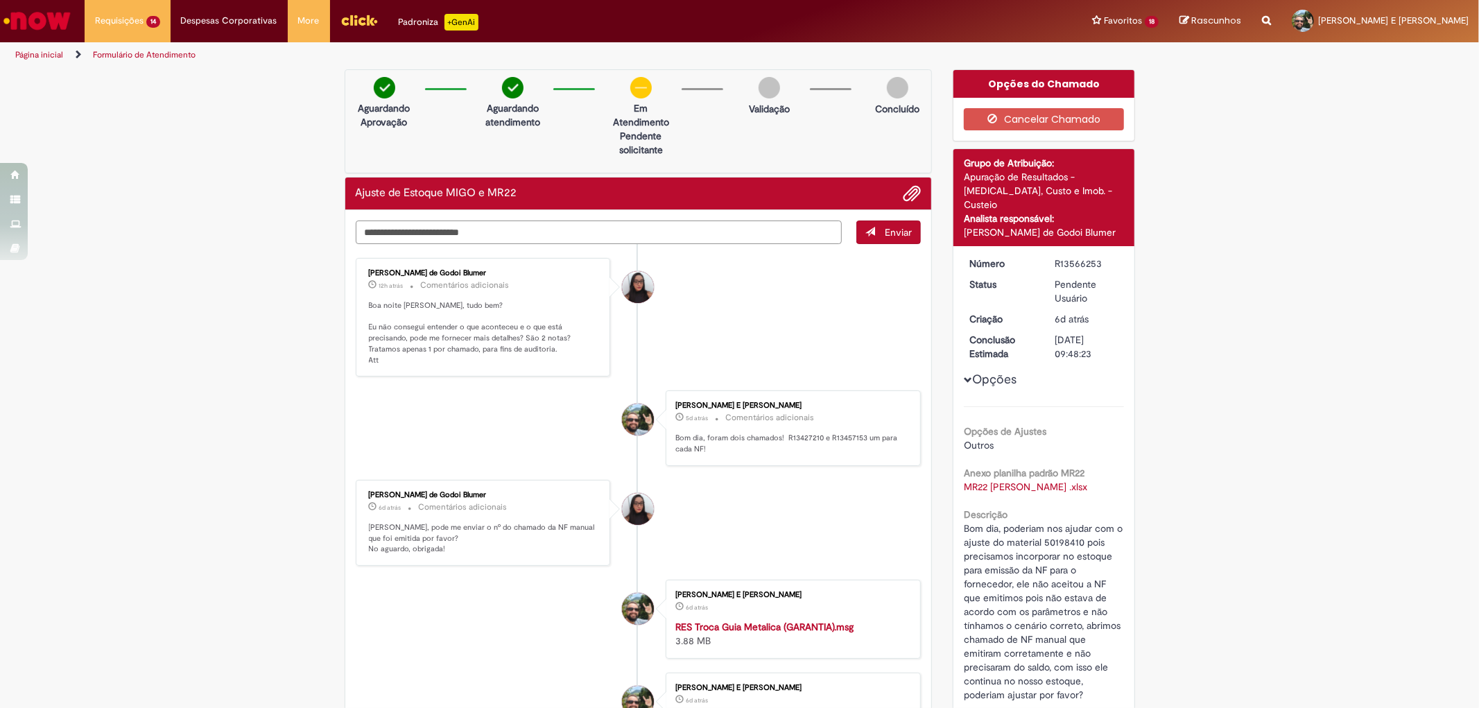
click at [482, 227] on textarea "Digite sua mensagem aqui..." at bounding box center [599, 232] width 487 height 24
drag, startPoint x: 618, startPoint y: 232, endPoint x: 513, endPoint y: 226, distance: 105.5
click at [513, 226] on textarea "**********" at bounding box center [599, 232] width 487 height 24
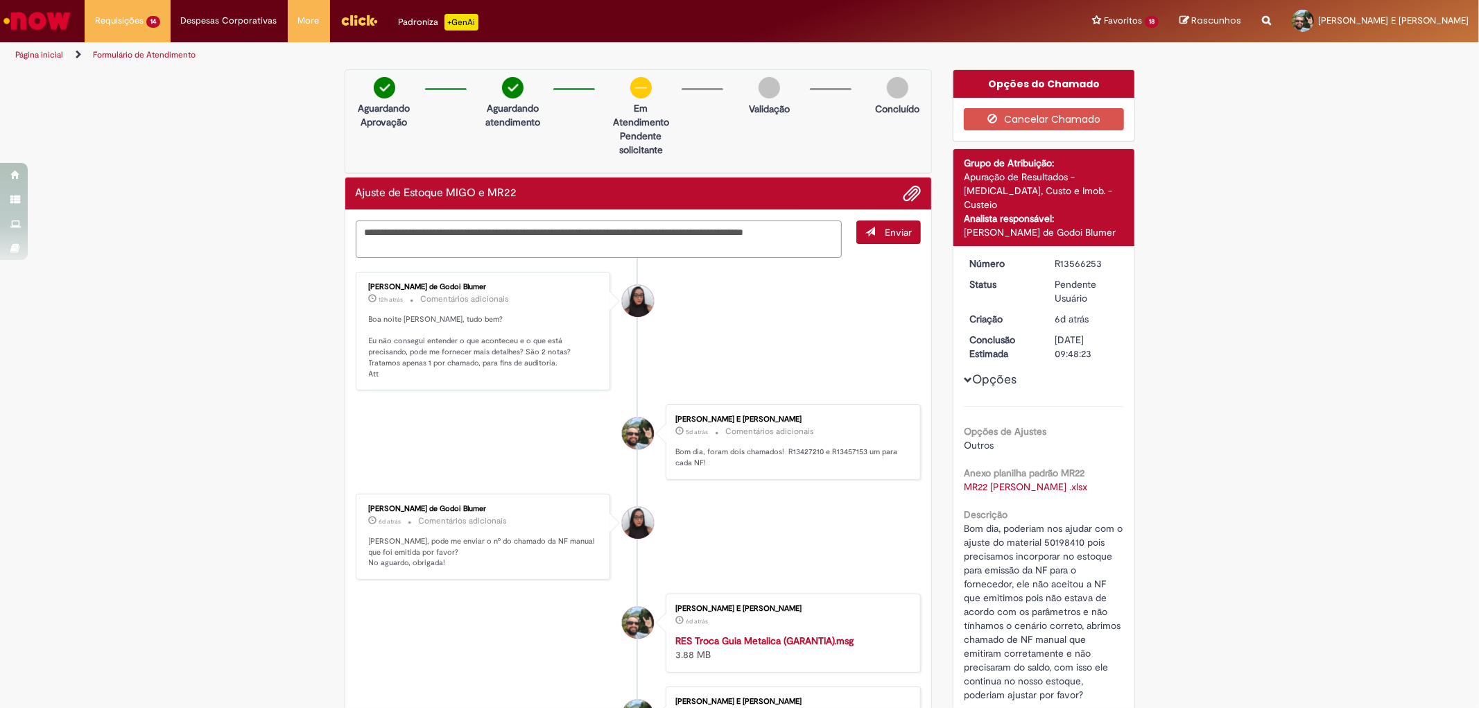
drag, startPoint x: 415, startPoint y: 247, endPoint x: 792, endPoint y: 230, distance: 377.5
click at [792, 230] on textarea "**********" at bounding box center [599, 238] width 487 height 37
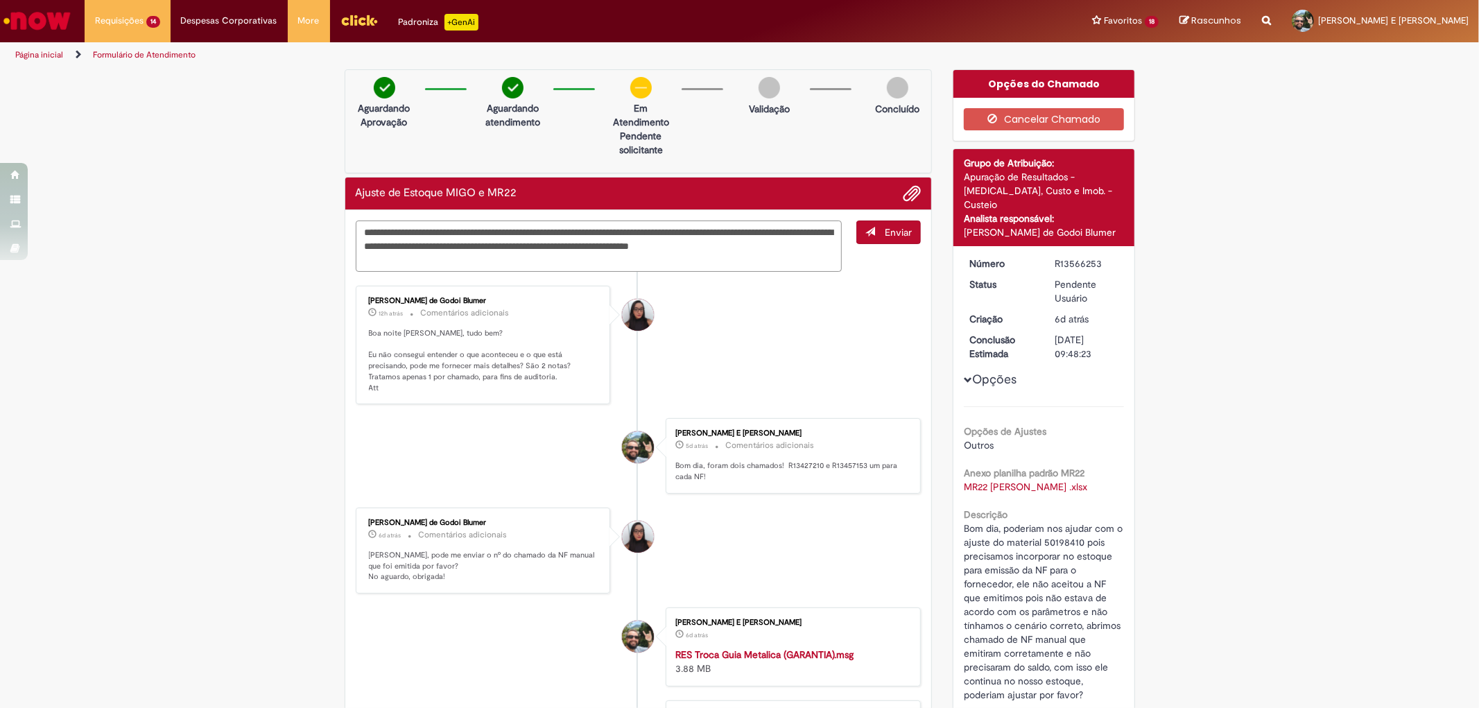
drag, startPoint x: 702, startPoint y: 246, endPoint x: 685, endPoint y: 245, distance: 17.3
click at [685, 245] on textarea "**********" at bounding box center [599, 245] width 487 height 51
drag, startPoint x: 393, startPoint y: 259, endPoint x: 442, endPoint y: 261, distance: 49.3
click at [442, 261] on textarea "**********" at bounding box center [599, 245] width 487 height 51
click at [512, 259] on textarea "**********" at bounding box center [599, 245] width 487 height 51
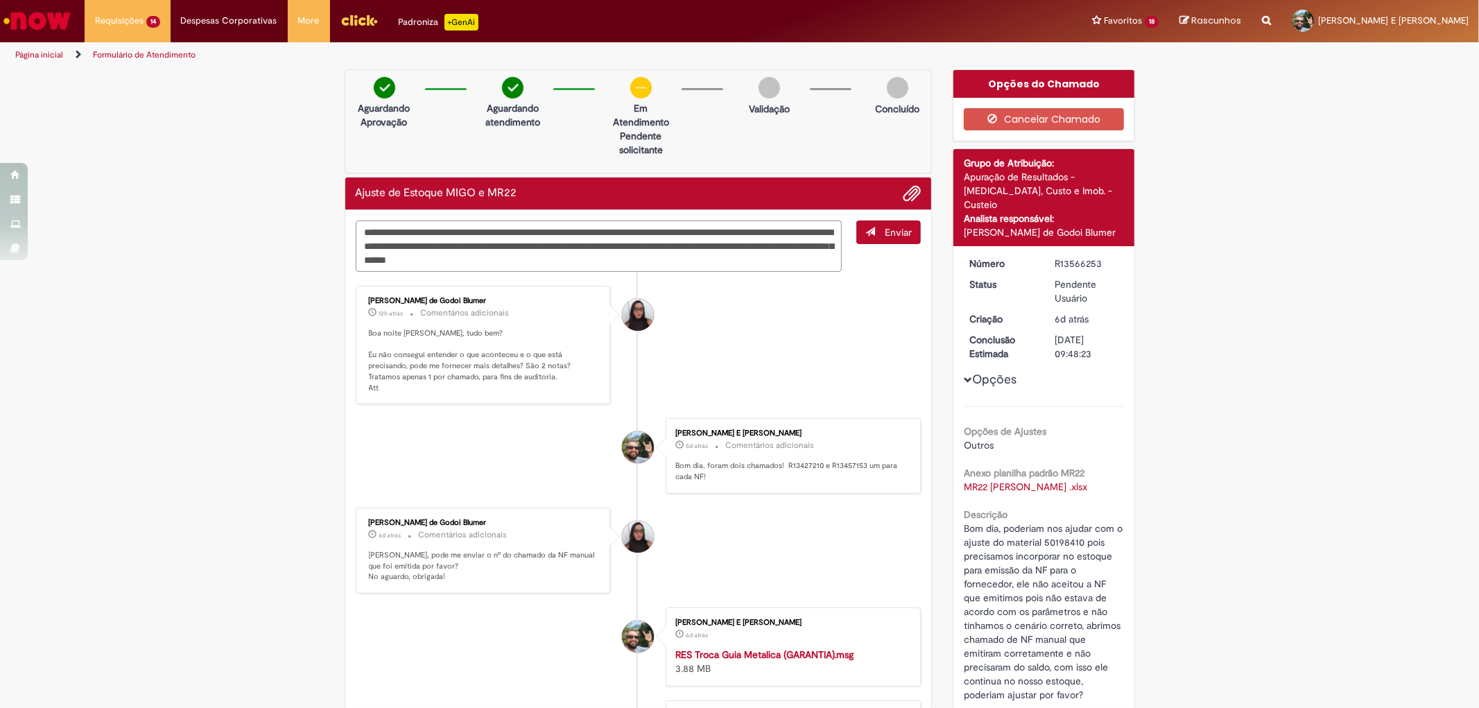
click at [711, 262] on textarea "**********" at bounding box center [599, 245] width 487 height 51
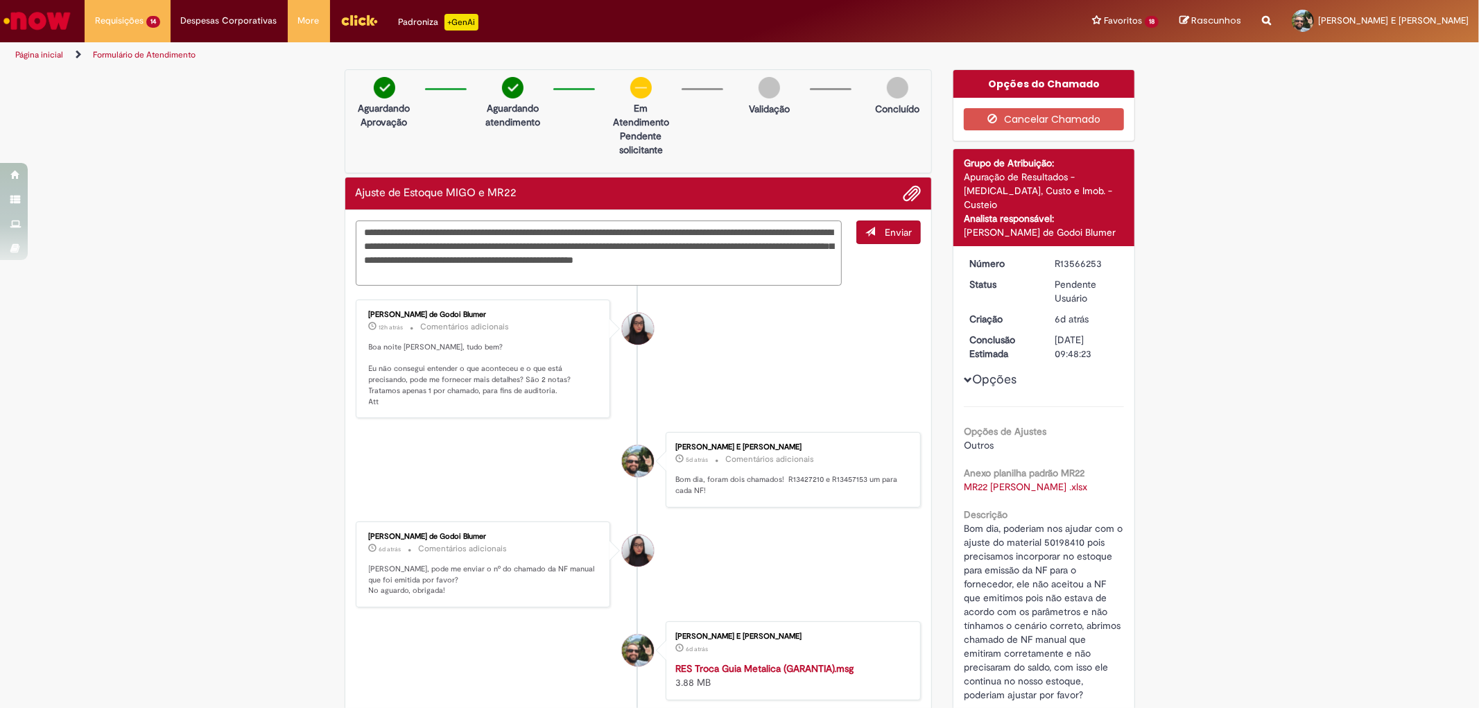
click at [552, 243] on textarea "**********" at bounding box center [599, 252] width 487 height 65
drag, startPoint x: 782, startPoint y: 246, endPoint x: 738, endPoint y: 247, distance: 43.7
click at [738, 247] on textarea "**********" at bounding box center [599, 252] width 487 height 65
click at [608, 274] on textarea "**********" at bounding box center [599, 252] width 487 height 65
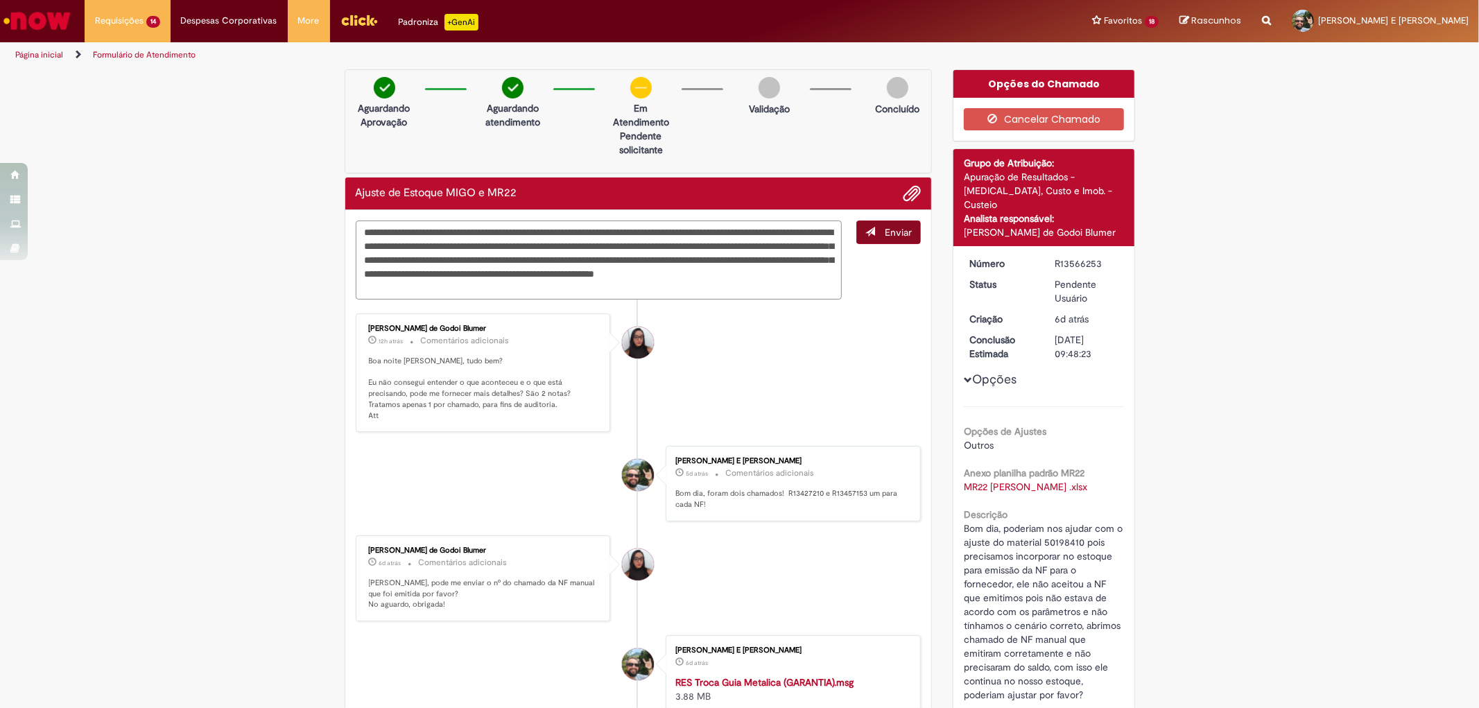
type textarea "**********"
click at [884, 233] on span "Enviar" at bounding box center [897, 232] width 27 height 12
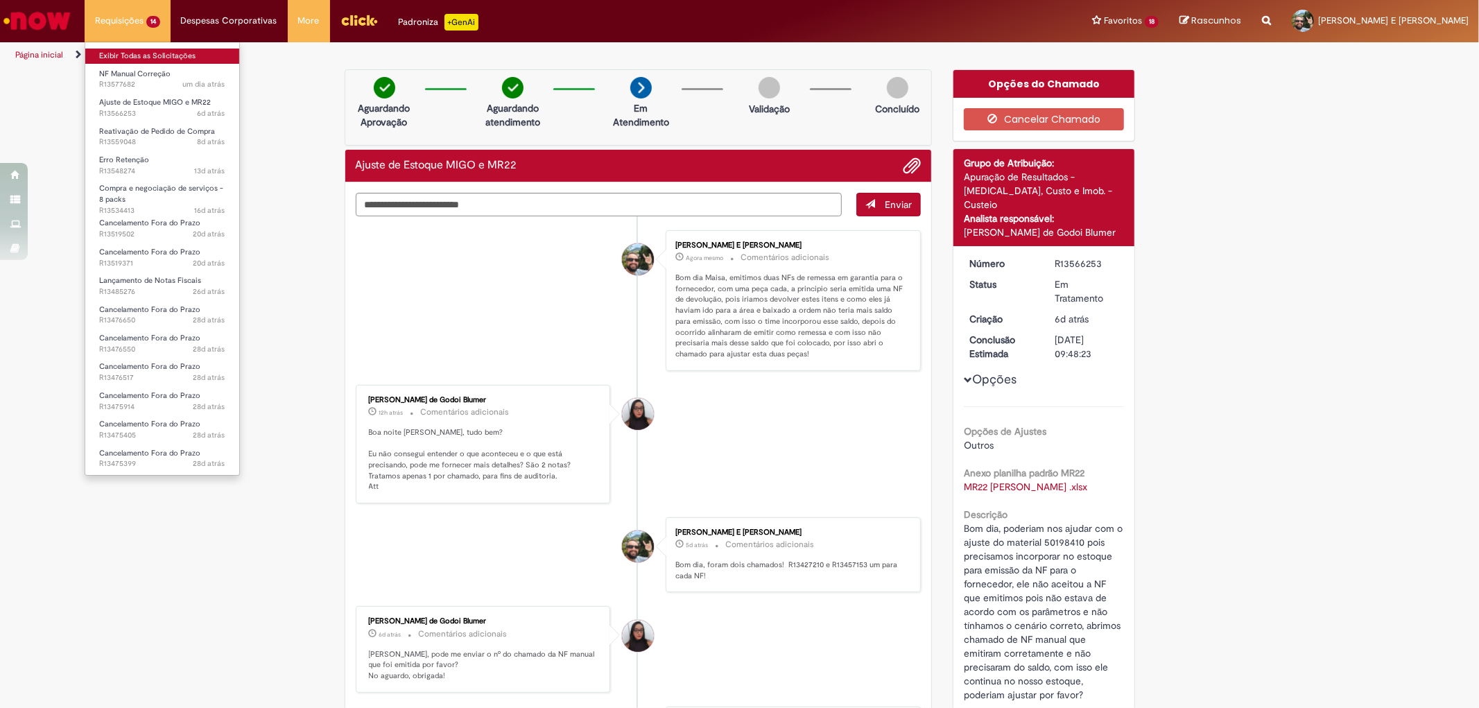
click at [128, 58] on link "Exibir Todas as Solicitações" at bounding box center [162, 56] width 154 height 15
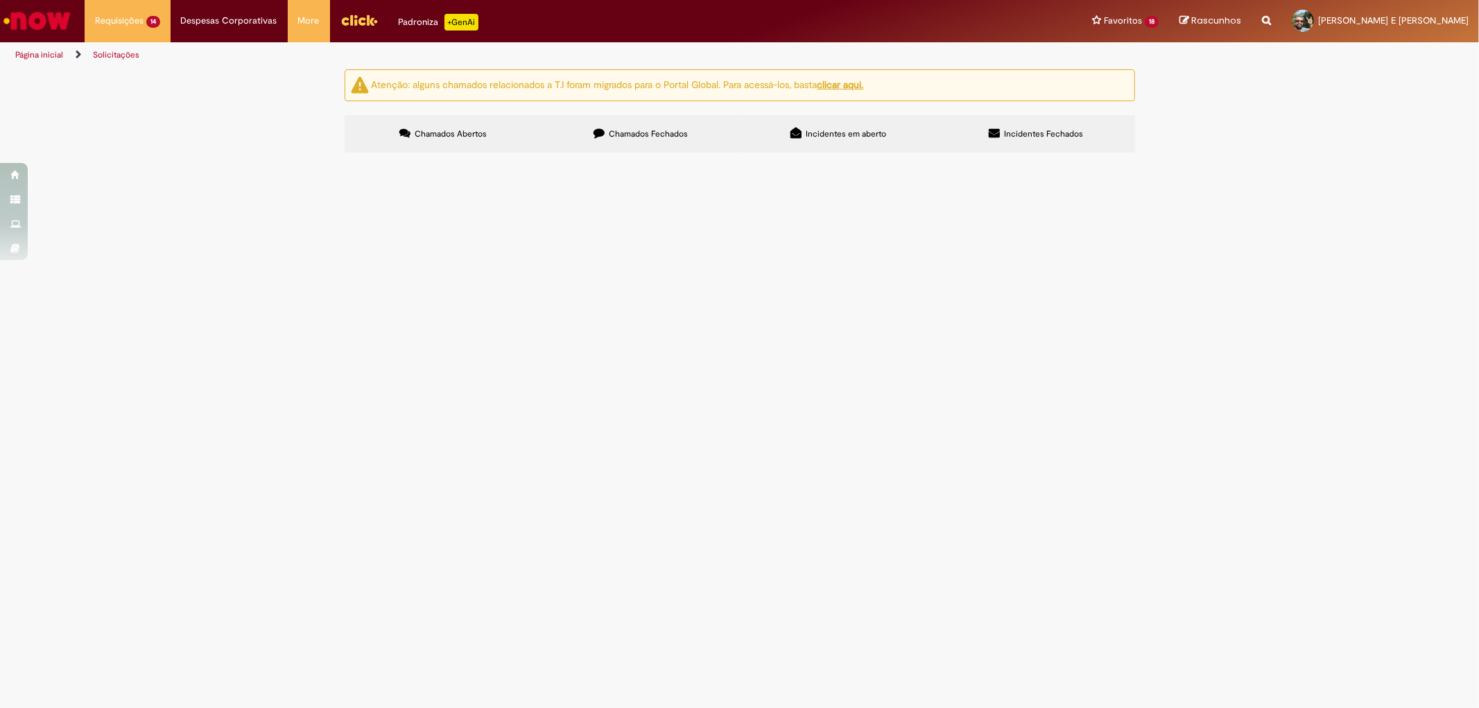
click at [626, 137] on span "Chamados Fechados" at bounding box center [648, 133] width 79 height 11
